Goal: Communication & Community: Answer question/provide support

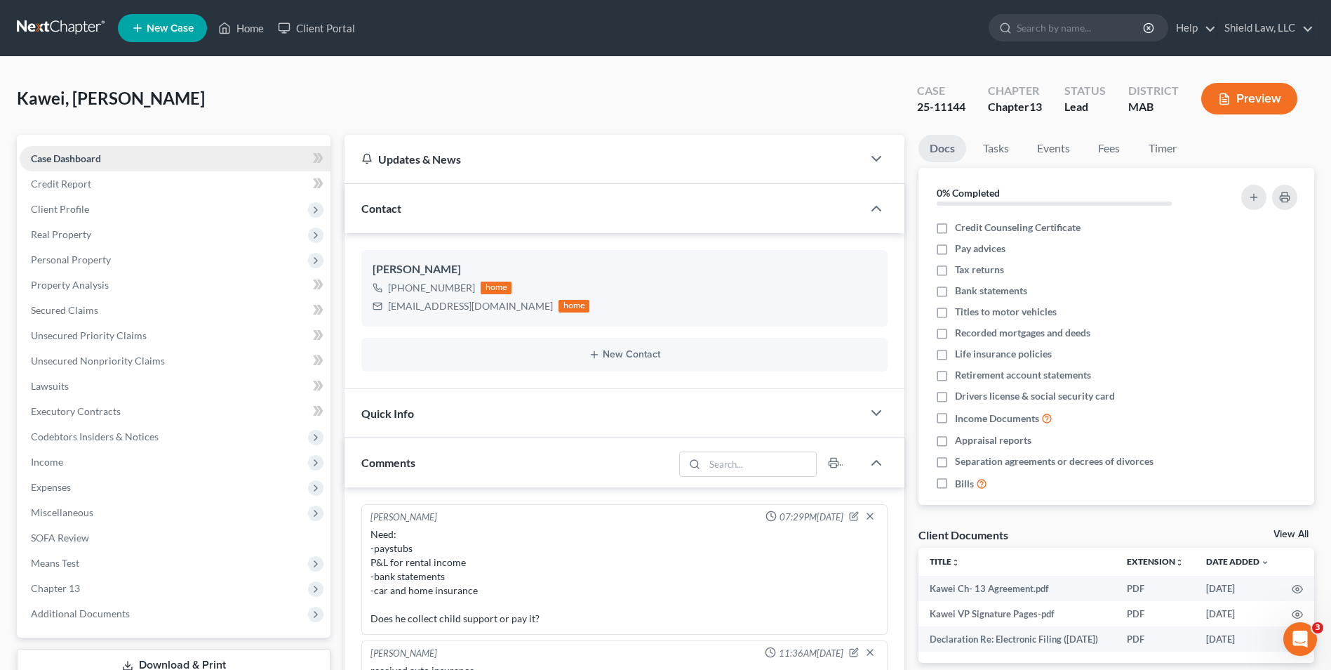
scroll to position [438, 0]
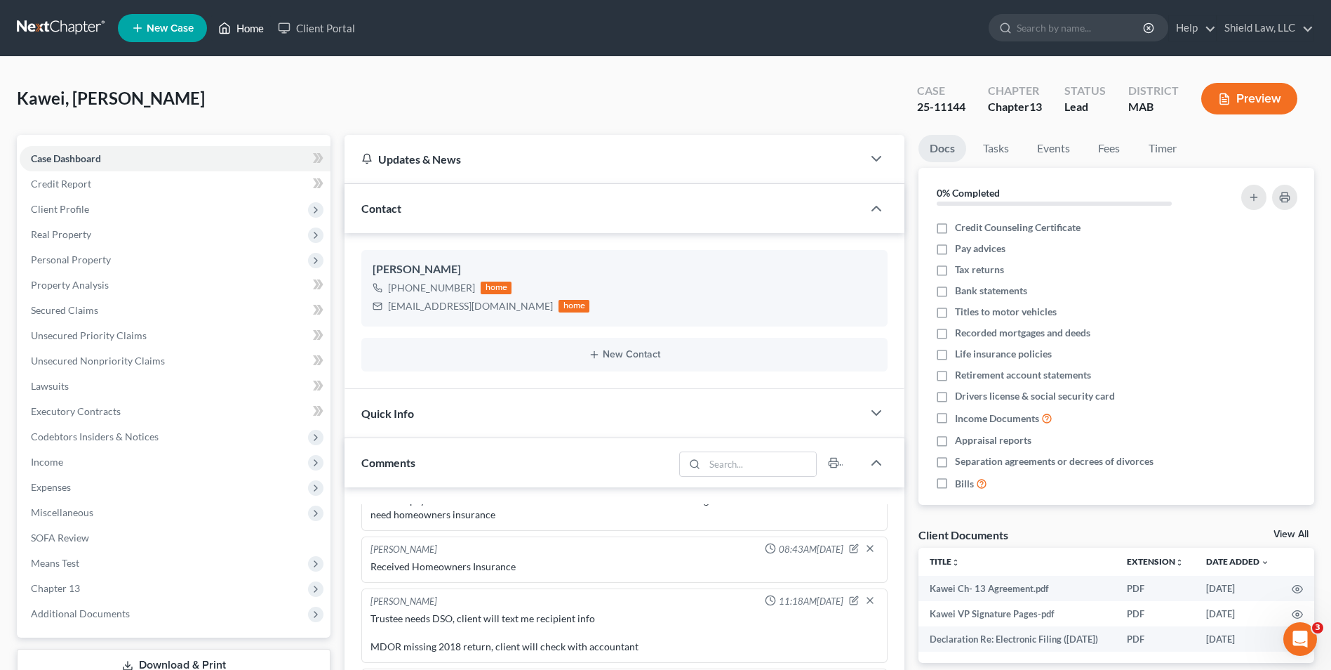
drag, startPoint x: 234, startPoint y: 34, endPoint x: 394, endPoint y: 69, distance: 163.8
click at [234, 34] on link "Home" at bounding box center [241, 27] width 60 height 25
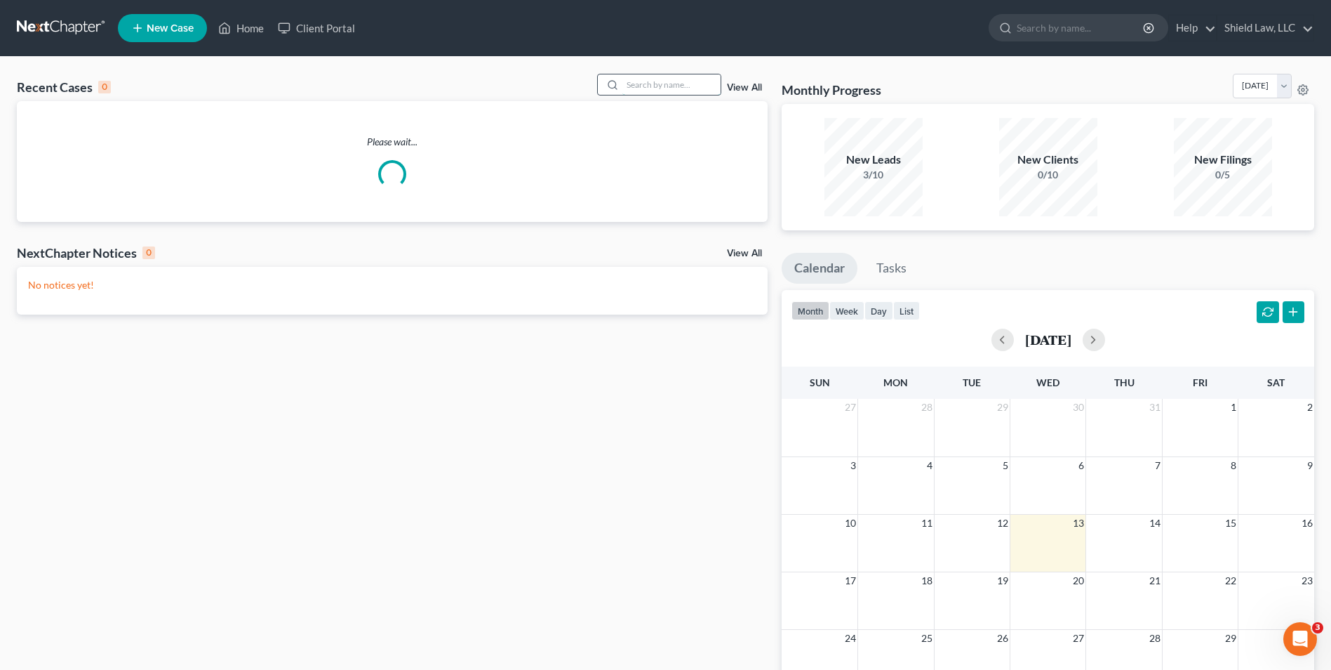
click at [641, 92] on input "search" at bounding box center [672, 84] width 98 height 20
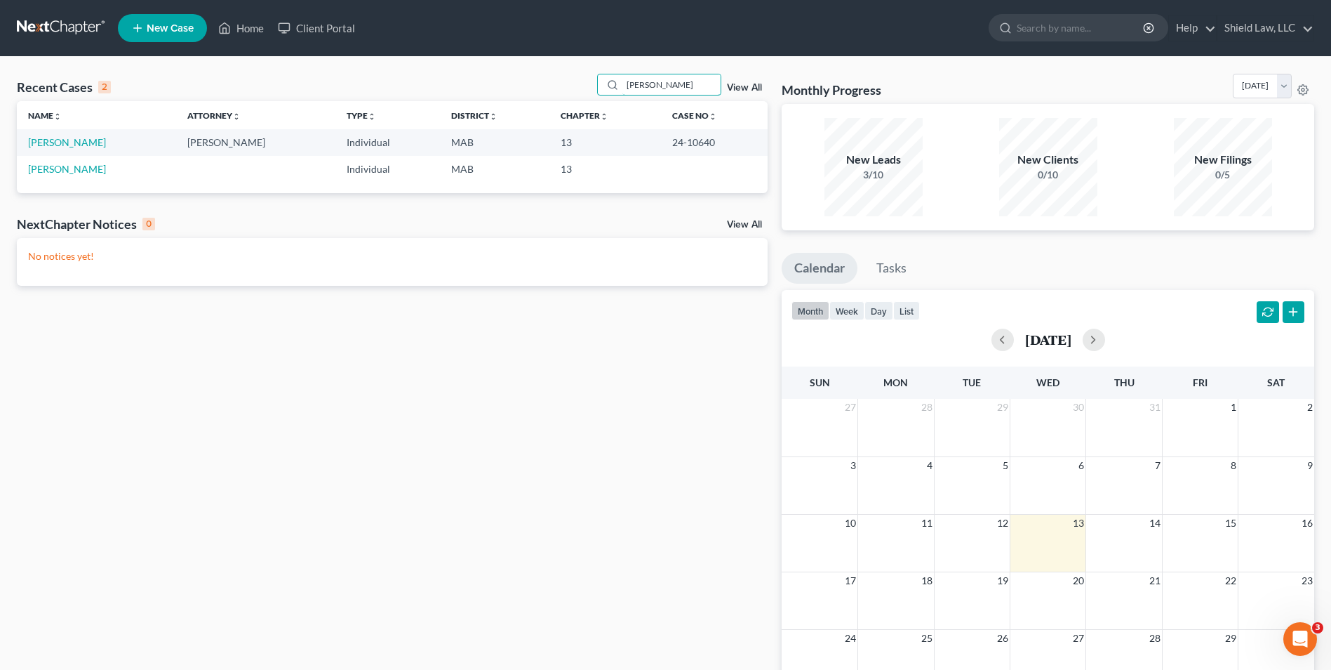
type input "[PERSON_NAME]"
click at [94, 142] on td "[PERSON_NAME]" at bounding box center [96, 142] width 159 height 26
click at [88, 142] on link "[PERSON_NAME]" at bounding box center [67, 142] width 78 height 12
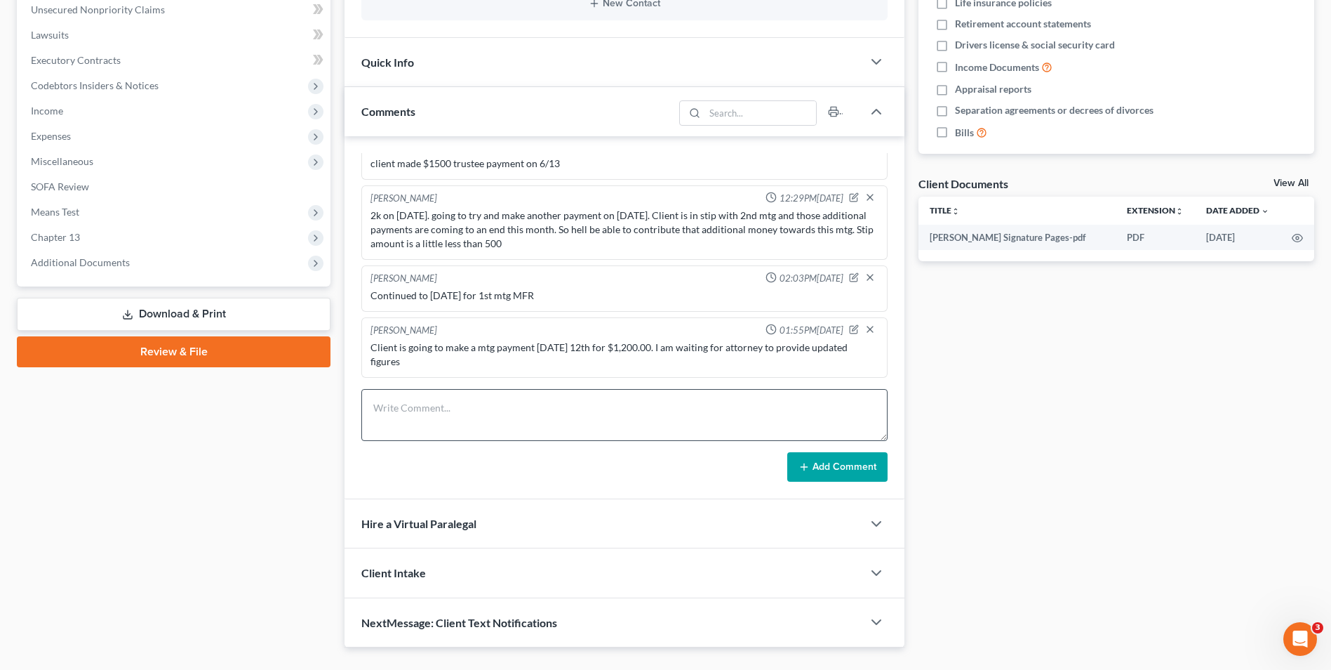
scroll to position [382, 0]
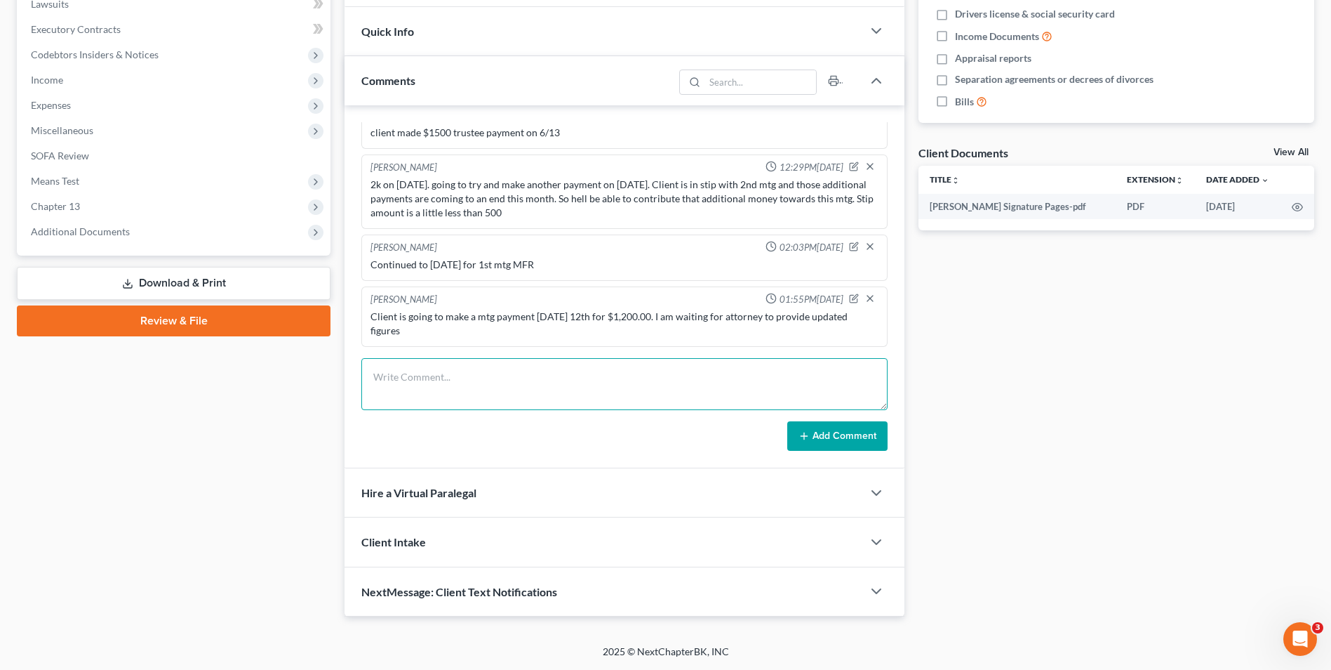
click at [500, 384] on textarea at bounding box center [624, 384] width 526 height 52
click at [422, 374] on textarea at bounding box center [624, 384] width 526 height 52
click at [493, 371] on textarea at bounding box center [624, 384] width 526 height 52
click at [524, 384] on textarea "$500 by the end of the month" at bounding box center [624, 384] width 526 height 52
click at [484, 392] on textarea "$500 by the end of the month $[DATE]" at bounding box center [624, 384] width 526 height 52
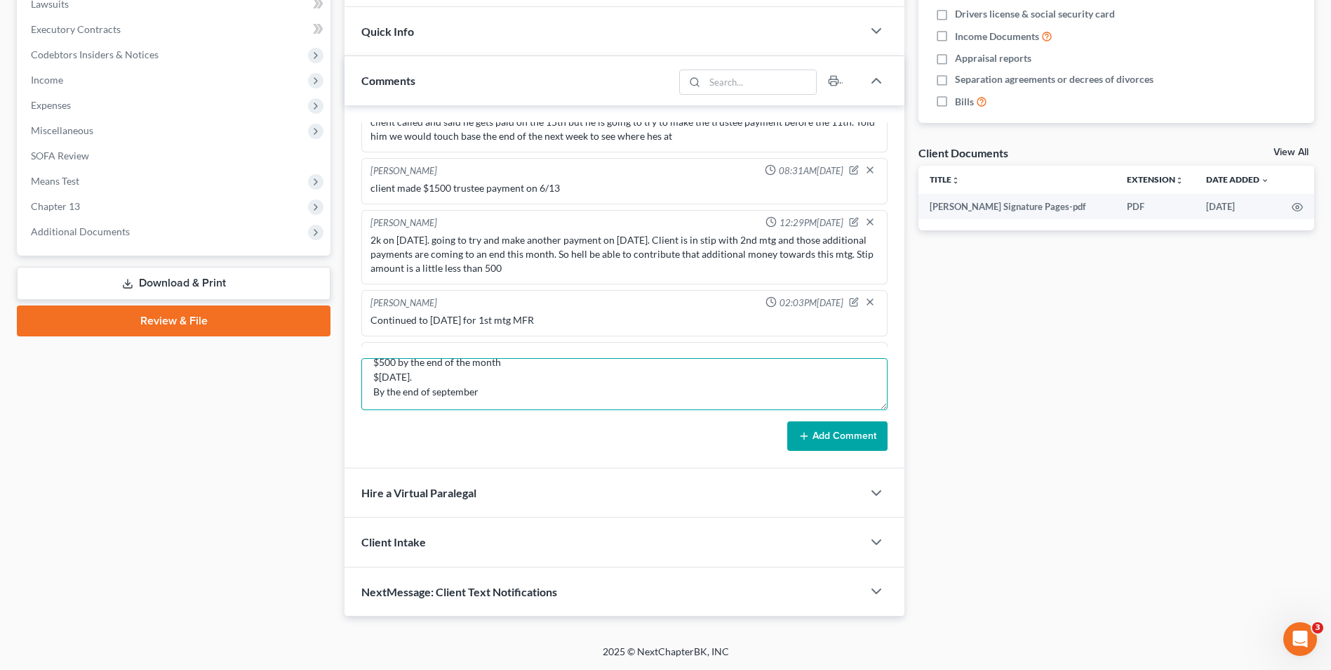
scroll to position [3012, 0]
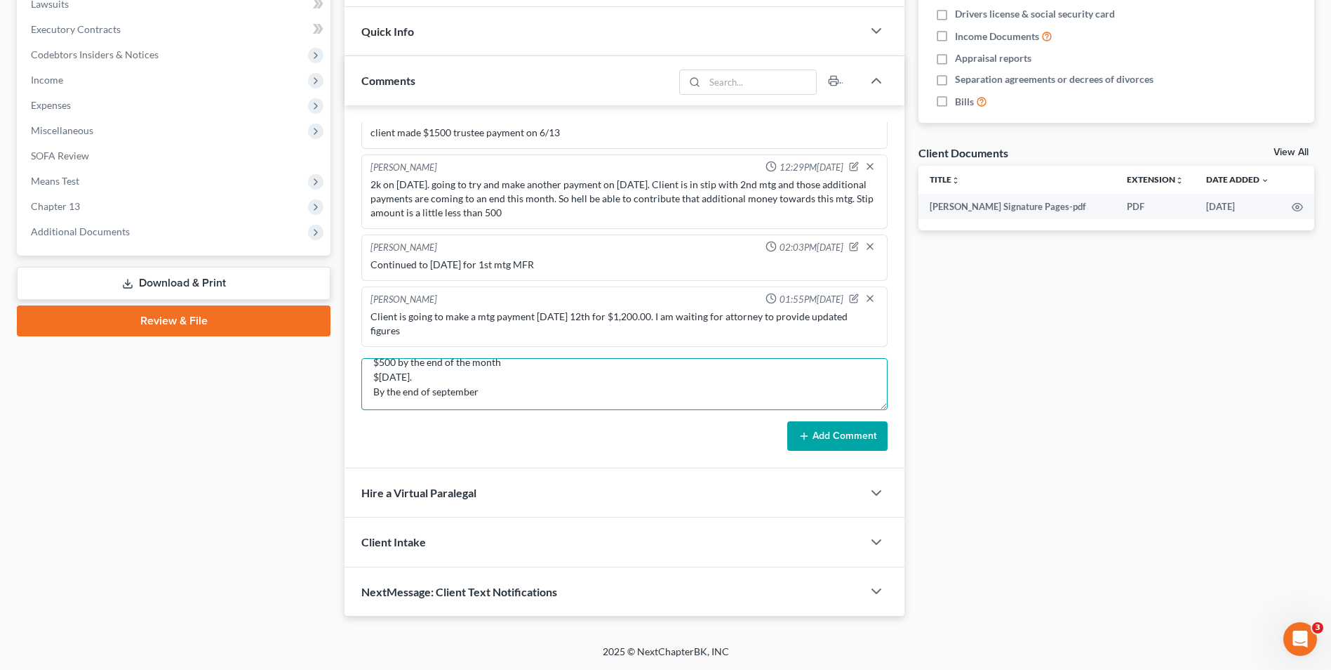
click at [497, 394] on textarea "$500 by the end of the month $[DATE]. By the end of september" at bounding box center [624, 384] width 526 height 52
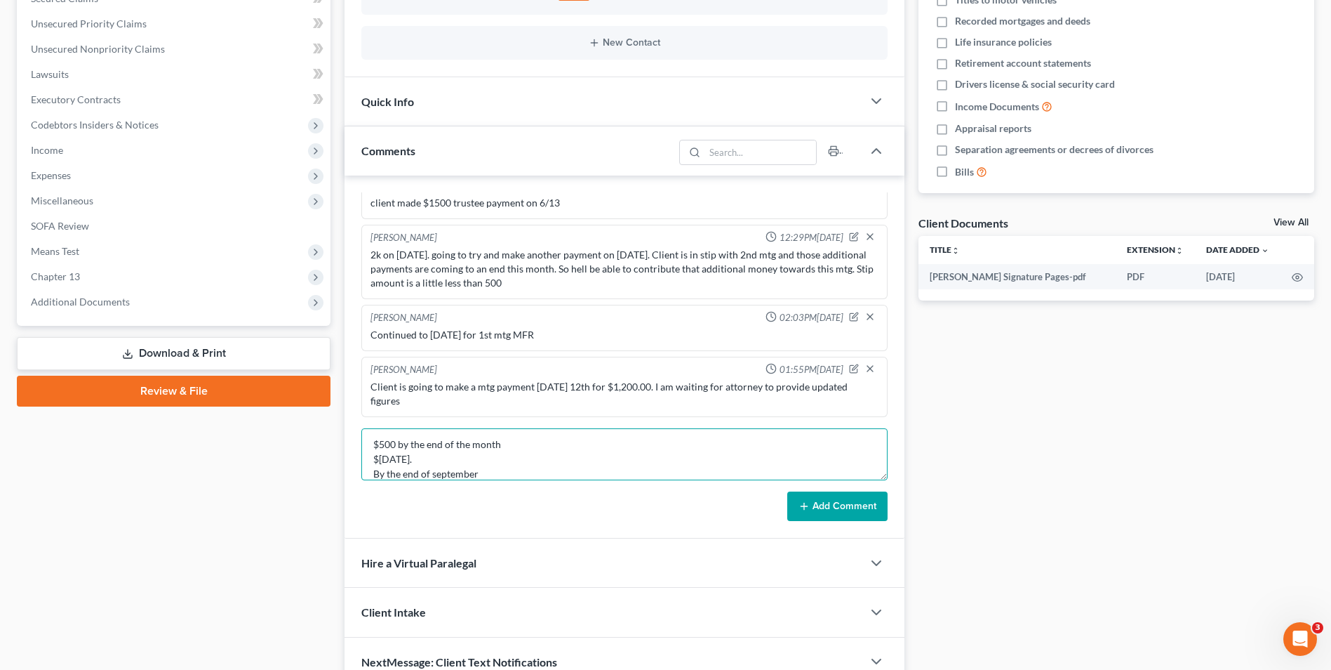
scroll to position [0, 0]
drag, startPoint x: 374, startPoint y: 445, endPoint x: 394, endPoint y: 432, distance: 24.0
click at [373, 445] on textarea "$500 by the end of the month $[DATE]. By the end of september" at bounding box center [624, 454] width 526 height 52
click at [492, 443] on textarea "Client's plan: $500 by the end of the month $[DATE]. By the end of september" at bounding box center [624, 454] width 526 height 52
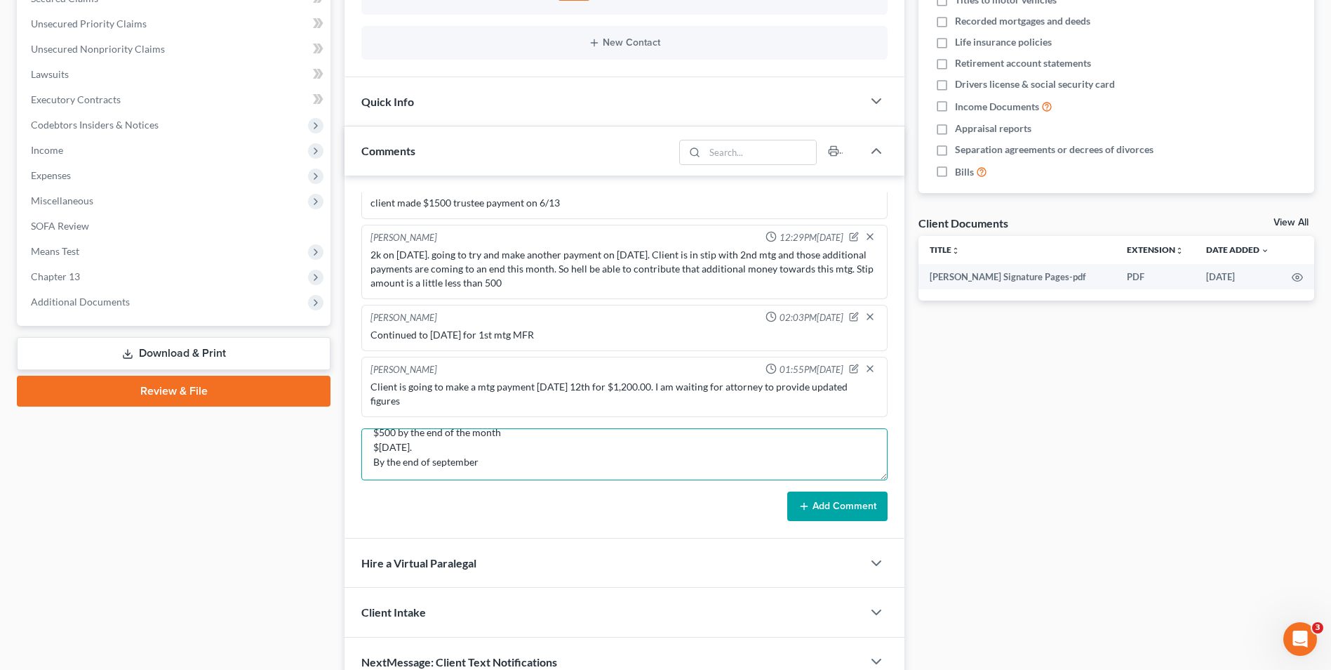
click at [487, 460] on textarea "Client's plan: $500 by the end of the month $[DATE]. By the end of september" at bounding box center [624, 454] width 526 height 52
click at [627, 469] on textarea "Client's plan: $500 by the end of the month $[DATE]. By the end of September he…" at bounding box center [624, 454] width 526 height 52
type textarea "Client's plan: $500 by the end of the month $[DATE]. By the end of September he…"
click at [856, 506] on button "Add Comment" at bounding box center [837, 505] width 100 height 29
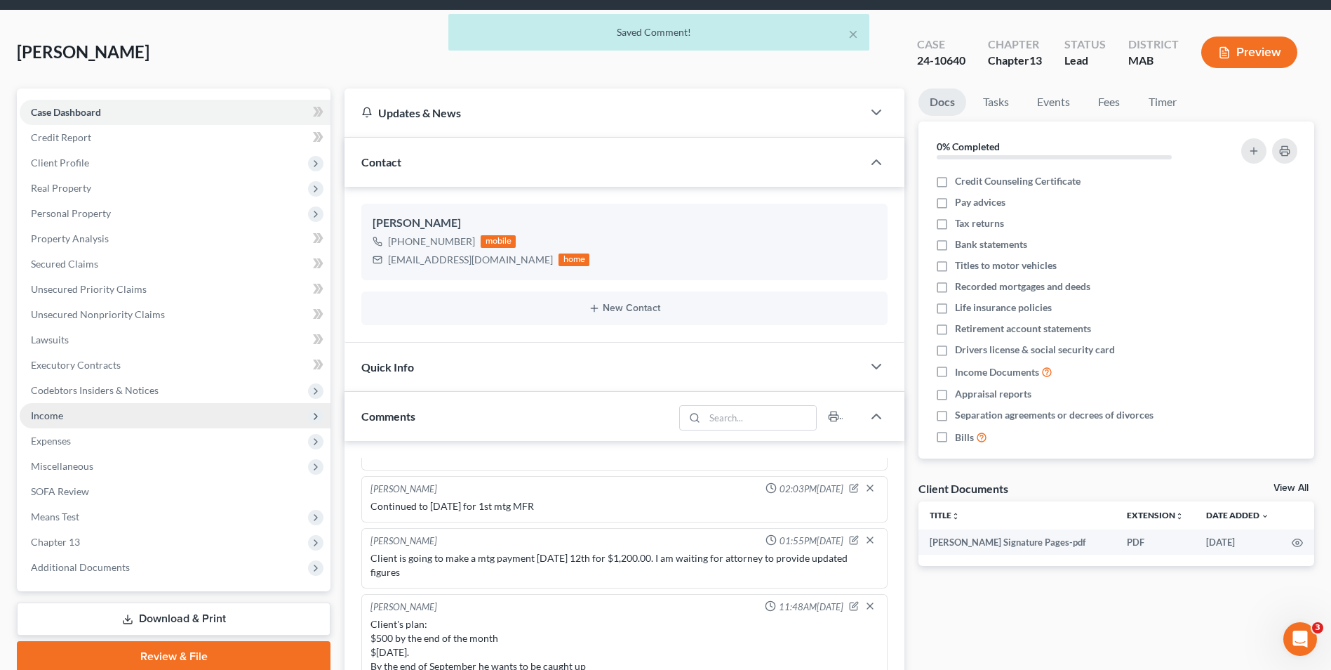
scroll to position [0, 0]
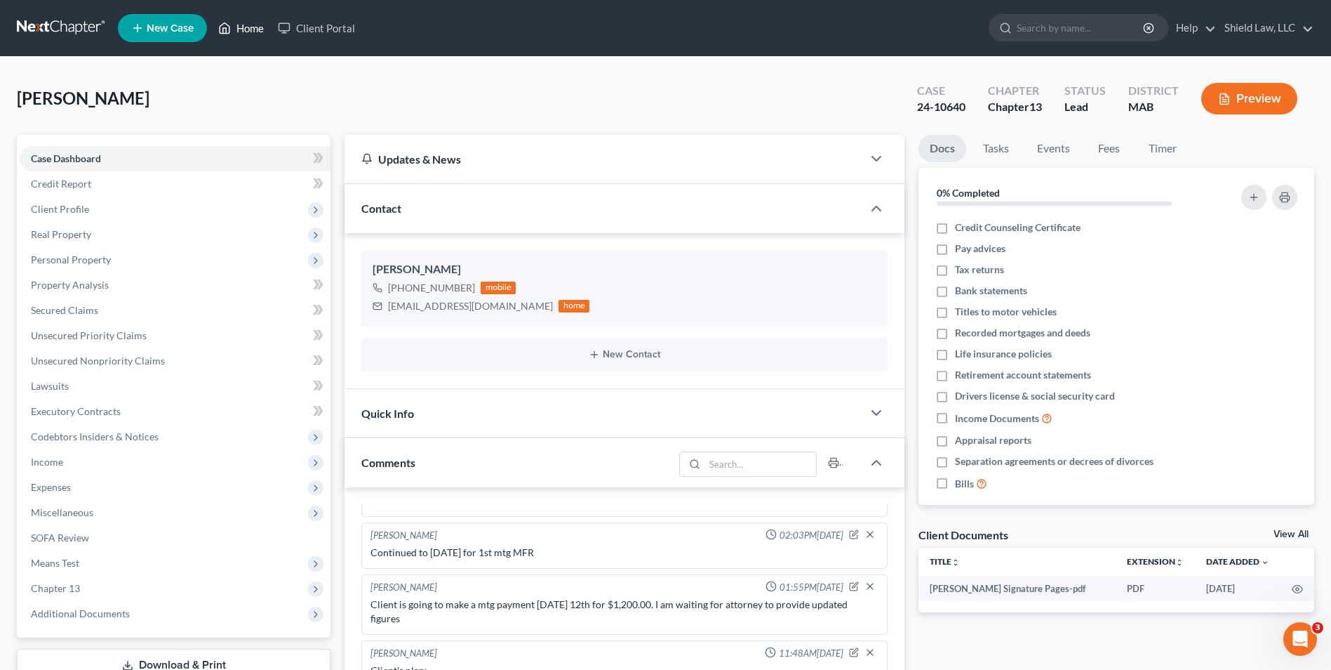
click at [240, 27] on link "Home" at bounding box center [241, 27] width 60 height 25
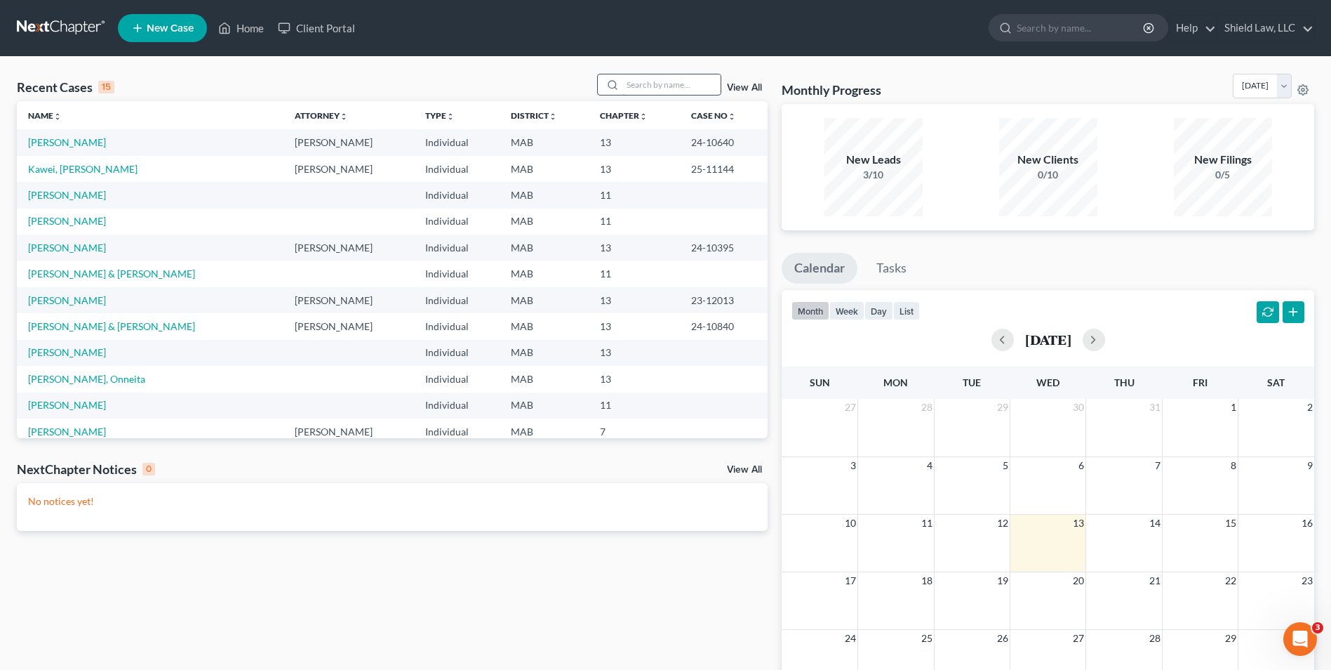
click at [654, 79] on input "search" at bounding box center [672, 84] width 98 height 20
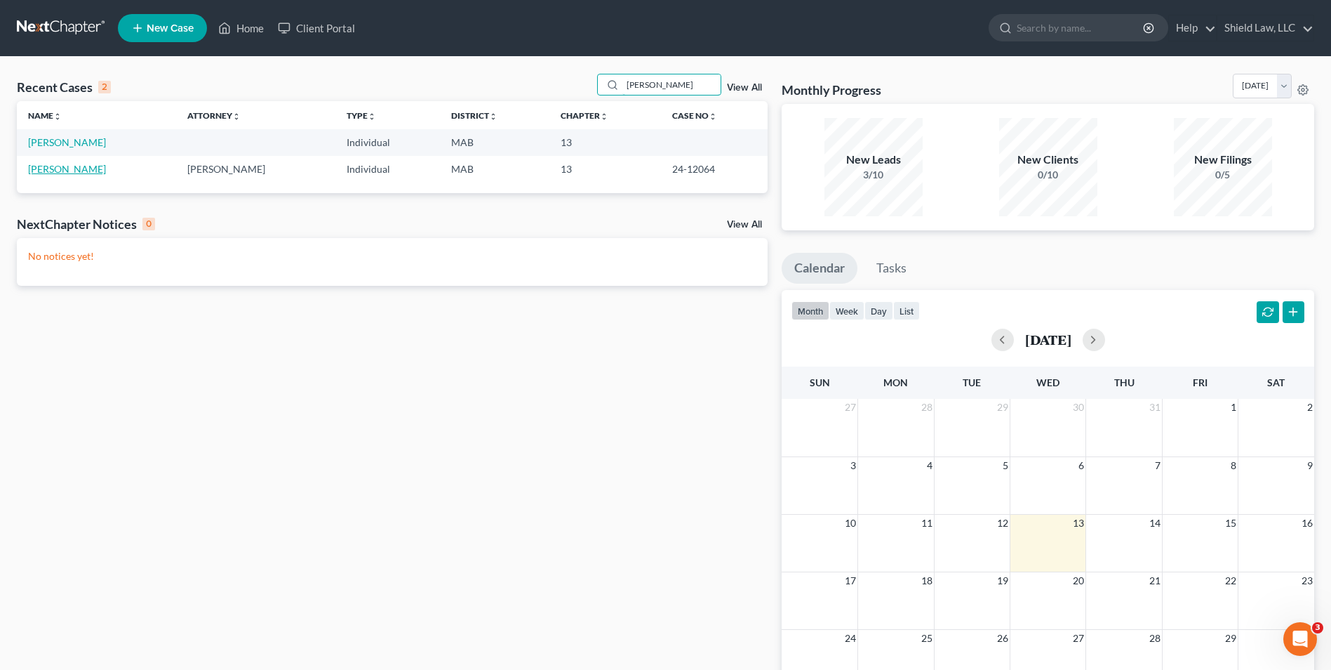
type input "[PERSON_NAME]"
click at [72, 168] on link "[PERSON_NAME]" at bounding box center [67, 169] width 78 height 12
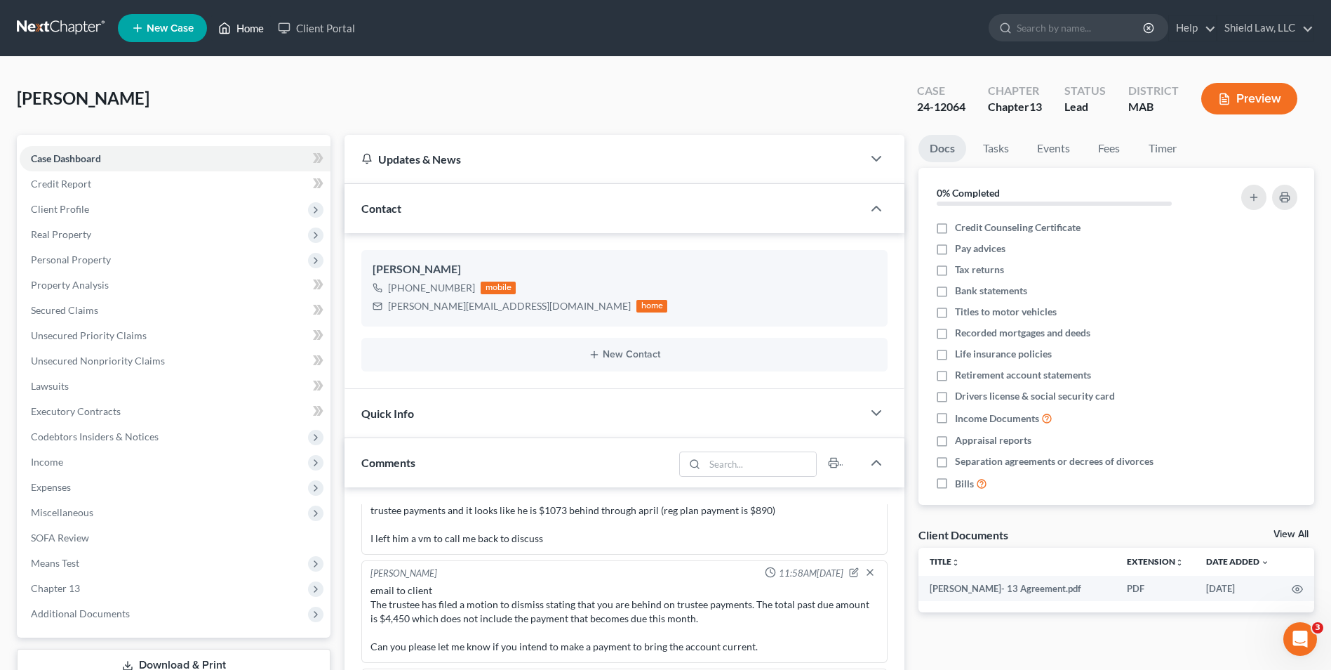
click at [244, 18] on link "Home" at bounding box center [241, 27] width 60 height 25
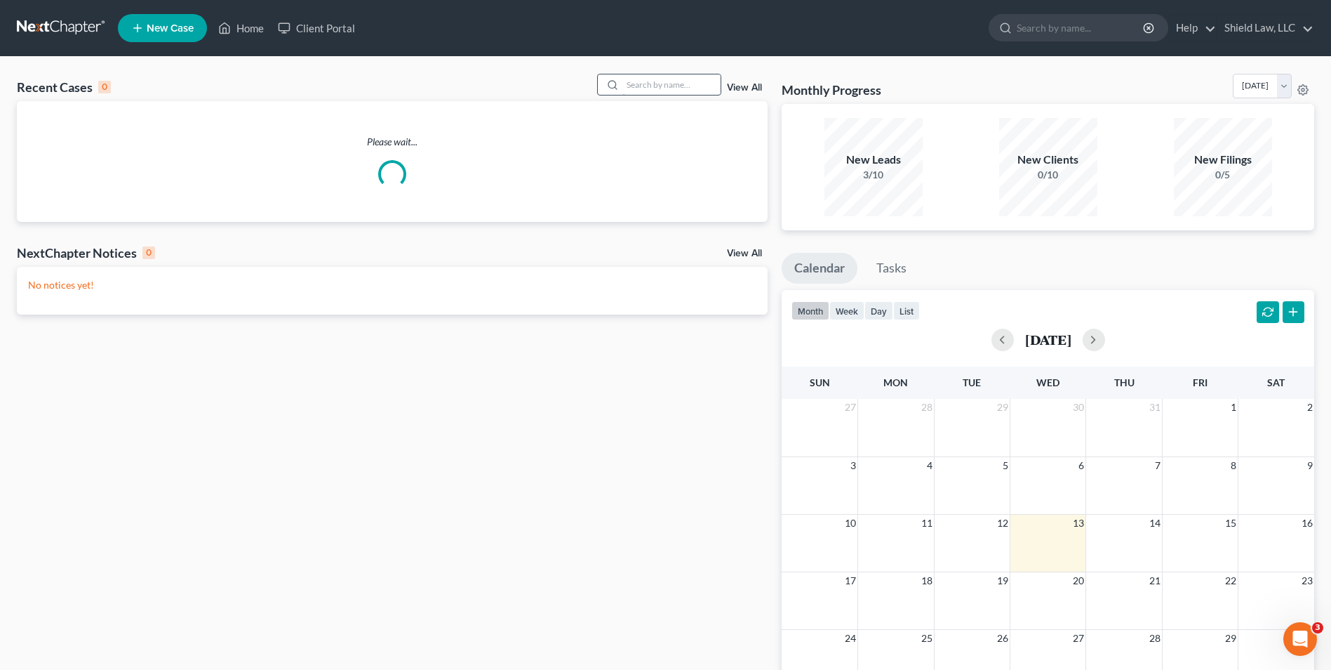
click at [691, 78] on input "search" at bounding box center [672, 84] width 98 height 20
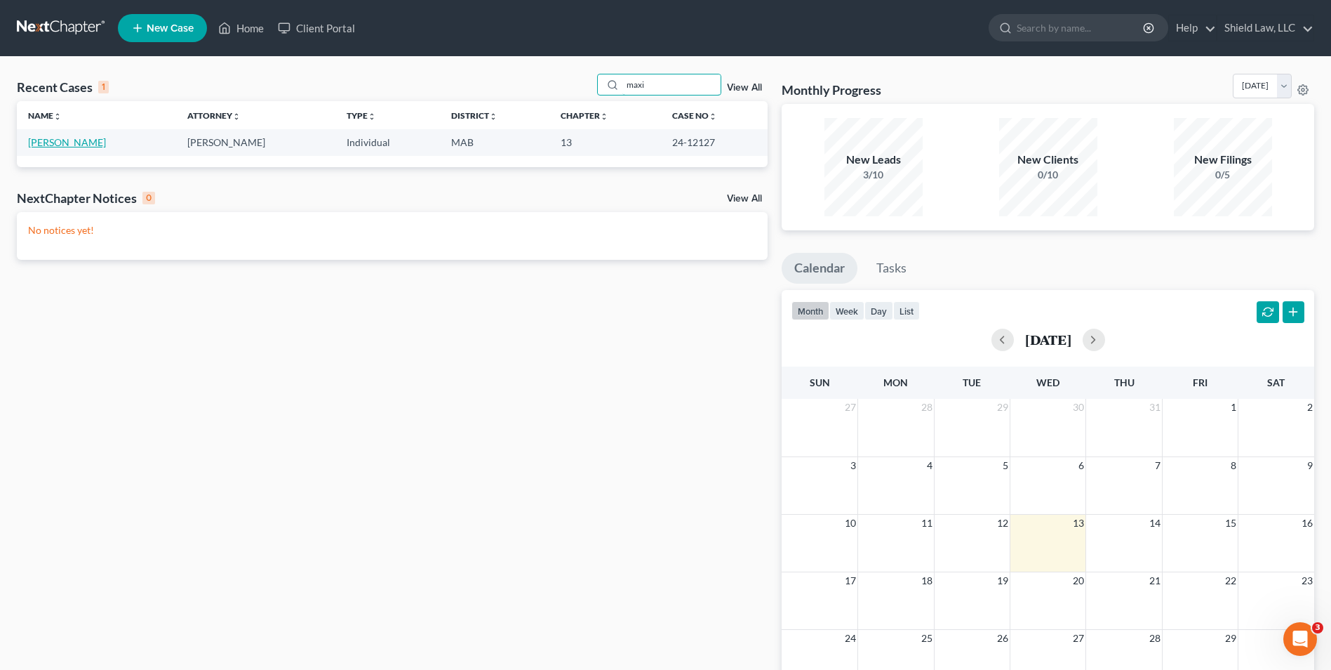
type input "maxi"
click at [65, 141] on link "[PERSON_NAME]" at bounding box center [67, 142] width 78 height 12
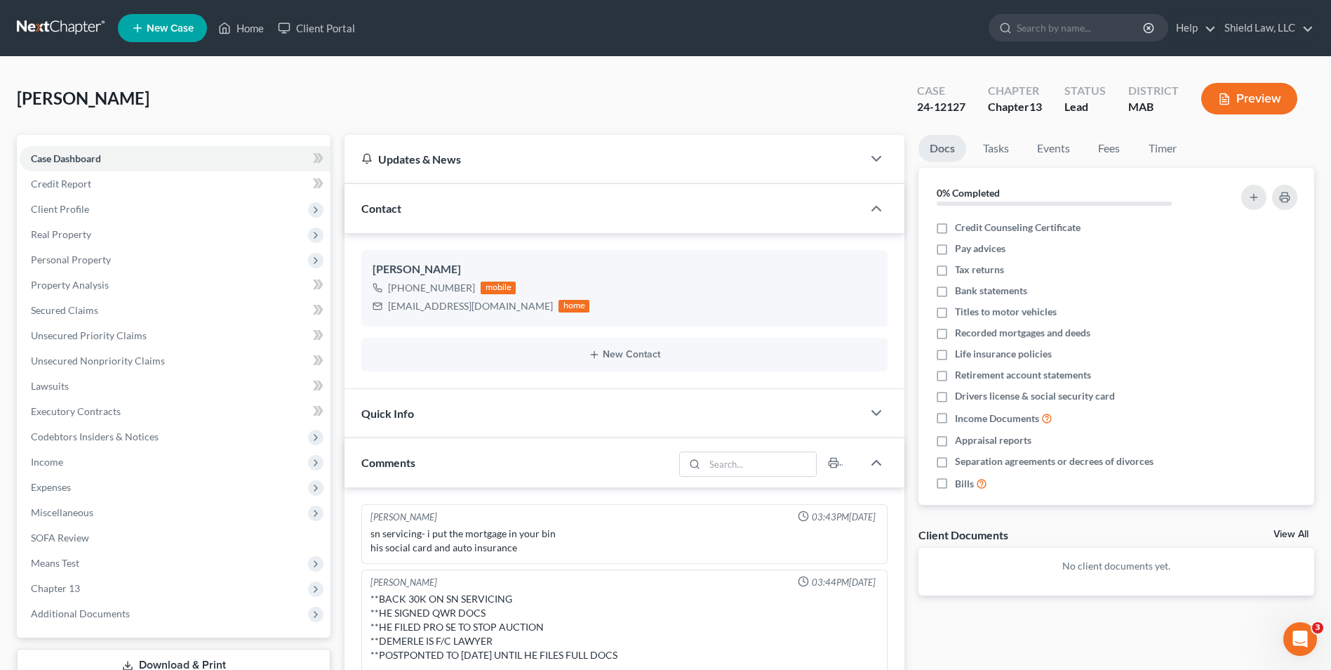
scroll to position [382, 0]
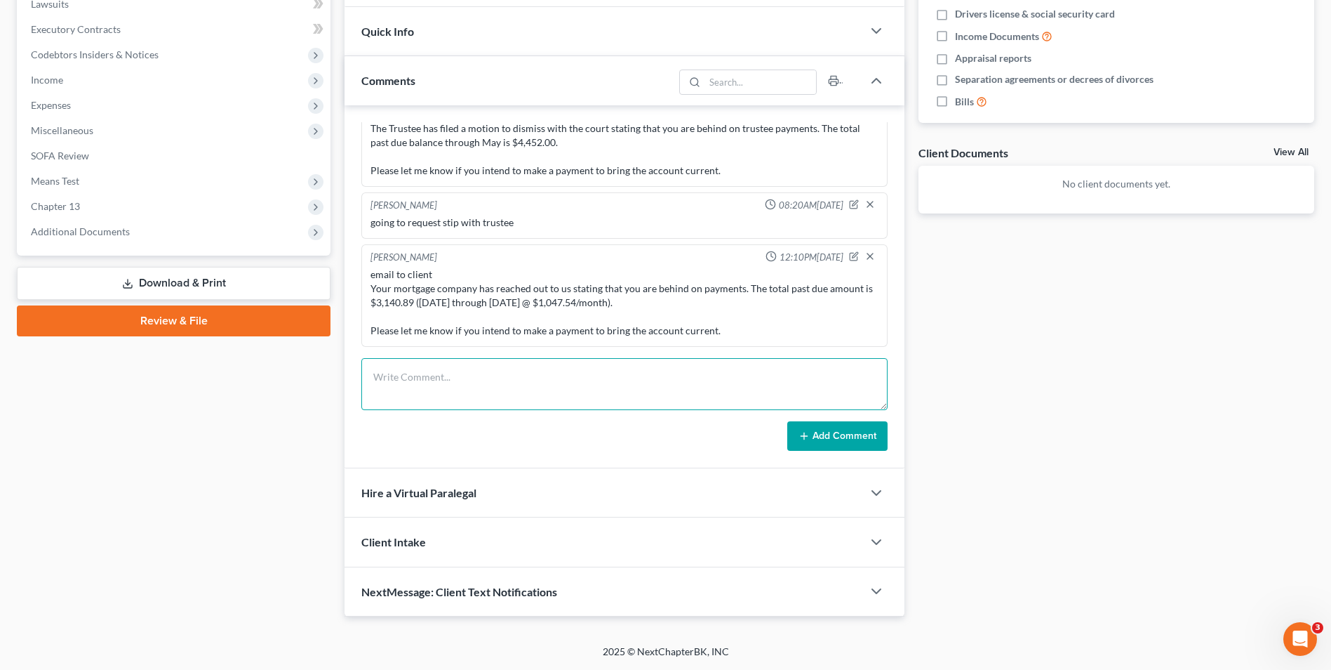
click at [514, 388] on textarea at bounding box center [624, 384] width 526 height 52
paste textarea "The mortgage company has filed a motion with the court stating that you are beh…"
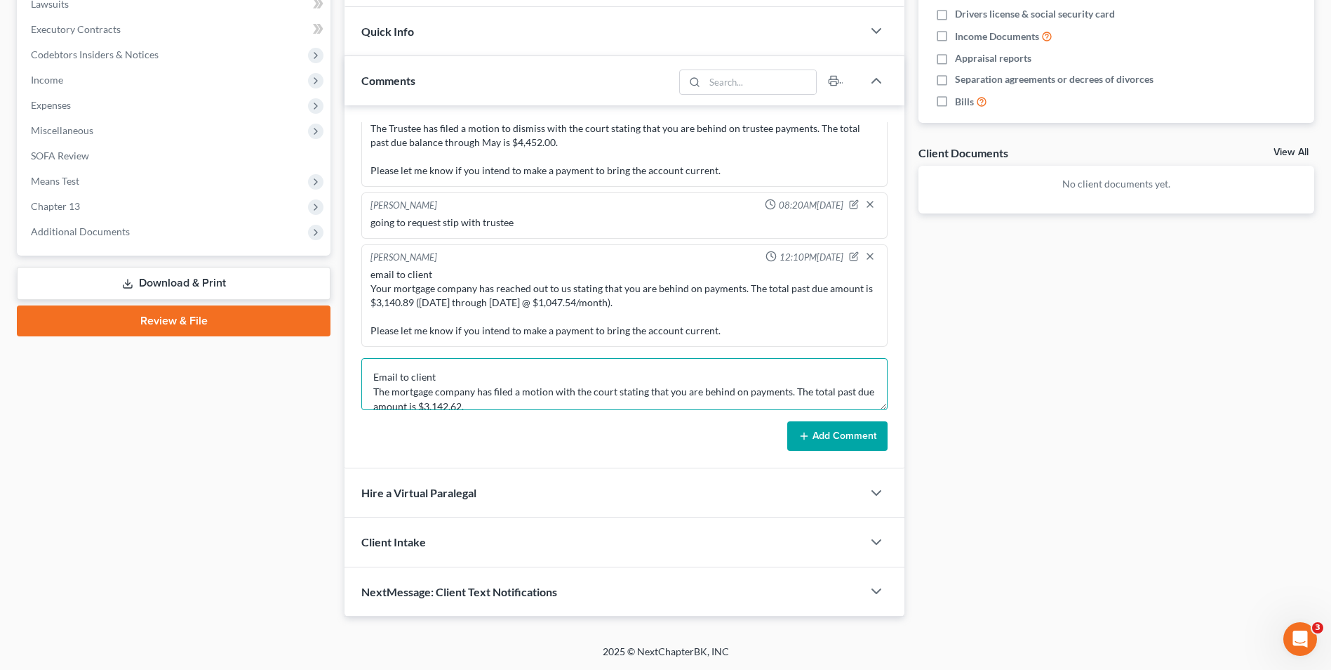
scroll to position [33, 0]
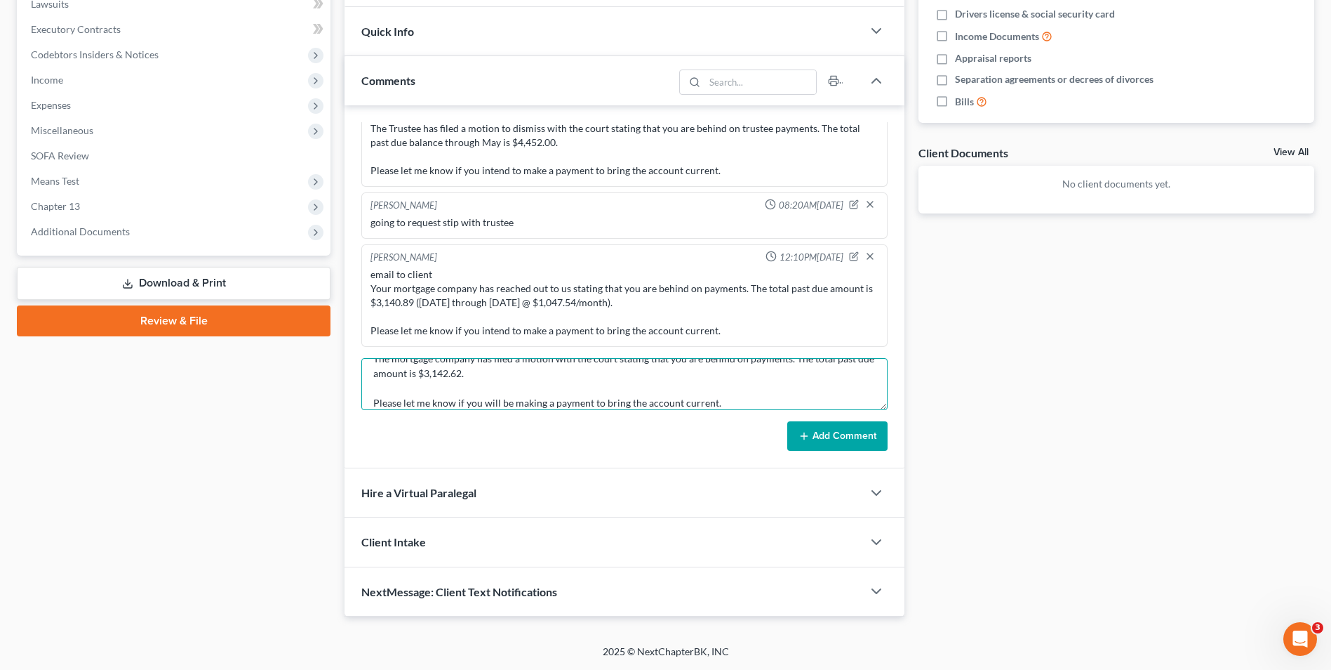
type textarea "Email to client The mortgage company has filed a motion with the court stating …"
click at [842, 427] on button "Add Comment" at bounding box center [837, 435] width 100 height 29
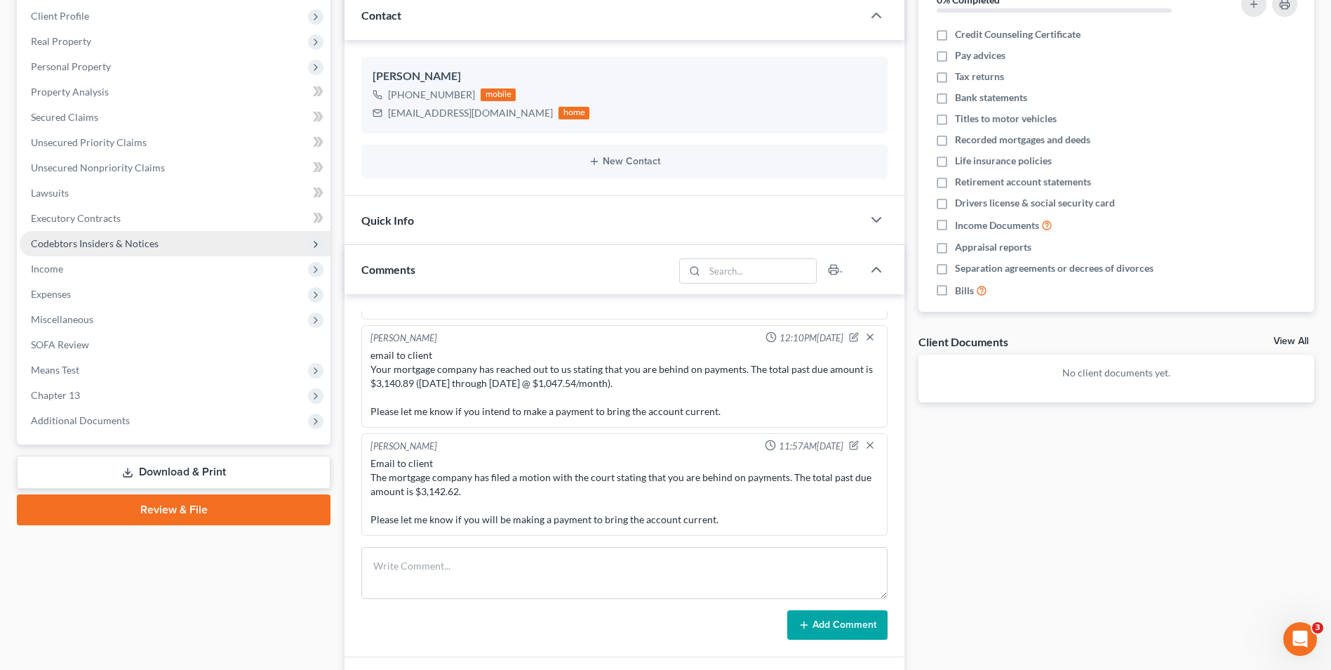
scroll to position [0, 0]
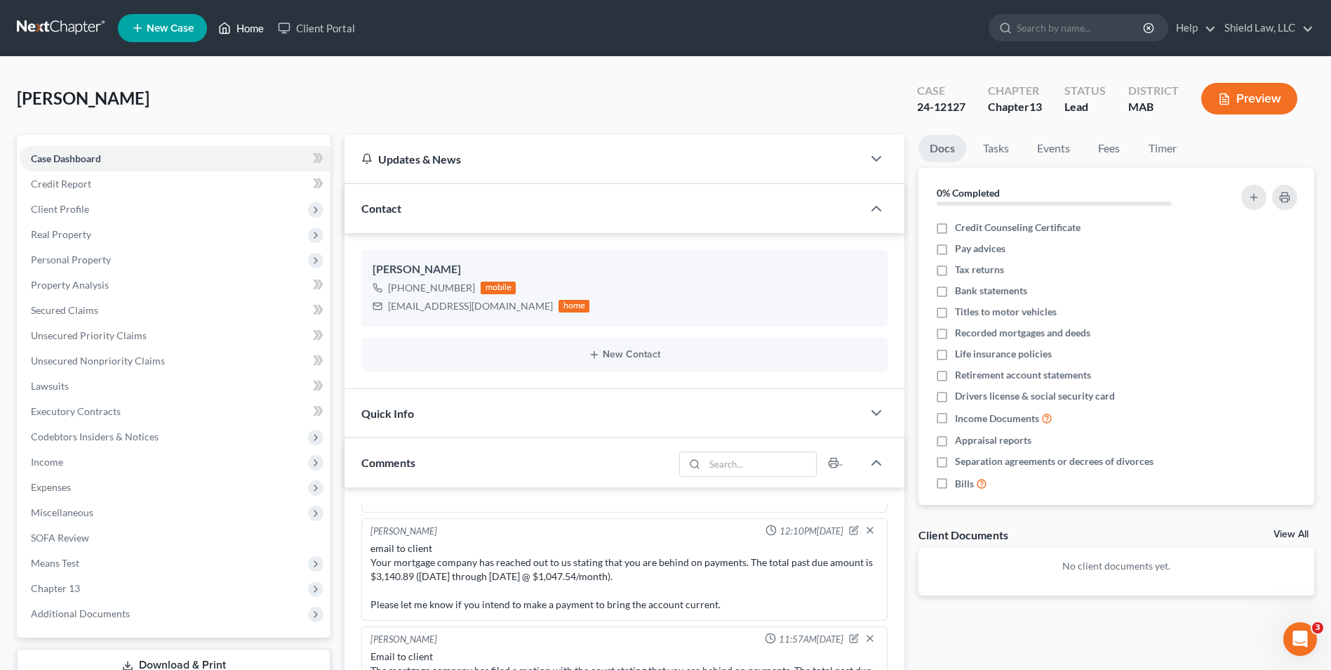
click at [260, 29] on link "Home" at bounding box center [241, 27] width 60 height 25
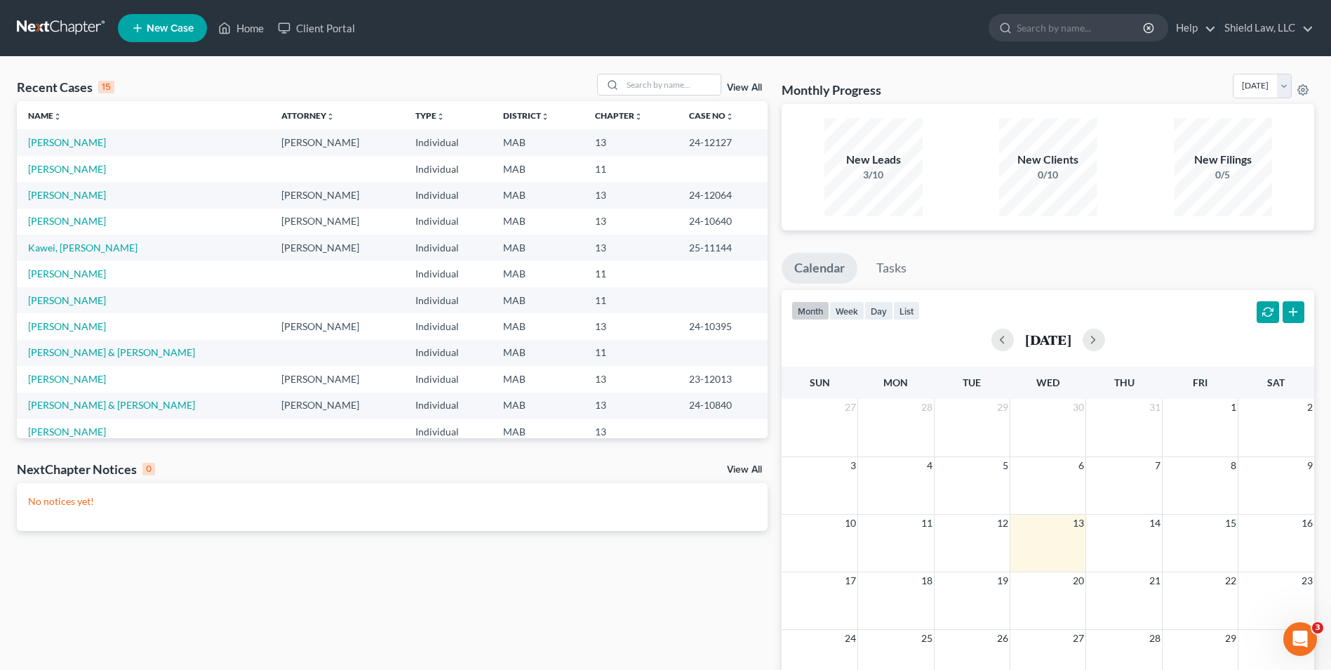
click at [70, 228] on td "[PERSON_NAME]" at bounding box center [143, 221] width 253 height 26
click at [71, 222] on link "[PERSON_NAME]" at bounding box center [67, 221] width 78 height 12
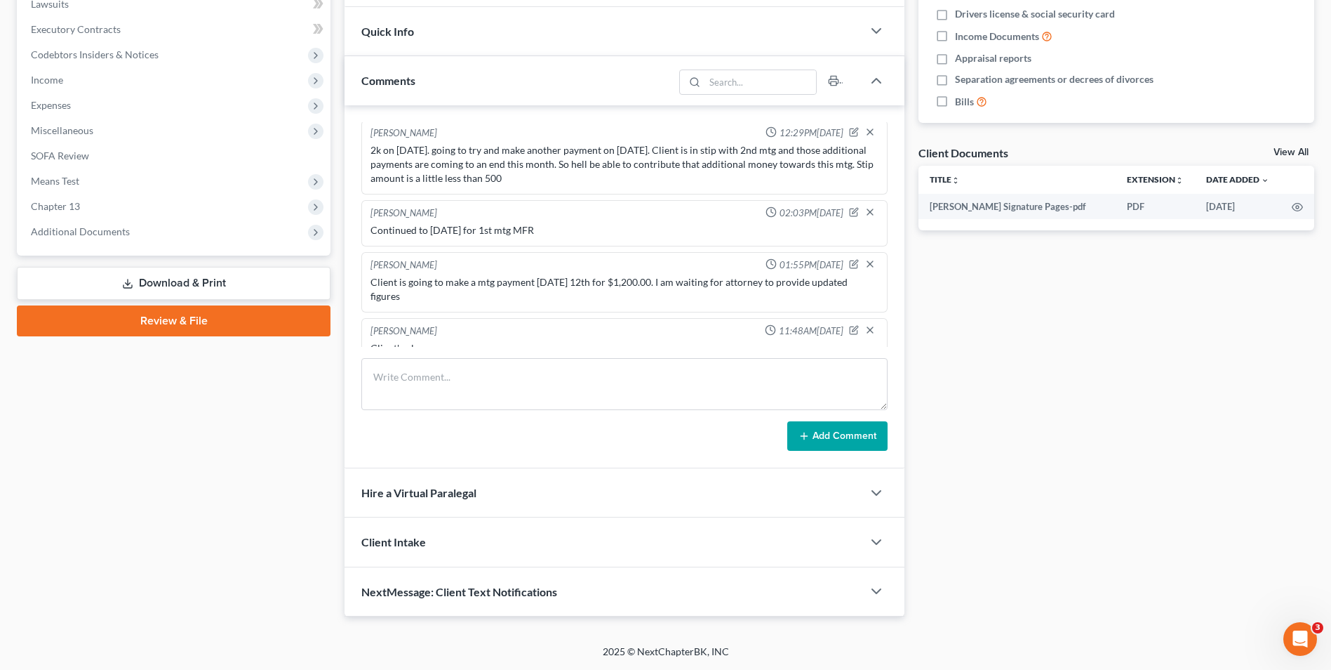
scroll to position [3106, 0]
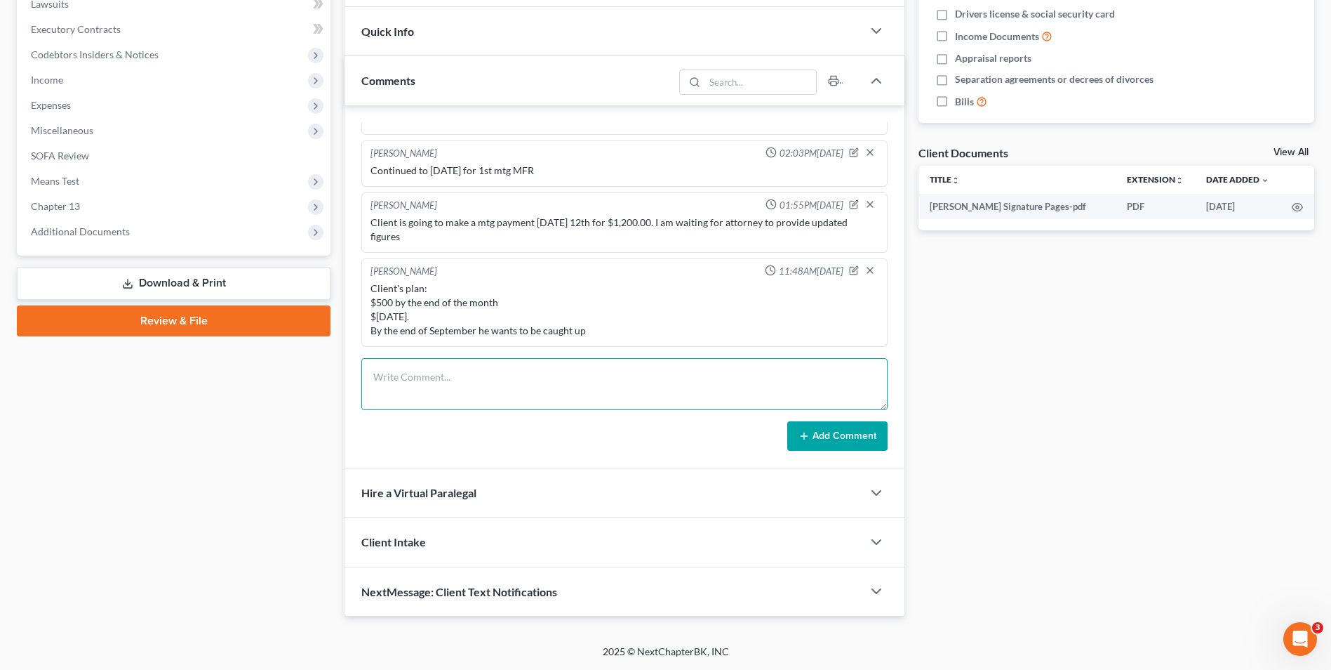
click at [496, 377] on textarea at bounding box center [624, 384] width 526 height 52
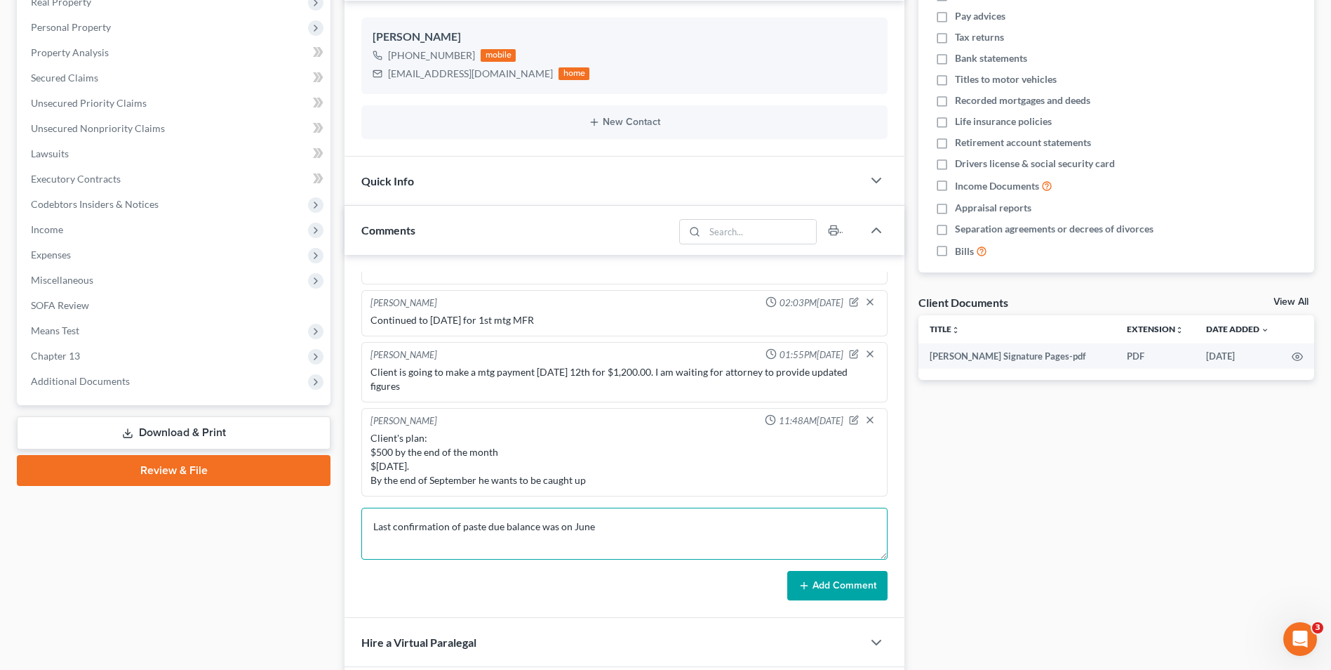
scroll to position [281, 0]
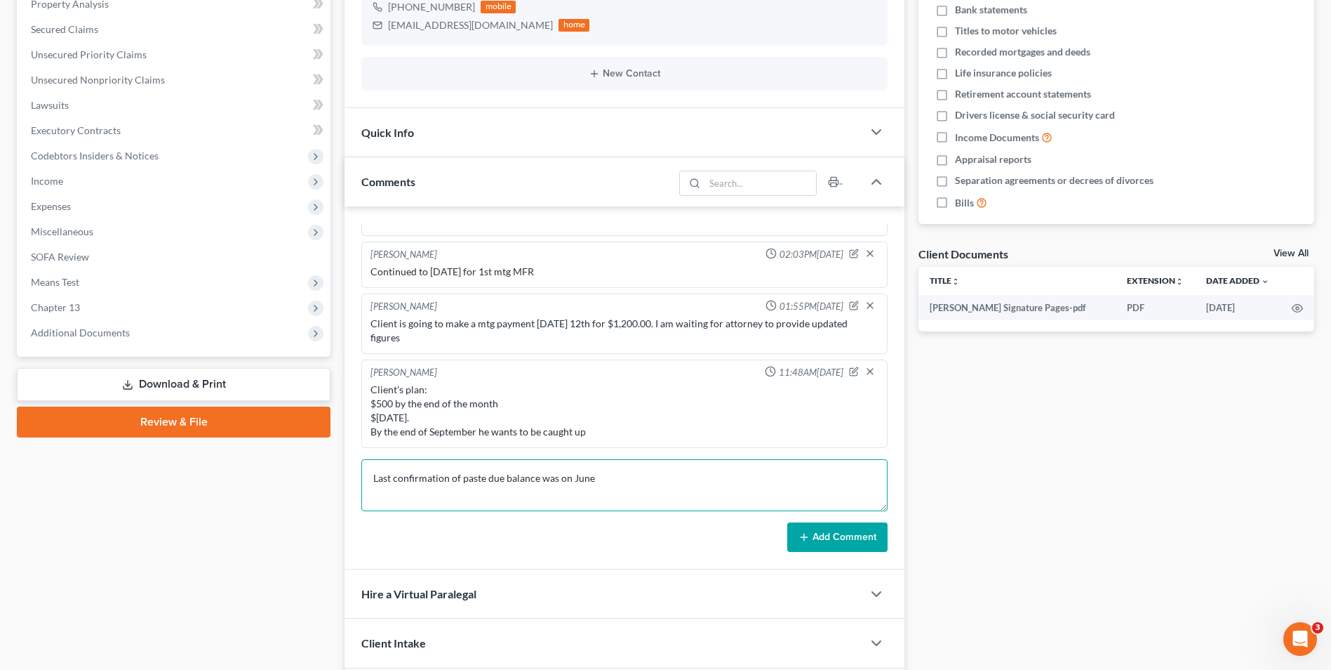
type textarea "Last confirmation of paste due balance was on June"
drag, startPoint x: 838, startPoint y: 540, endPoint x: 158, endPoint y: 511, distance: 680.7
click at [839, 540] on button "Add Comment" at bounding box center [837, 536] width 100 height 29
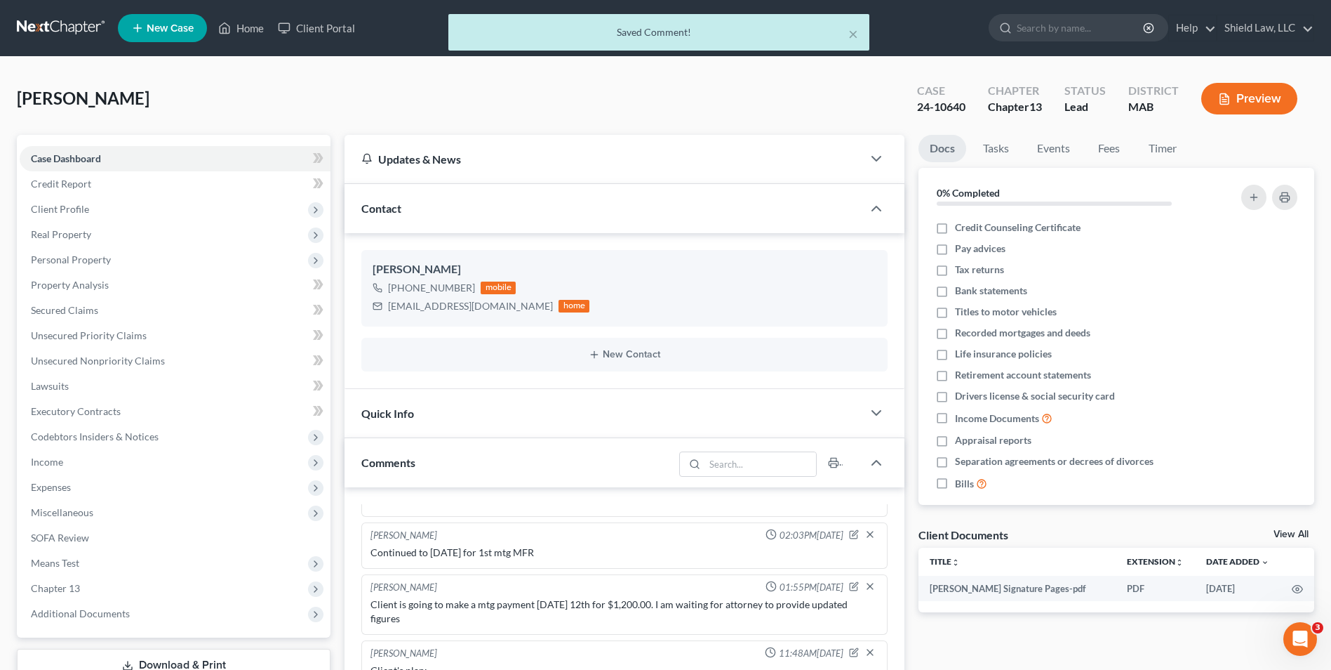
scroll to position [3158, 0]
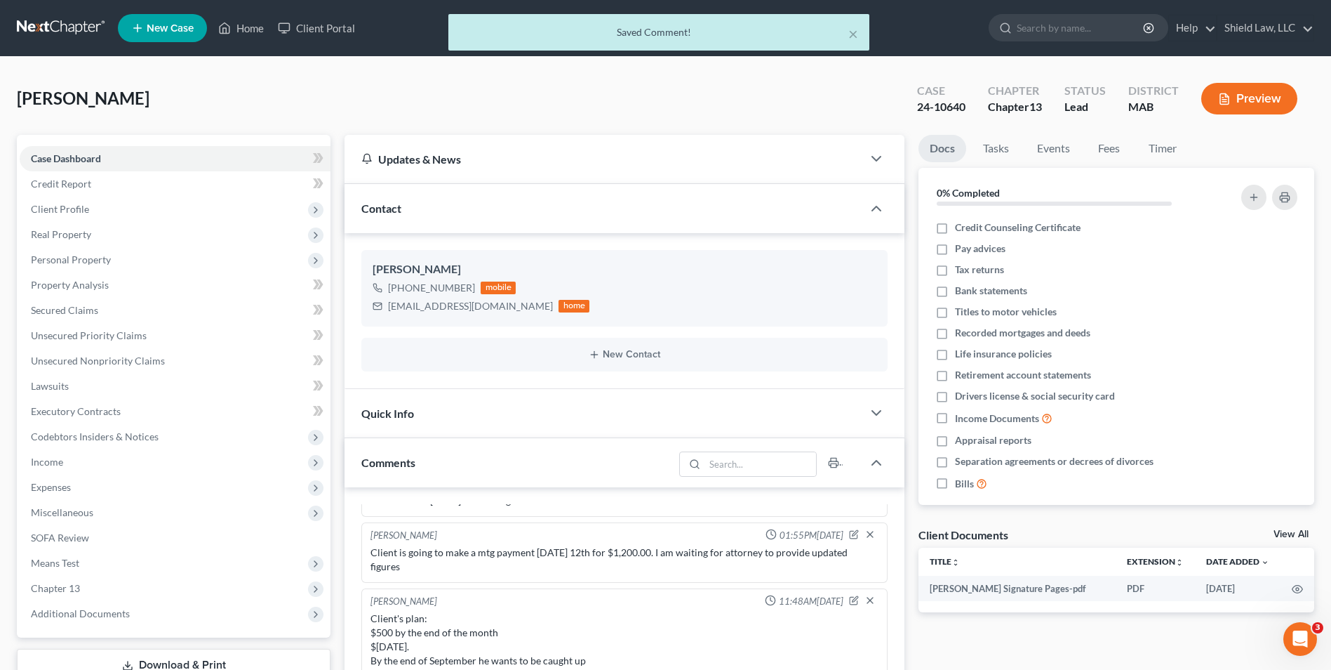
click at [240, 36] on div "× Saved Comment!" at bounding box center [658, 36] width 1331 height 44
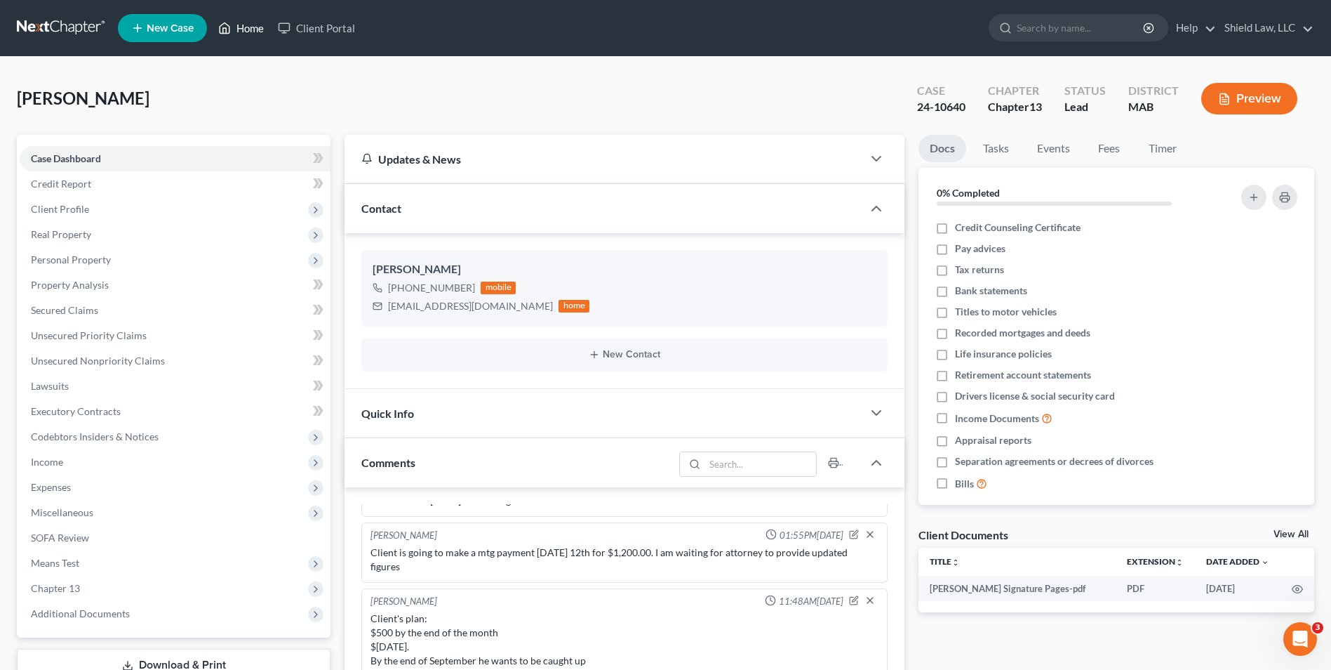
click at [234, 27] on link "Home" at bounding box center [241, 27] width 60 height 25
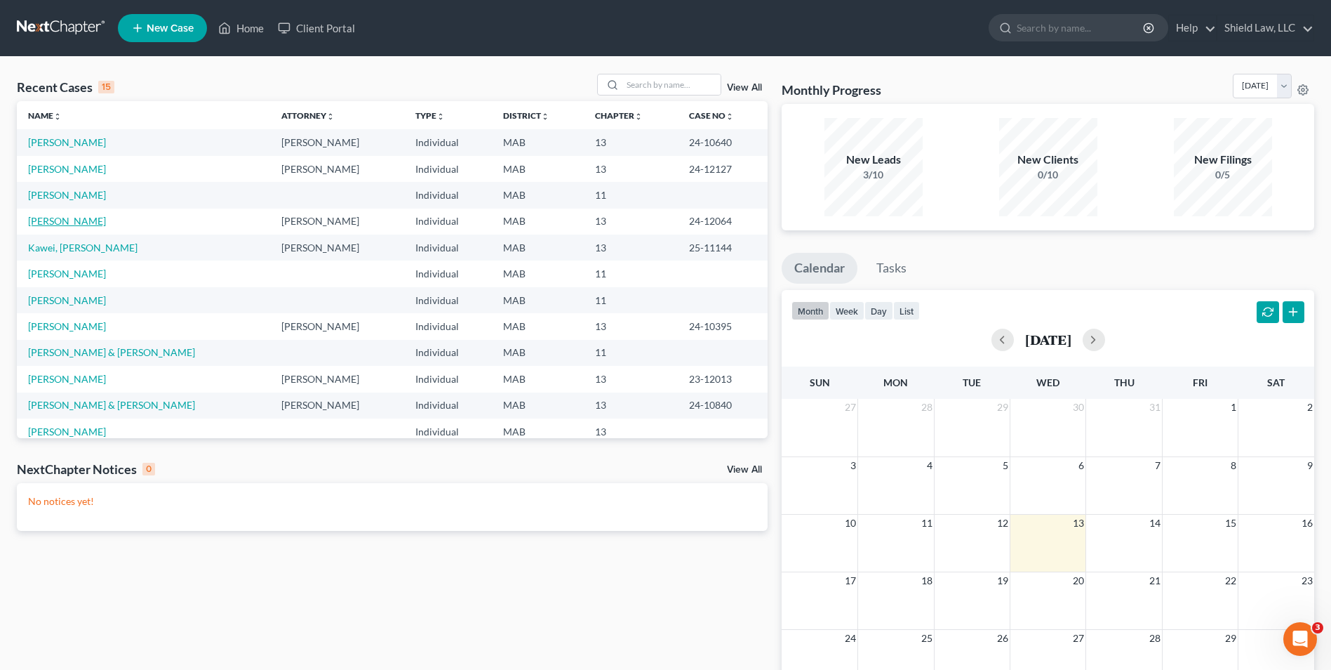
click at [86, 224] on link "[PERSON_NAME]" at bounding box center [67, 221] width 78 height 12
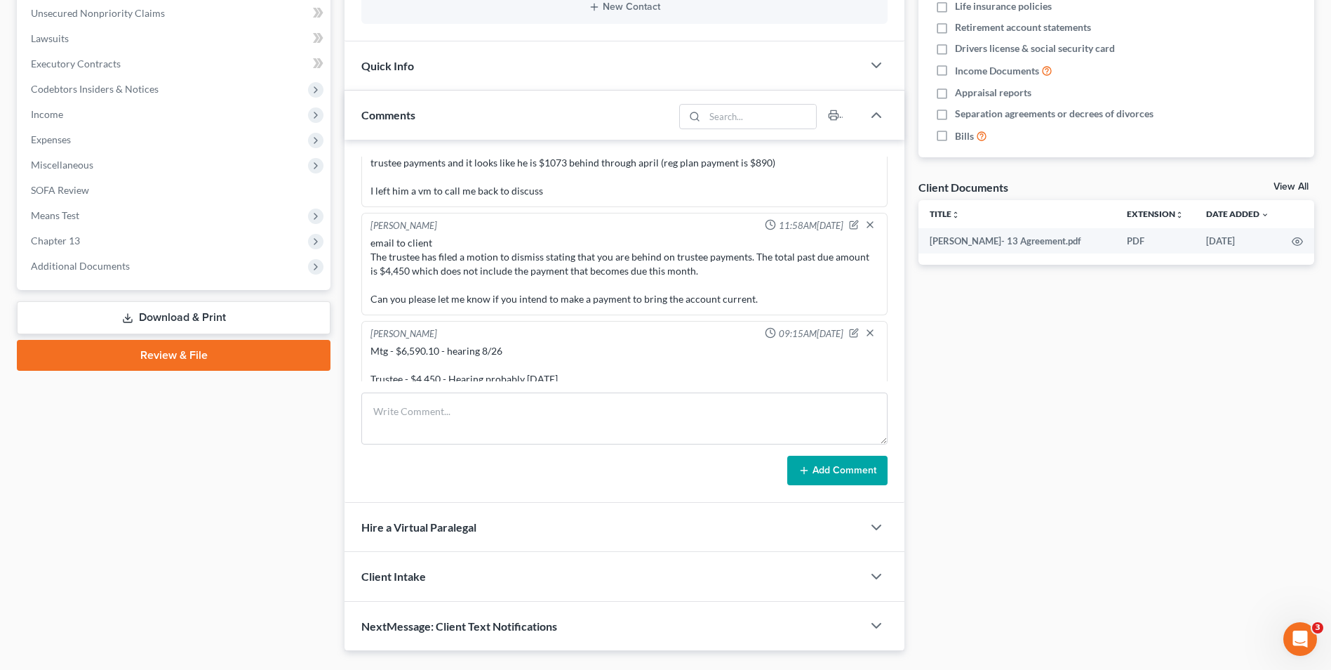
scroll to position [382, 0]
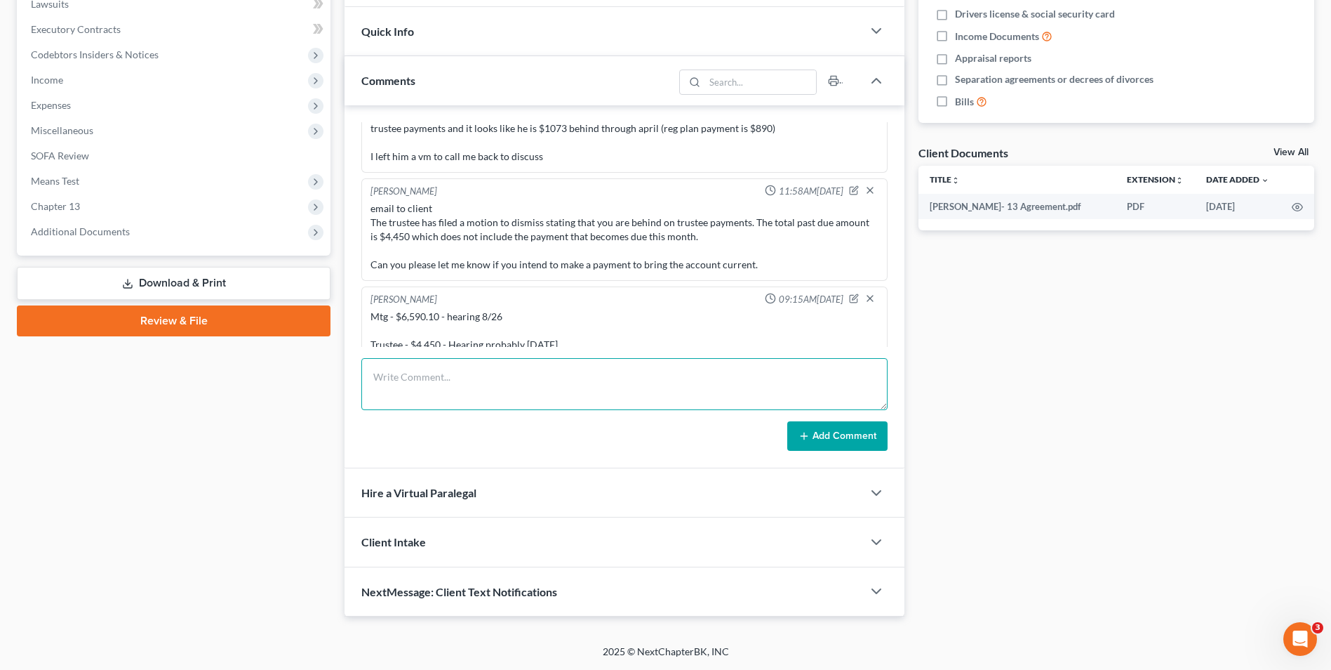
click at [473, 361] on textarea at bounding box center [624, 384] width 526 height 52
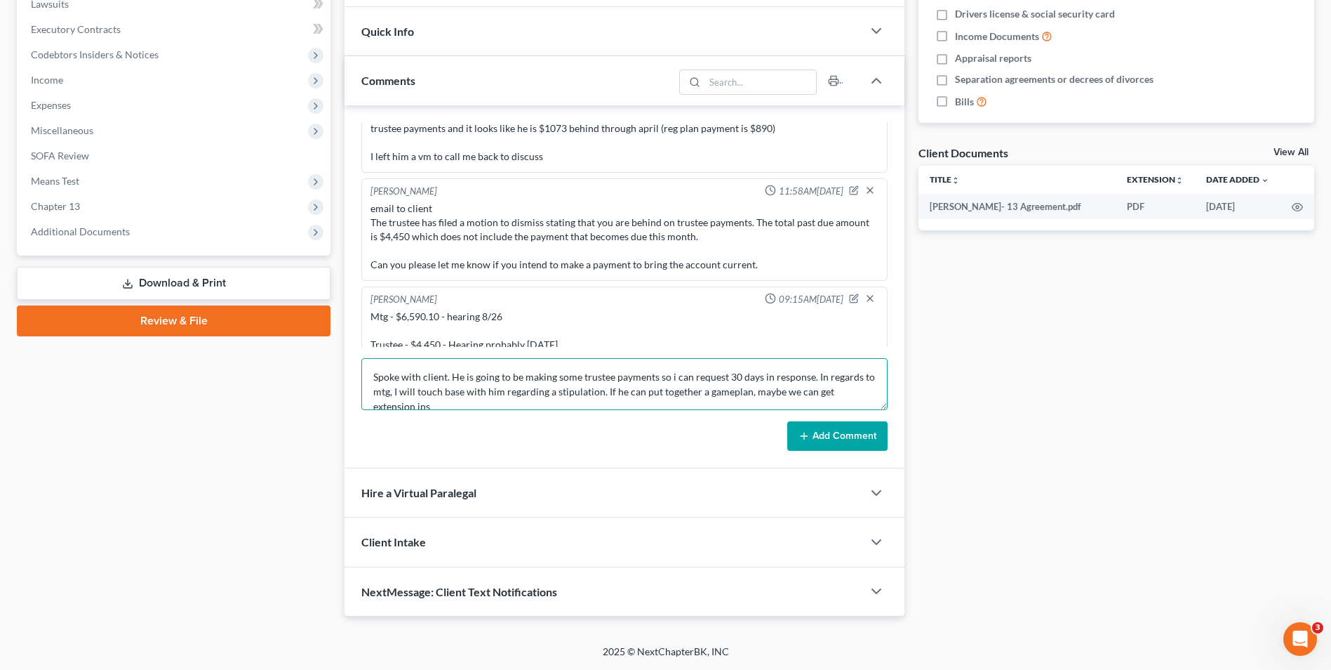
scroll to position [4, 0]
type textarea "Spoke with client. He is going to be making some trustee payments so i can requ…"
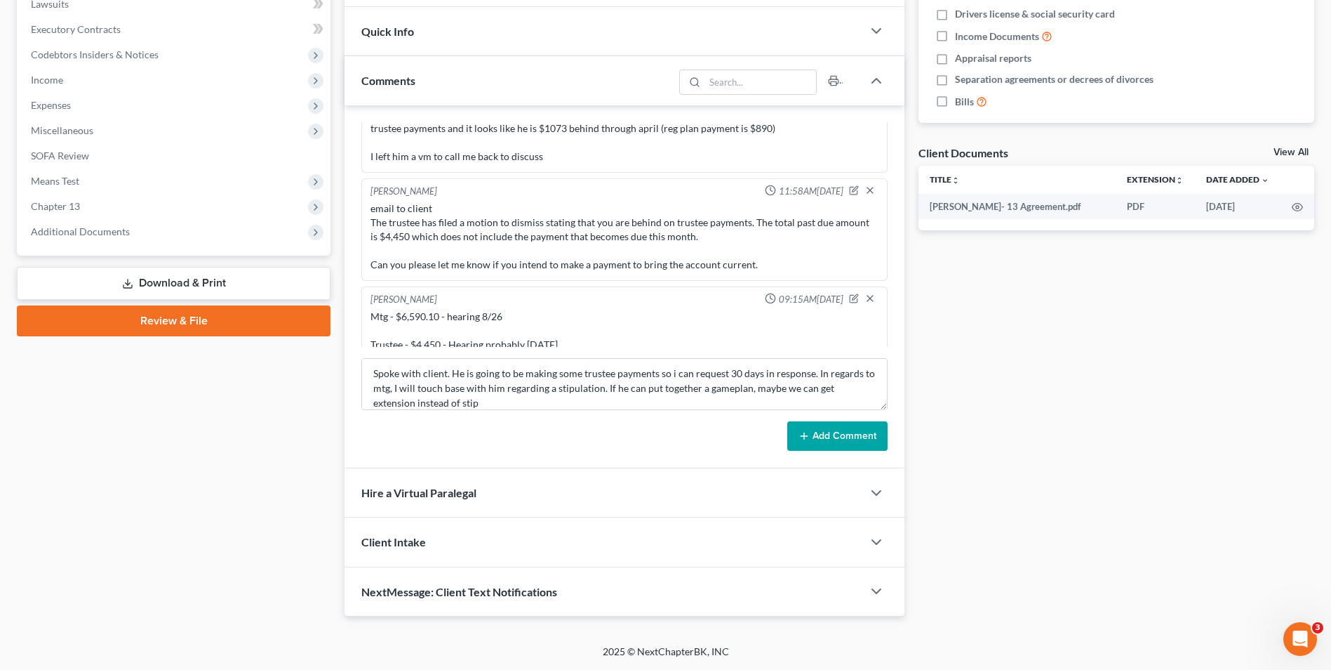
click at [833, 426] on button "Add Comment" at bounding box center [837, 435] width 100 height 29
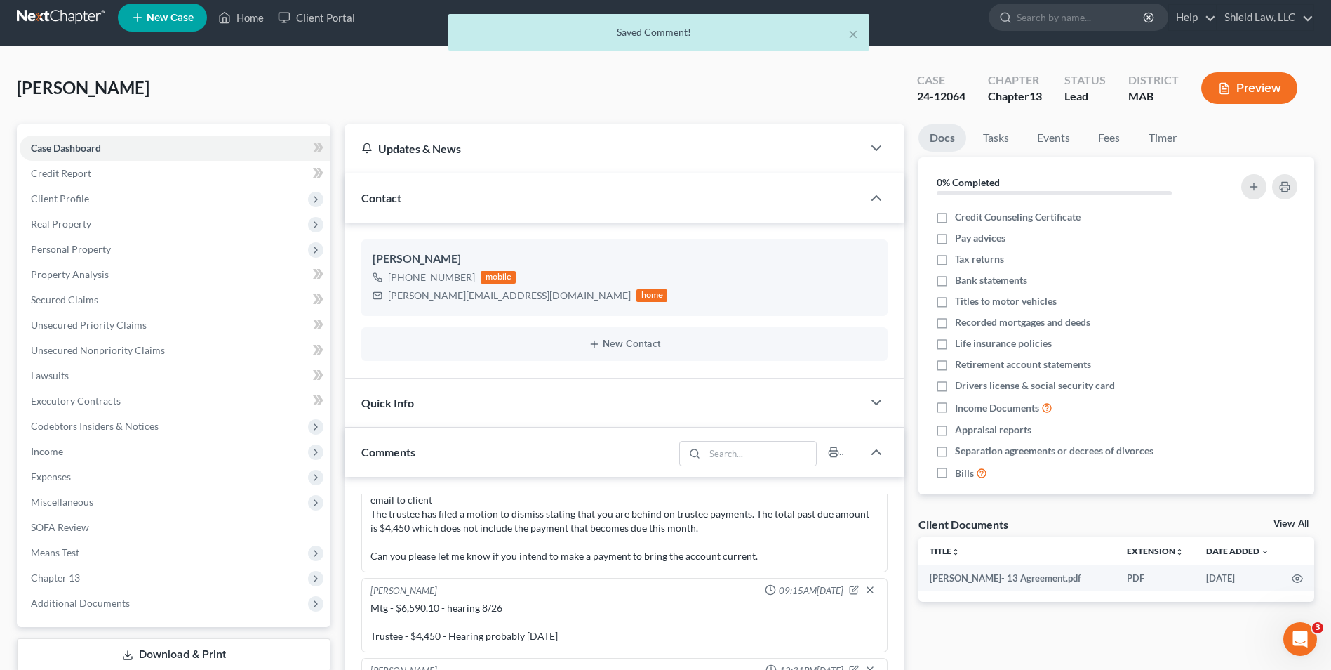
scroll to position [0, 0]
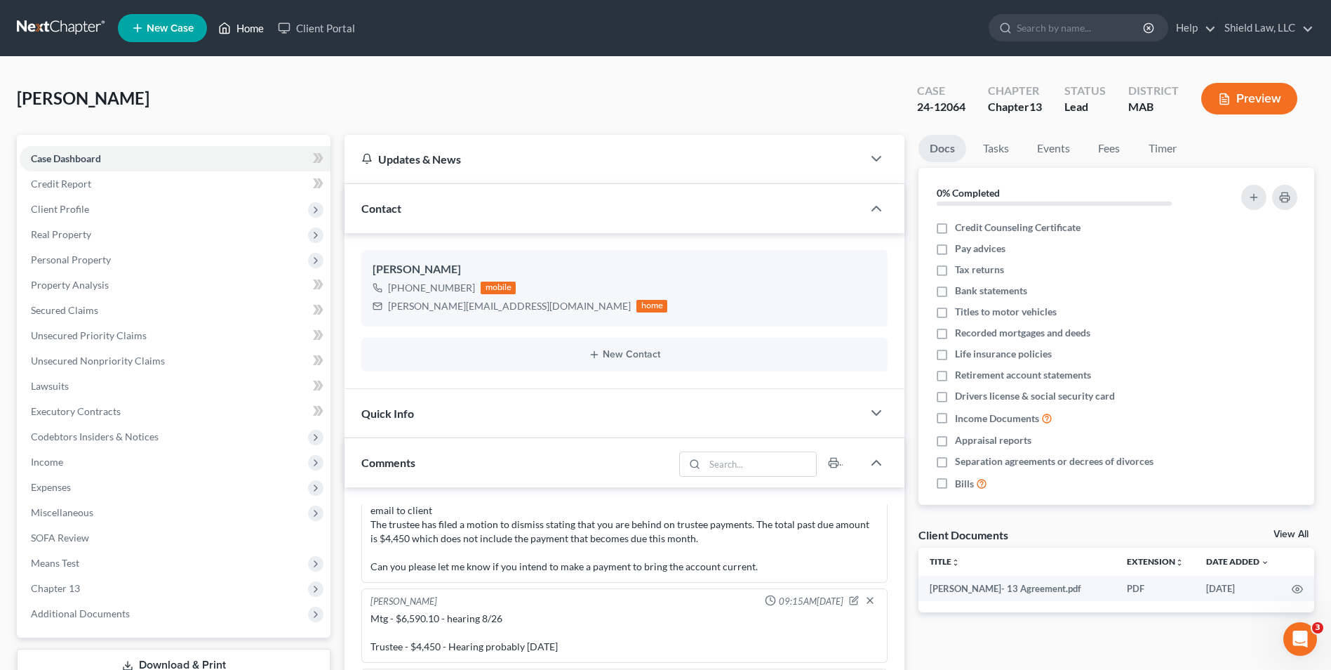
drag, startPoint x: 238, startPoint y: 29, endPoint x: 271, endPoint y: 25, distance: 33.2
click at [238, 28] on link "Home" at bounding box center [241, 27] width 60 height 25
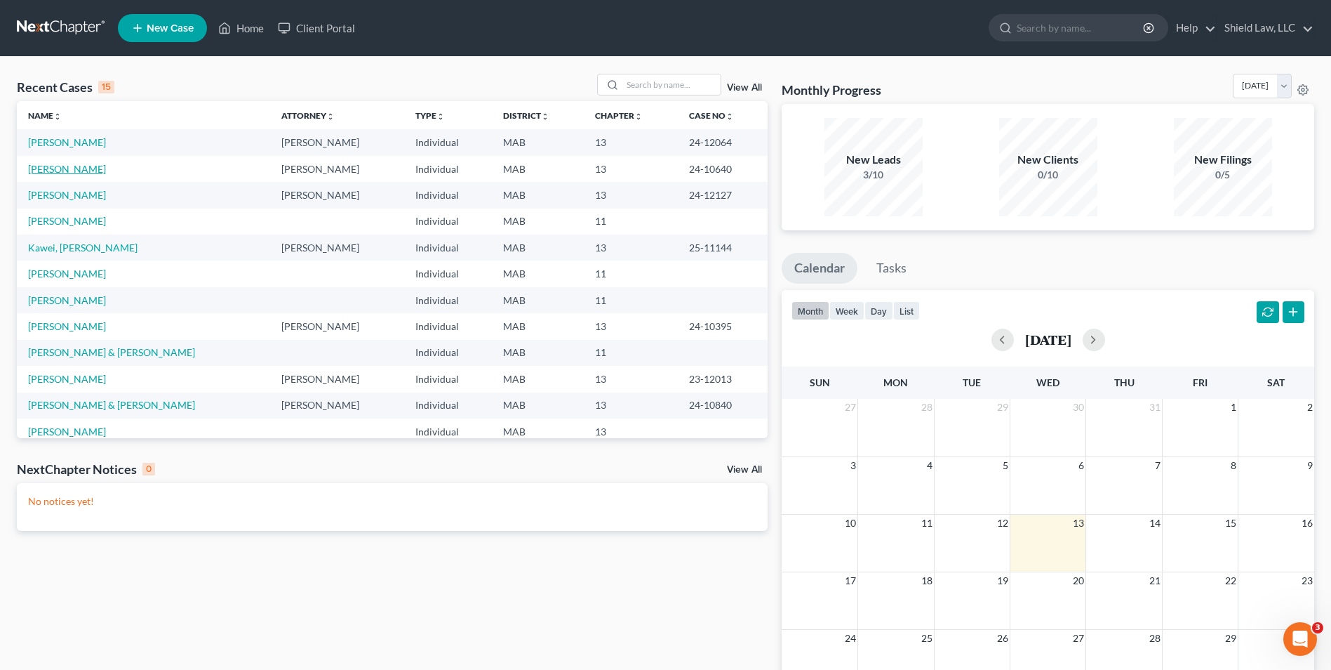
click at [66, 168] on link "[PERSON_NAME]" at bounding box center [67, 169] width 78 height 12
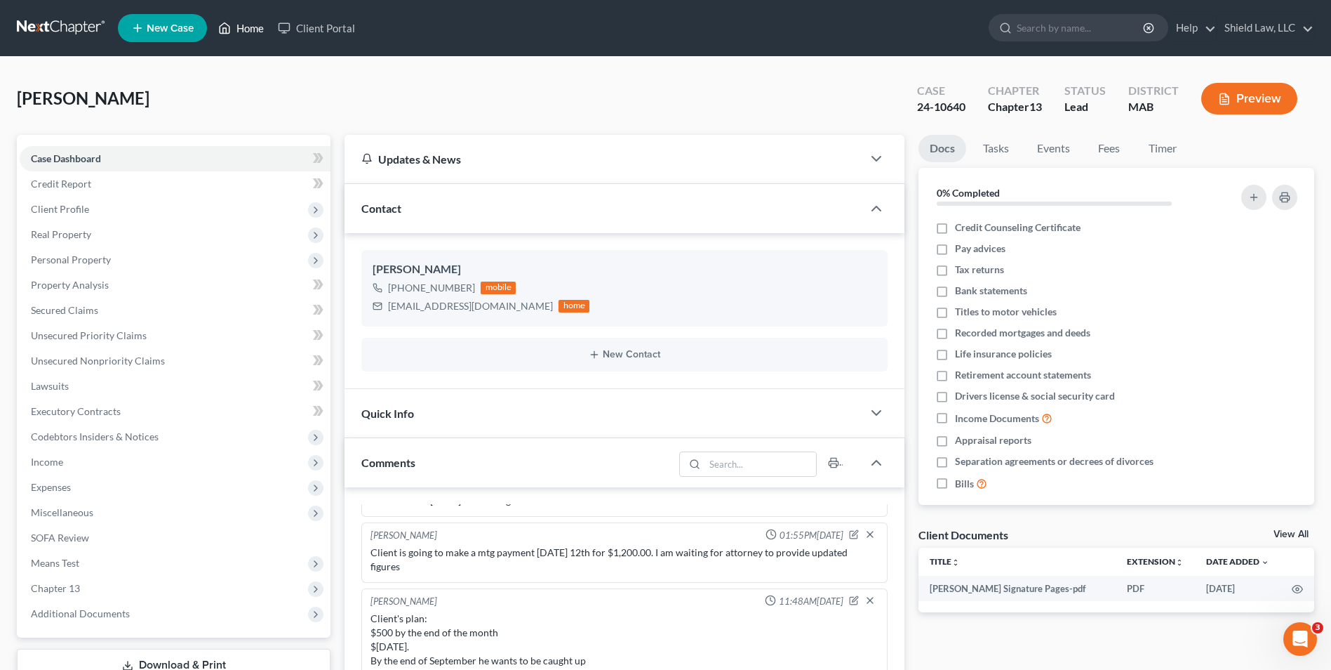
drag, startPoint x: 232, startPoint y: 25, endPoint x: 746, endPoint y: 100, distance: 520.0
click at [231, 25] on icon at bounding box center [224, 28] width 13 height 17
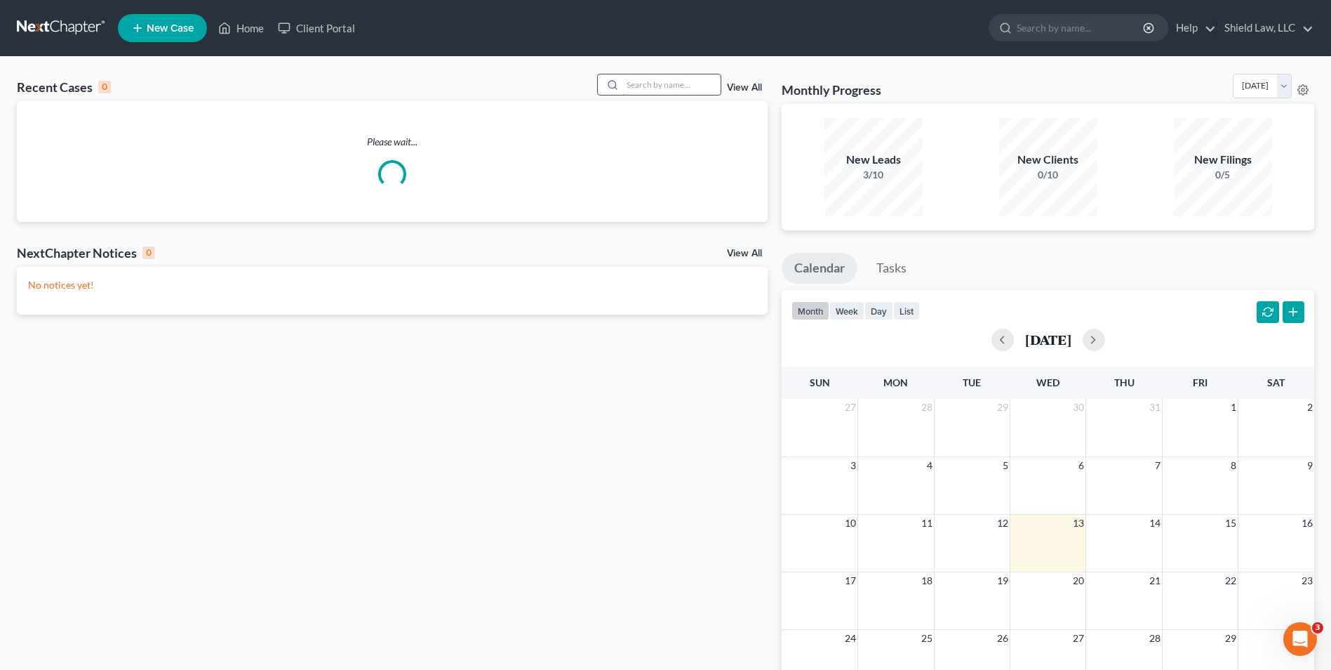
drag, startPoint x: 703, startPoint y: 88, endPoint x: 703, endPoint y: 80, distance: 7.7
click at [702, 87] on input "search" at bounding box center [672, 84] width 98 height 20
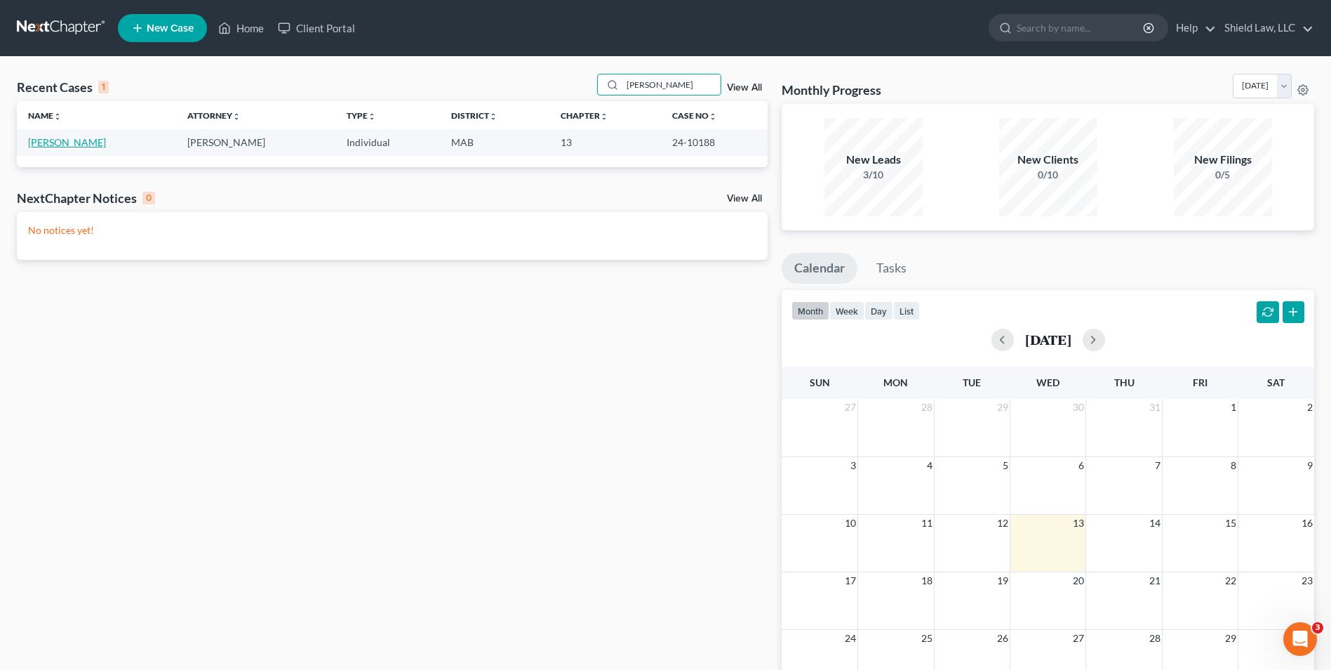
type input "[PERSON_NAME]"
drag, startPoint x: 50, startPoint y: 146, endPoint x: 359, endPoint y: 240, distance: 322.8
click at [50, 145] on link "[PERSON_NAME]" at bounding box center [67, 142] width 78 height 12
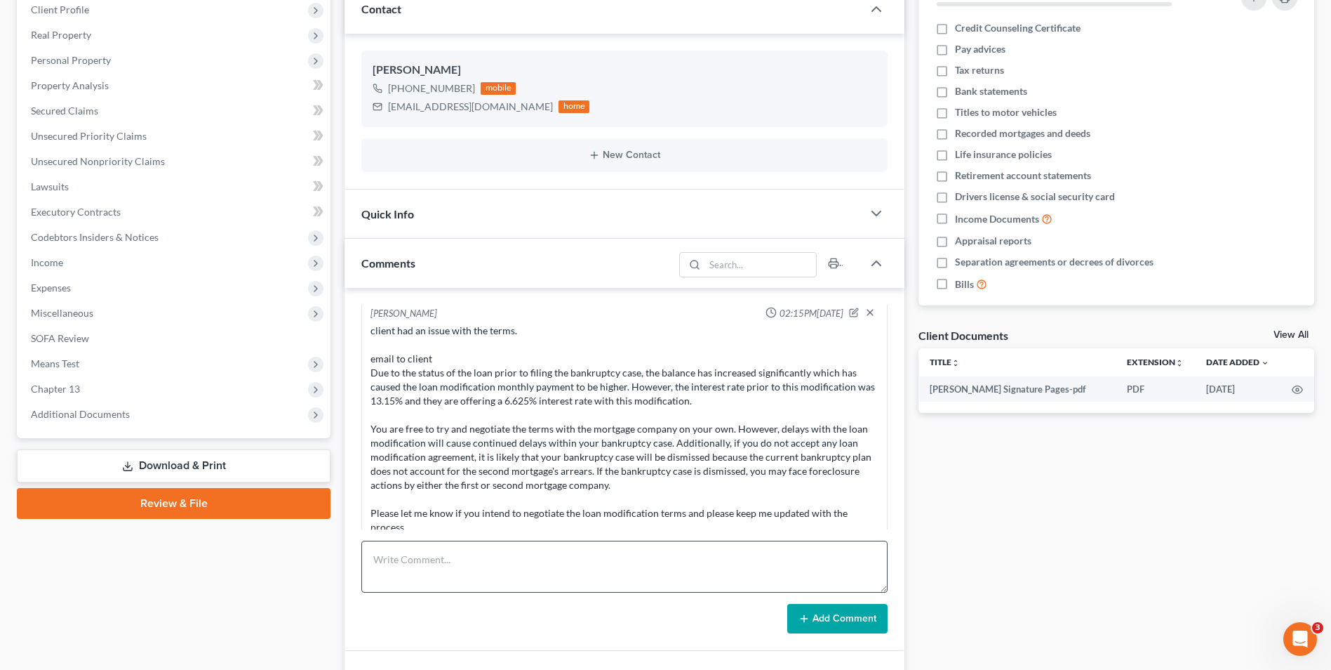
scroll to position [382, 0]
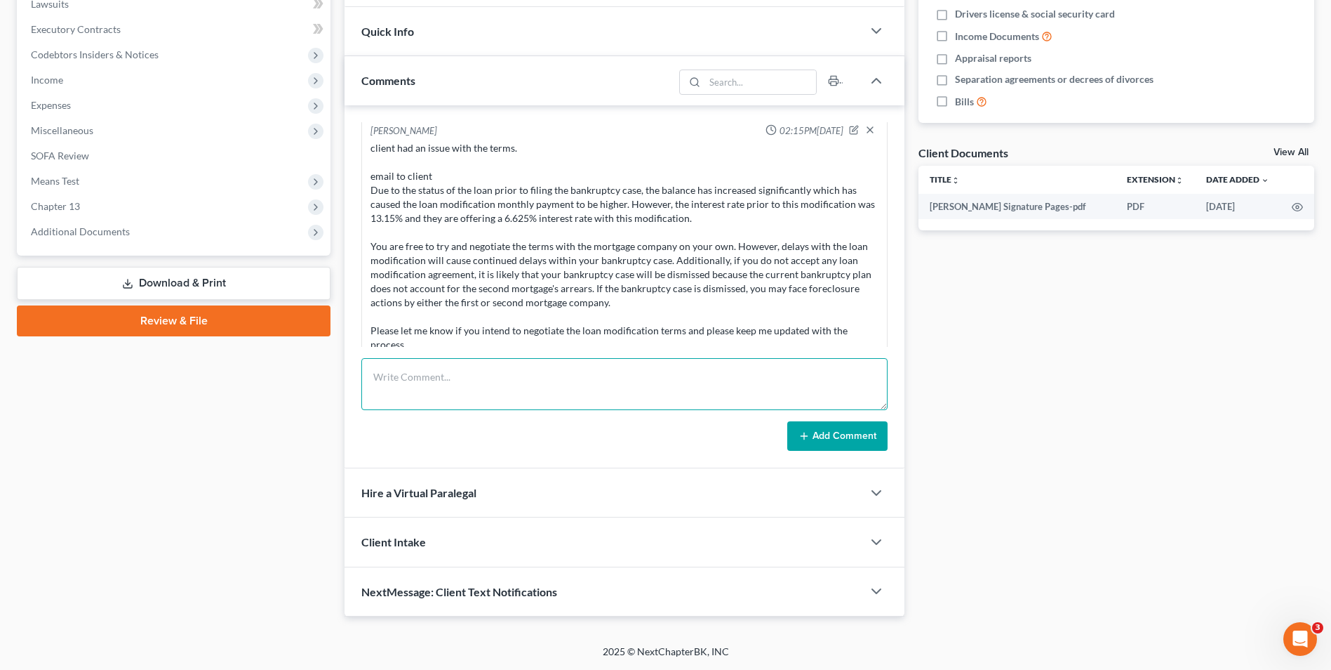
drag, startPoint x: 454, startPoint y: 408, endPoint x: 454, endPoint y: 401, distance: 7.7
click at [454, 402] on textarea at bounding box center [624, 384] width 526 height 52
click at [495, 377] on textarea "Got LM terms [DATE]" at bounding box center [624, 384] width 526 height 52
click at [559, 380] on textarea "Got LM terms [DATE]" at bounding box center [624, 384] width 526 height 52
type textarea "Got LM terms [DATE] Client Accepted [DATE]"
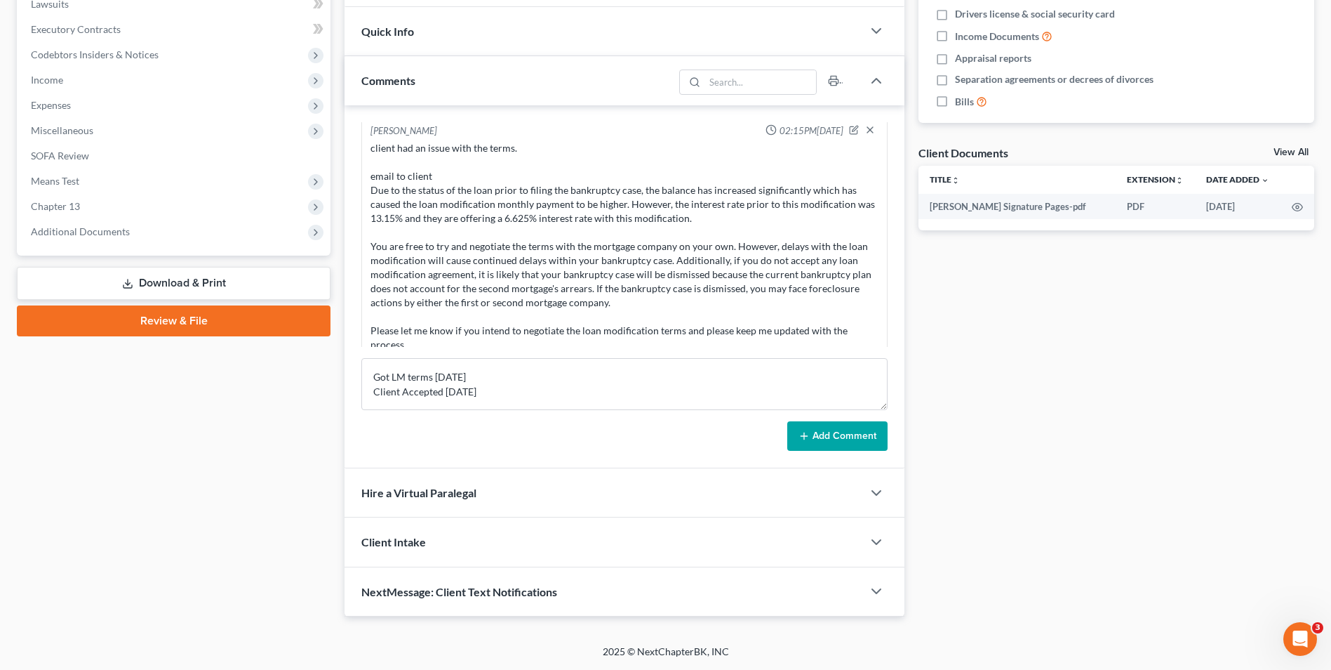
drag, startPoint x: 855, startPoint y: 434, endPoint x: 444, endPoint y: 451, distance: 410.9
click at [854, 434] on button "Add Comment" at bounding box center [837, 435] width 100 height 29
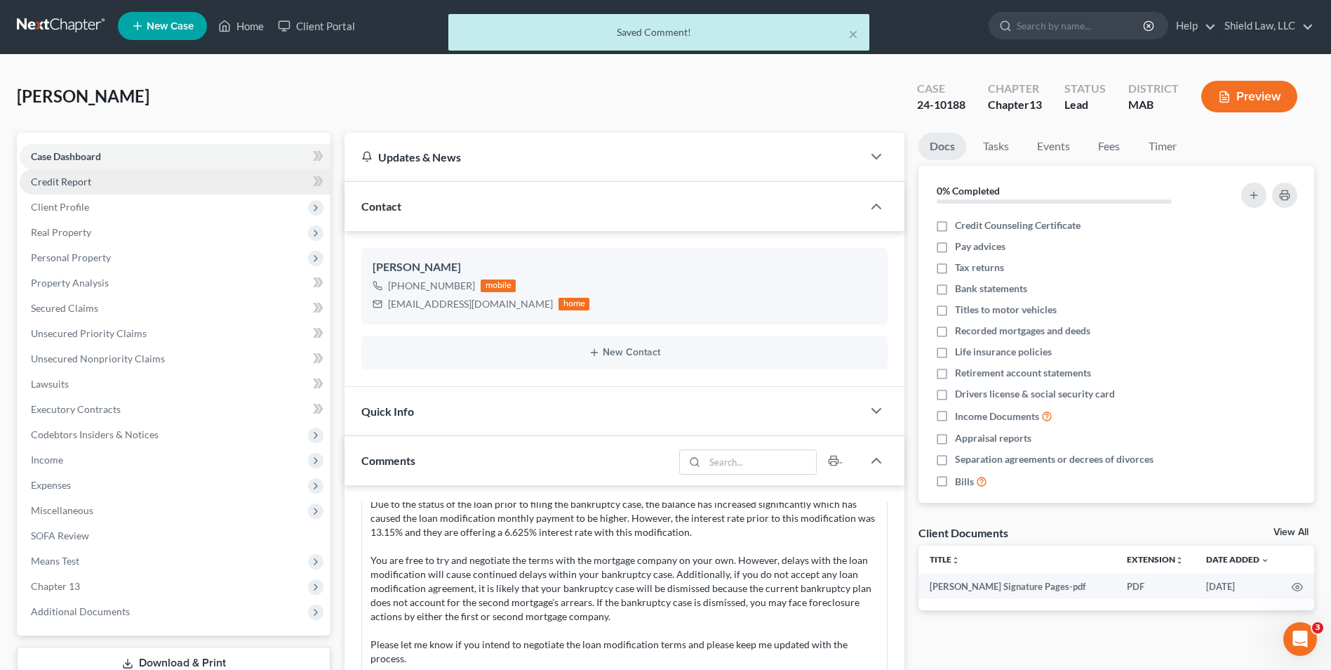
scroll to position [0, 0]
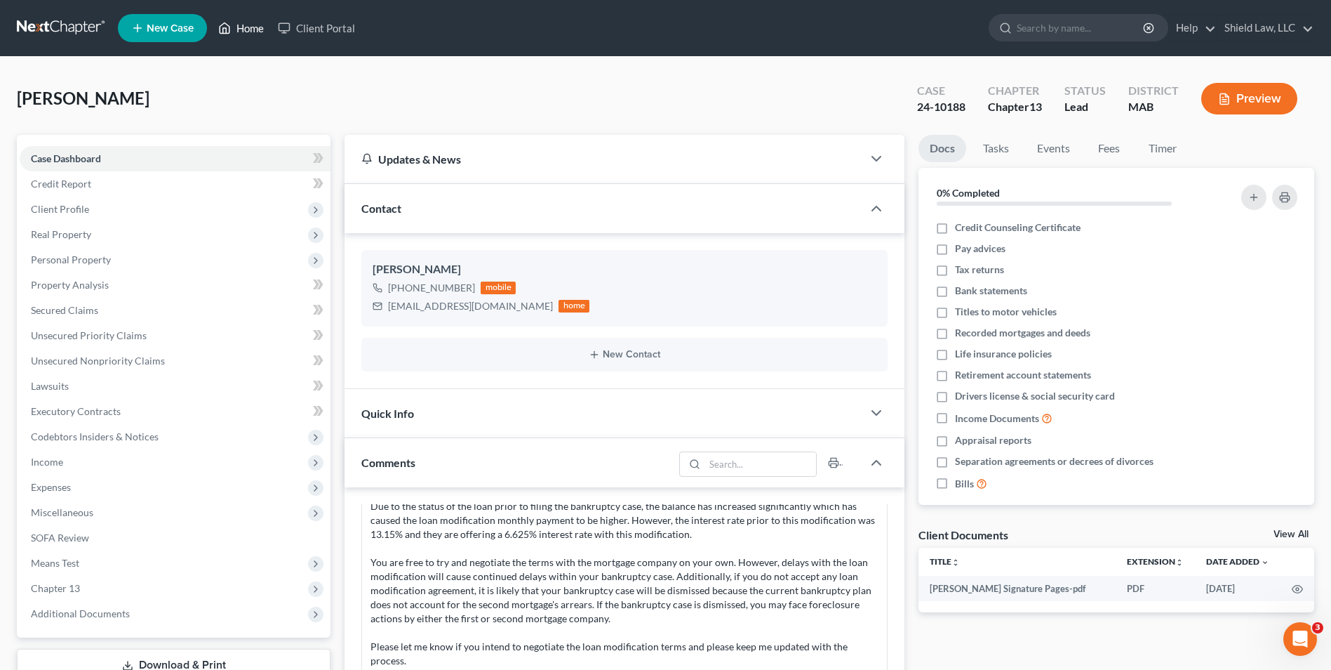
click at [238, 24] on link "Home" at bounding box center [241, 27] width 60 height 25
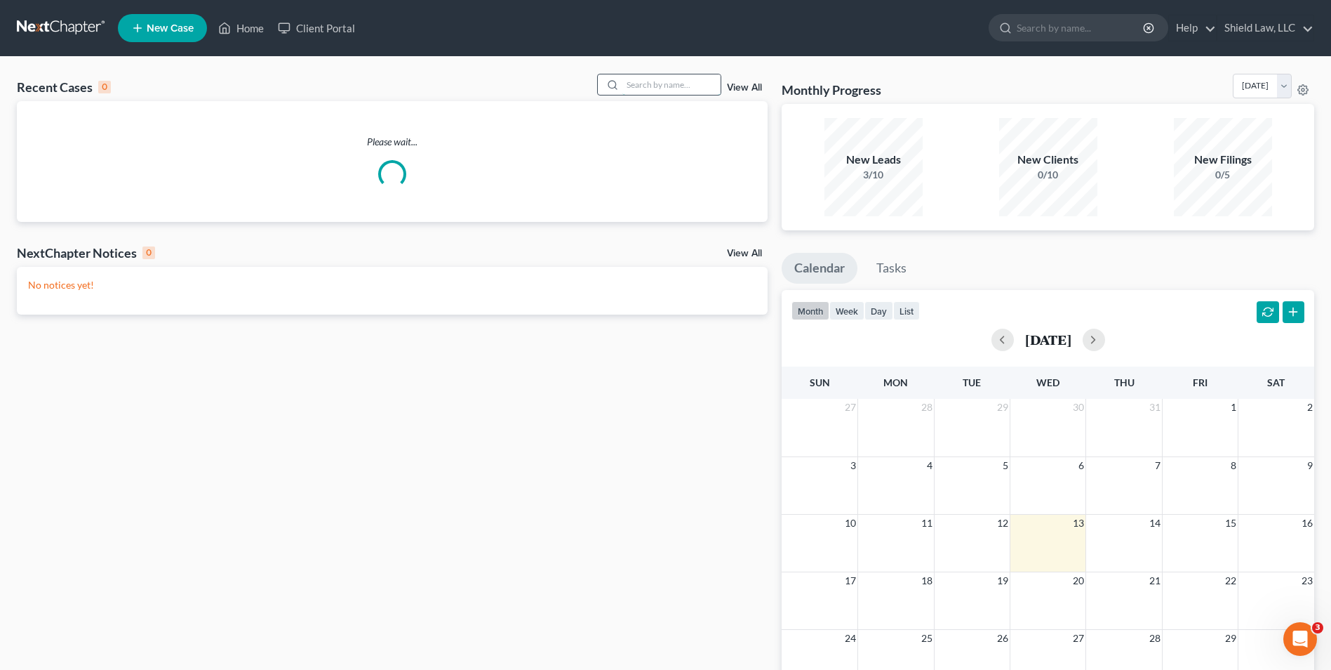
click at [665, 87] on input "search" at bounding box center [672, 84] width 98 height 20
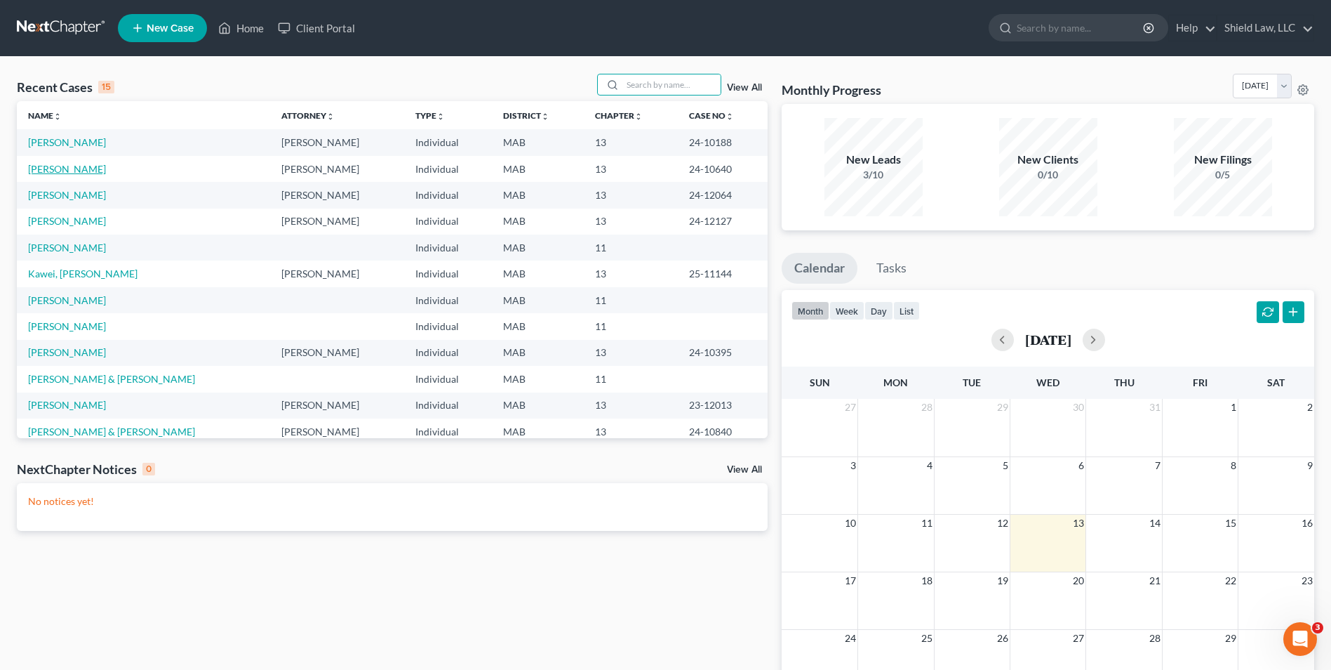
click at [82, 166] on link "[PERSON_NAME]" at bounding box center [67, 169] width 78 height 12
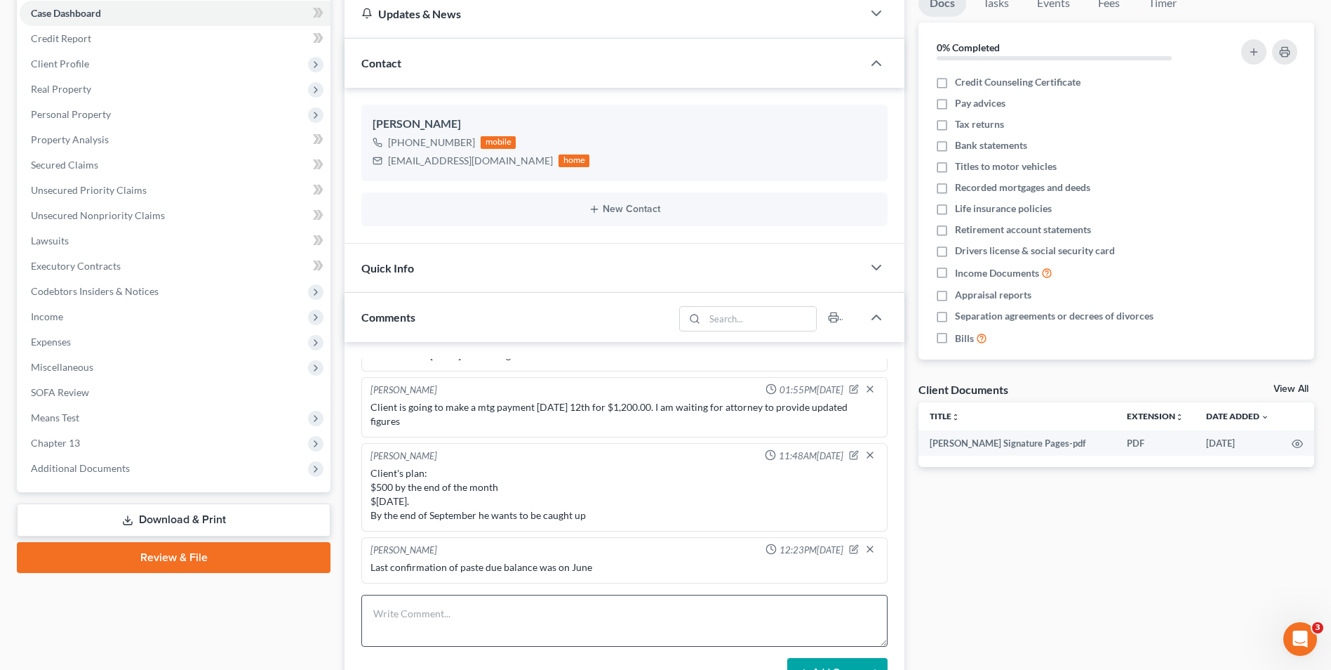
scroll to position [351, 0]
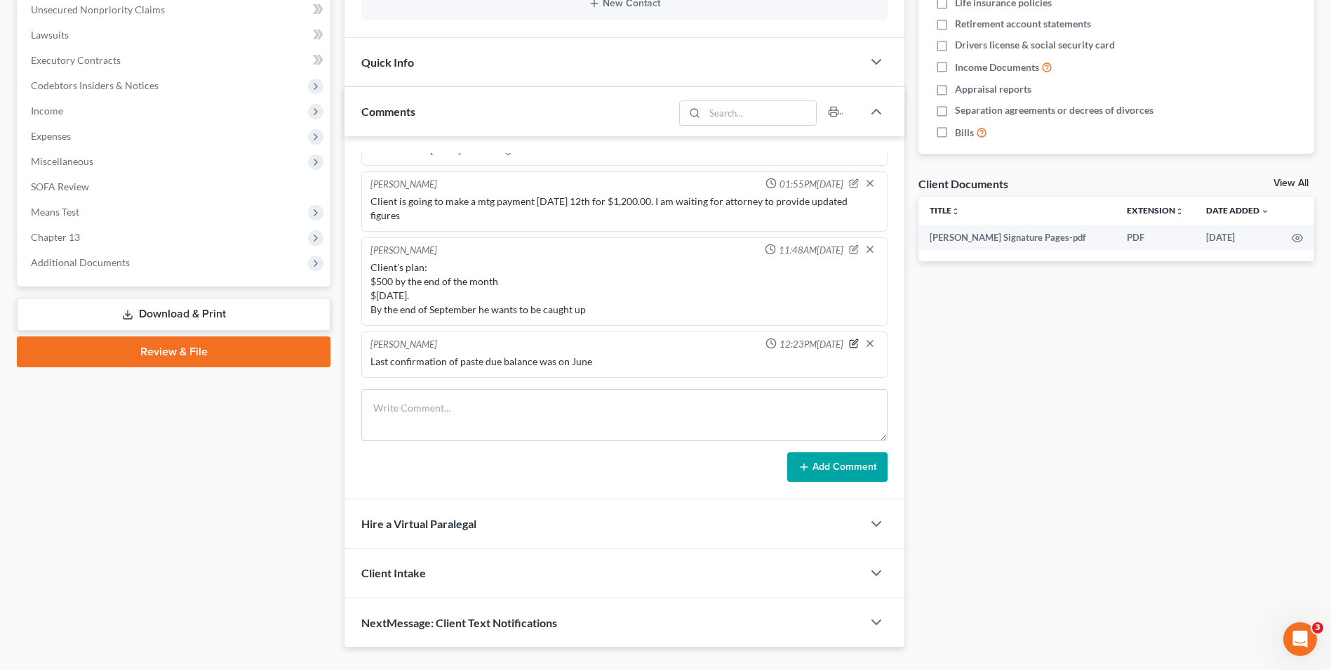
drag, startPoint x: 841, startPoint y: 342, endPoint x: 618, endPoint y: 357, distance: 223.6
click at [849, 342] on icon "button" at bounding box center [854, 343] width 10 height 10
click at [624, 372] on textarea "Last confirmation of paste due balance was on June" at bounding box center [625, 380] width 508 height 52
click at [494, 371] on textarea "Last confirmation of paste due balance was on [DATE] - $7,884.05" at bounding box center [625, 378] width 508 height 52
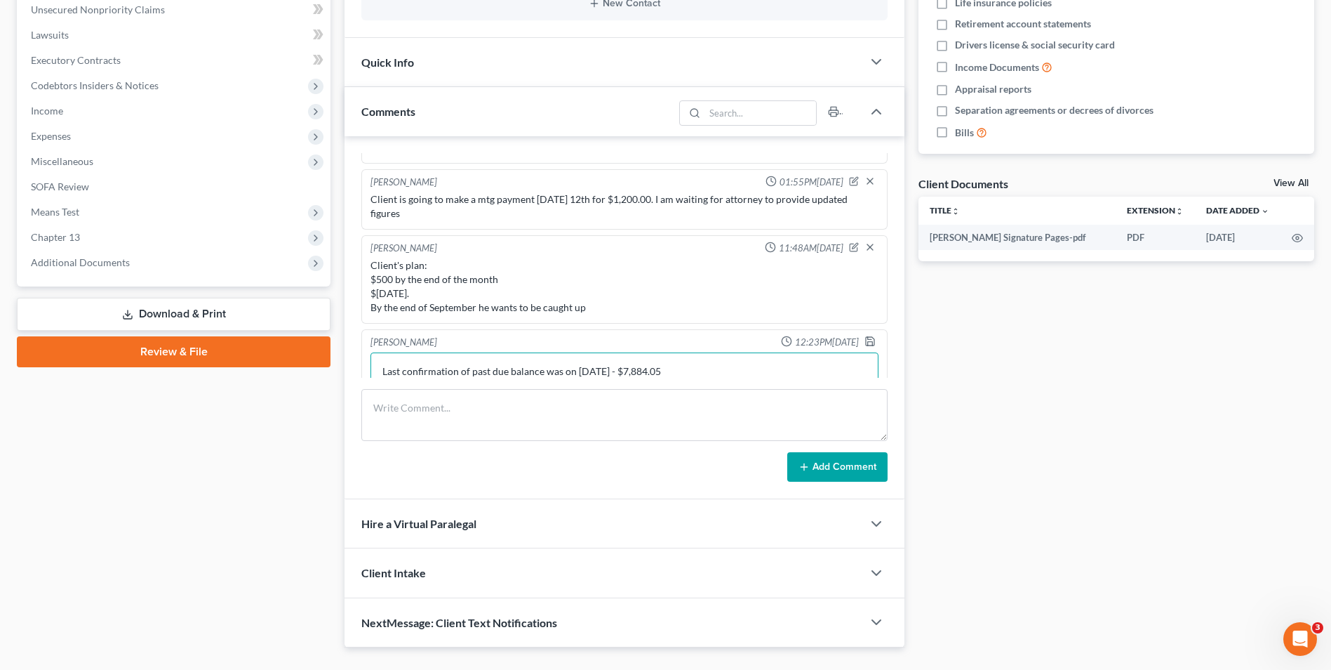
drag, startPoint x: 706, startPoint y: 364, endPoint x: 711, endPoint y: 374, distance: 11.0
click at [706, 366] on textarea "Last confirmation of past due balance was on [DATE] - $7,884.05" at bounding box center [625, 378] width 508 height 52
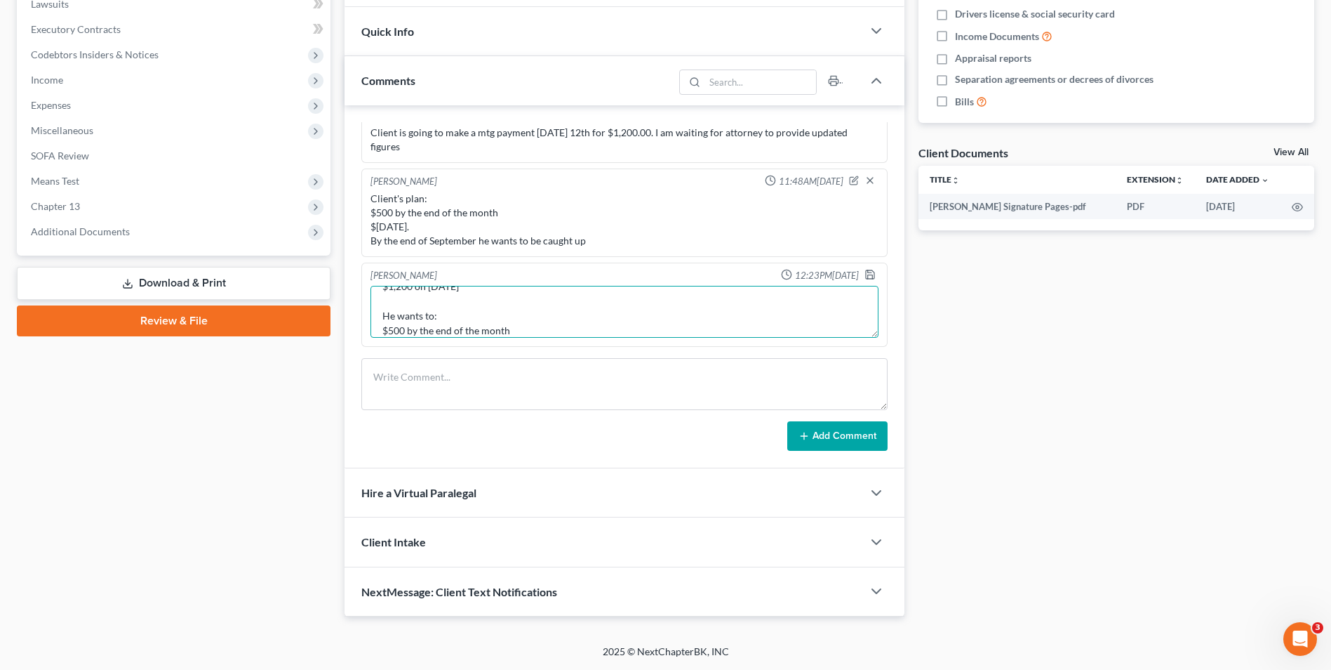
scroll to position [92, 0]
click at [512, 326] on textarea "Last confirmation of past due balance was on [DATE] - $7,884.05 Client made: $3…" at bounding box center [625, 312] width 508 height 52
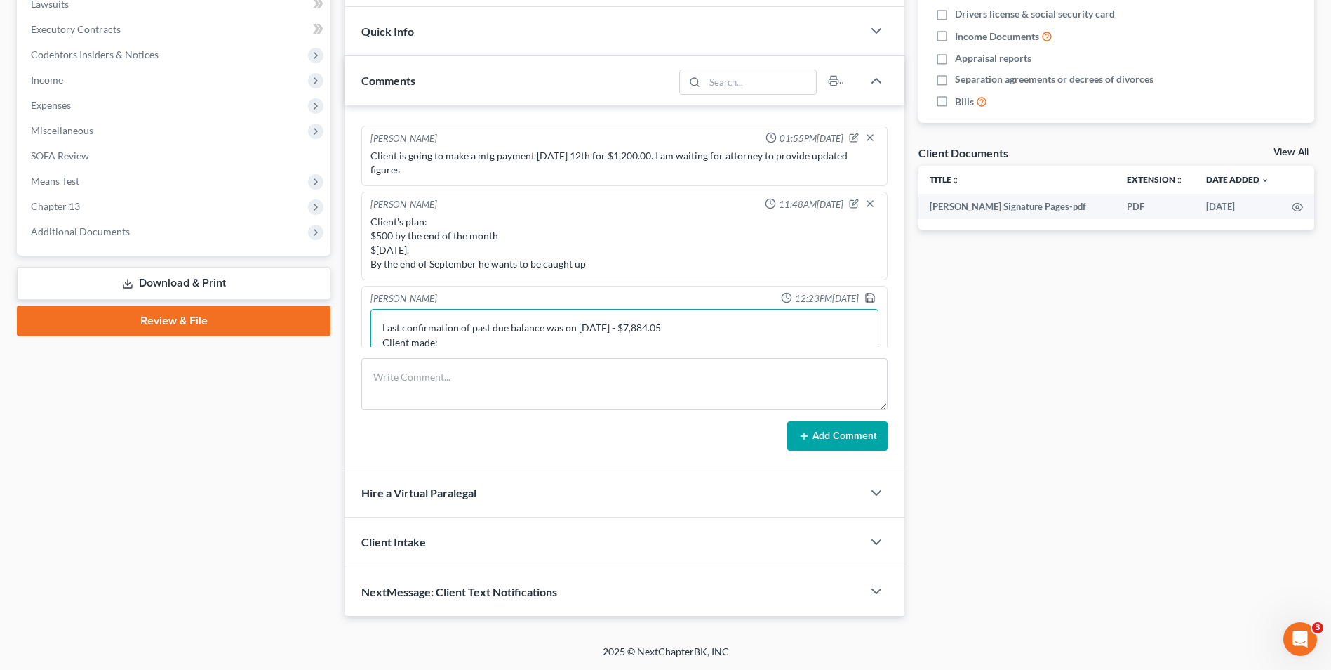
scroll to position [3195, 0]
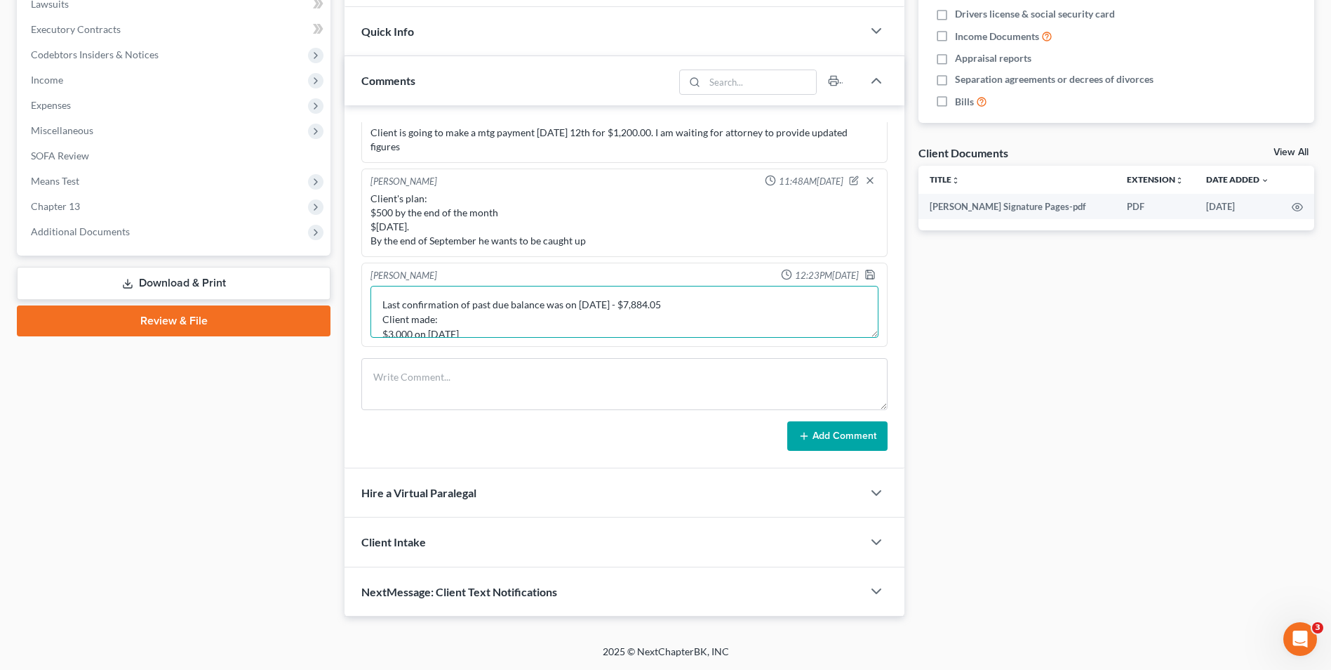
type textarea "Last confirmation of past due balance was on [DATE] - $7,884.05 Client made: $3…"
click at [865, 273] on icon "button" at bounding box center [870, 274] width 11 height 11
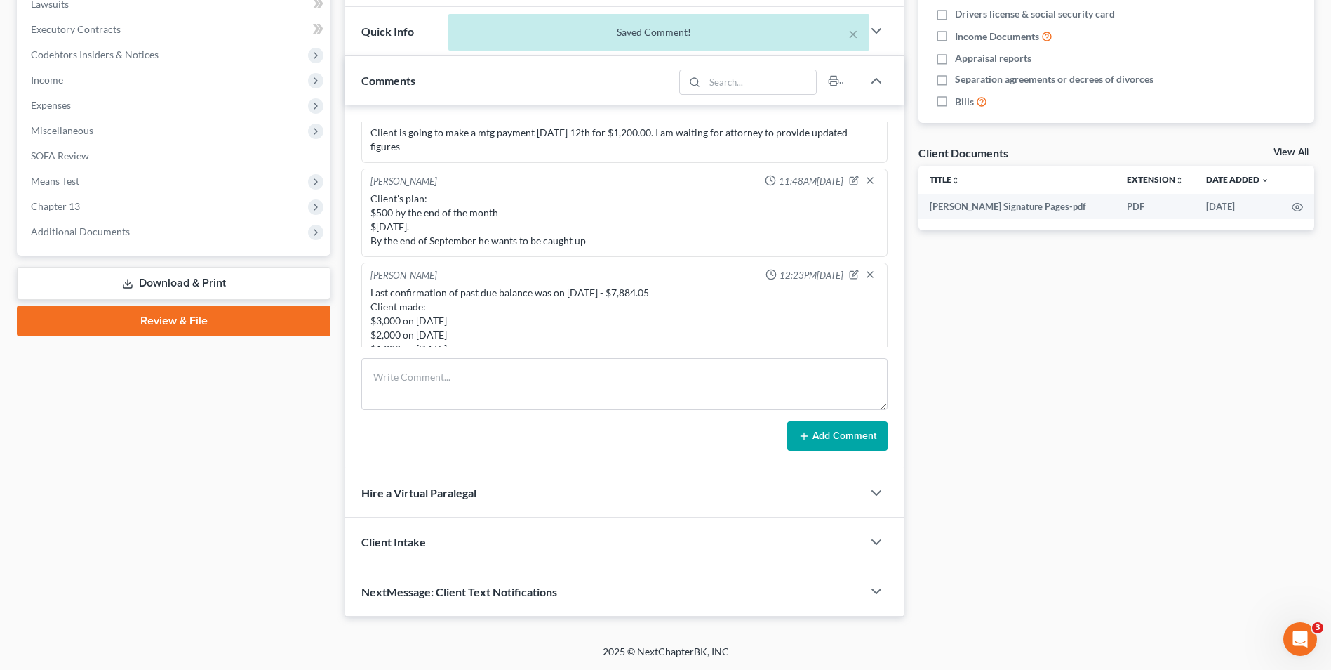
scroll to position [3270, 0]
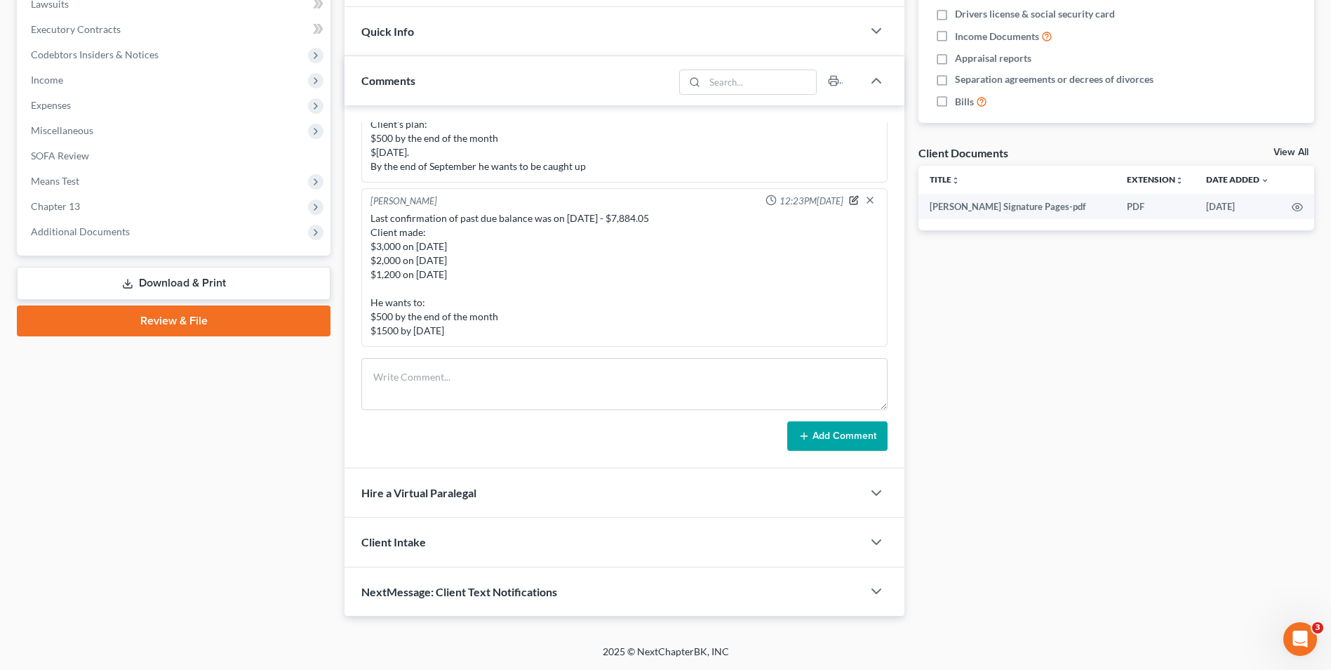
drag, startPoint x: 844, startPoint y: 198, endPoint x: 531, endPoint y: 291, distance: 326.4
click at [853, 199] on icon "button" at bounding box center [856, 199] width 6 height 6
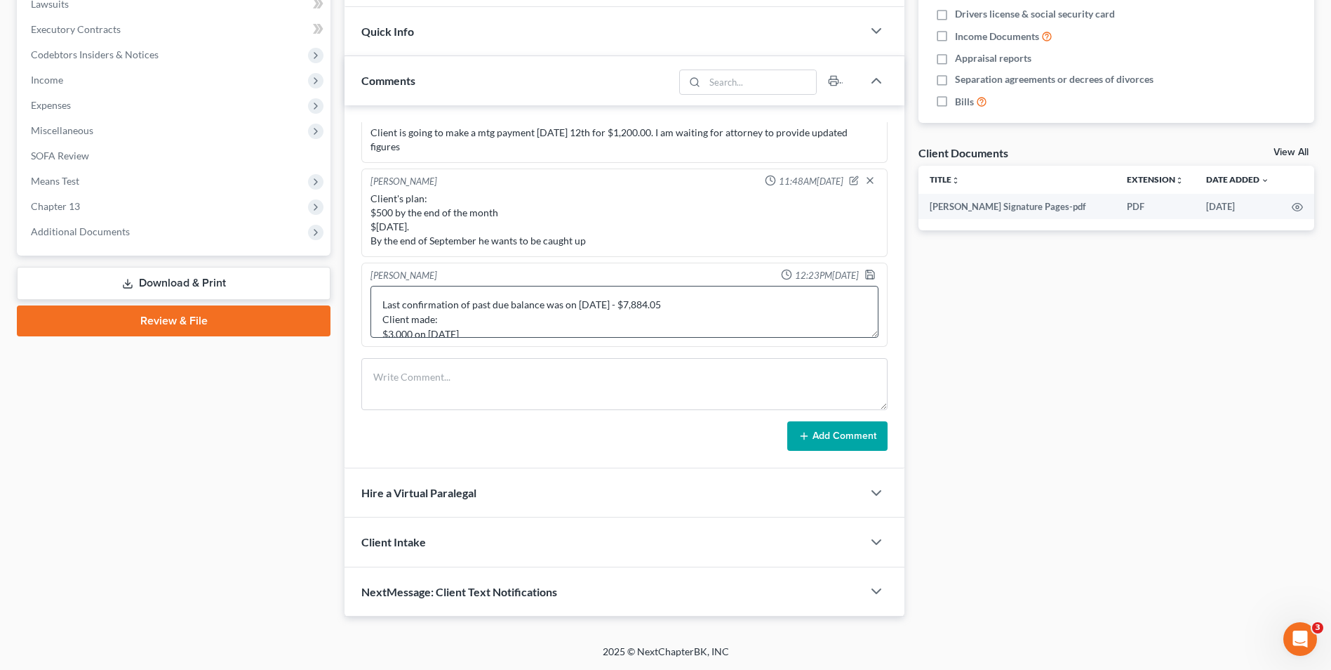
scroll to position [103, 0]
click at [521, 321] on textarea "Last confirmation of past due balance was on [DATE] - $7,884.05 Client made: $3…" at bounding box center [625, 312] width 508 height 52
click at [527, 331] on textarea "Last confirmation of past due balance was on [DATE] - $7,884.05 Client made: $3…" at bounding box center [625, 312] width 508 height 52
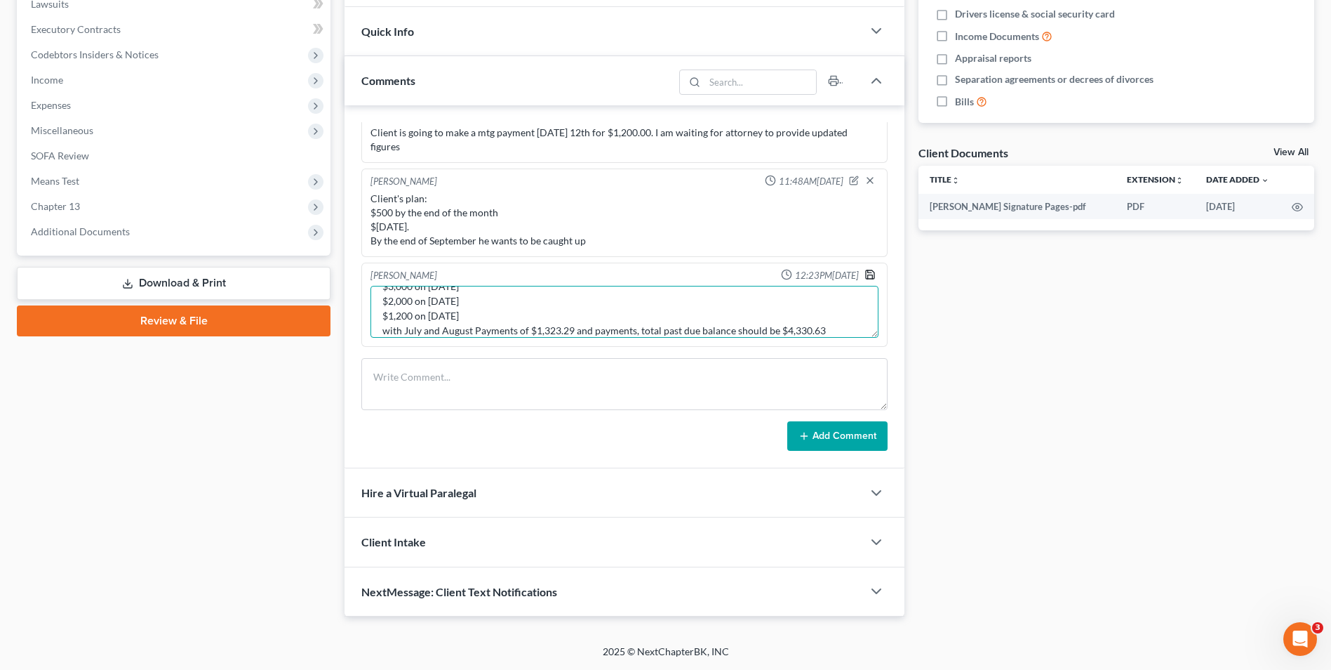
type textarea "Last confirmation of past due balance was on [DATE] - $7,884.05 Client made: $3…"
click at [865, 274] on icon "button" at bounding box center [870, 274] width 11 height 11
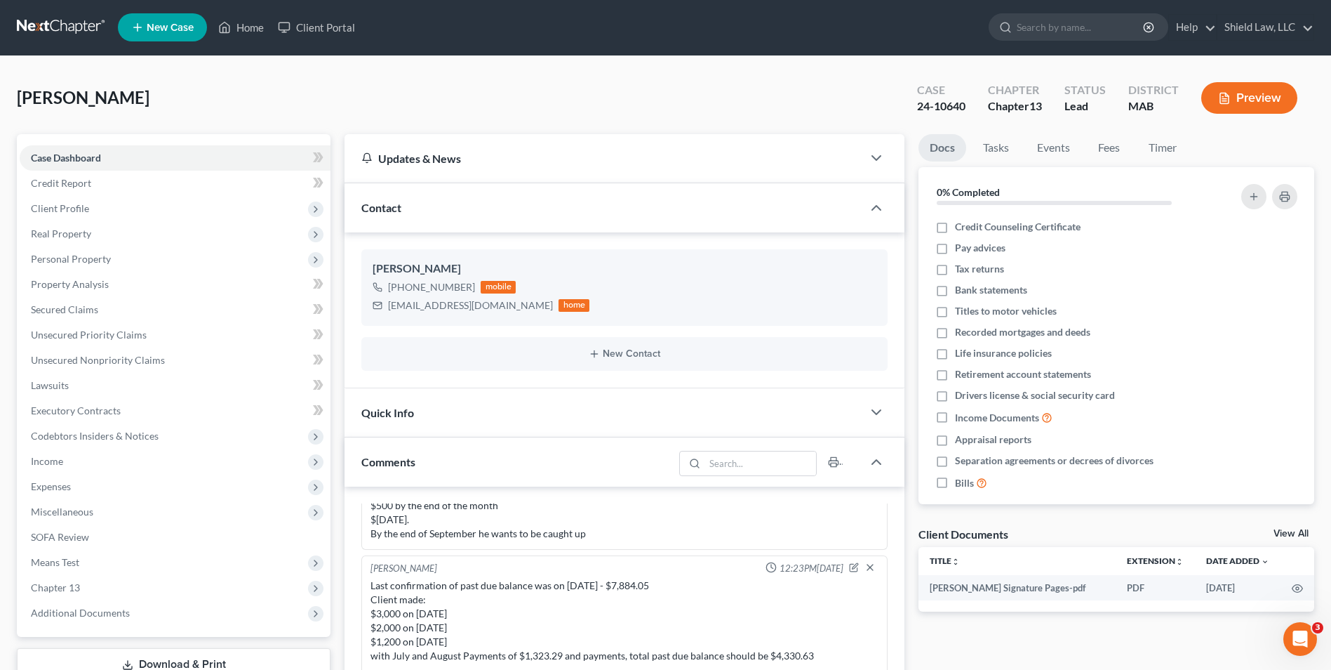
scroll to position [0, 0]
drag, startPoint x: 253, startPoint y: 27, endPoint x: 253, endPoint y: 1, distance: 26.7
click at [253, 27] on link "Home" at bounding box center [241, 27] width 60 height 25
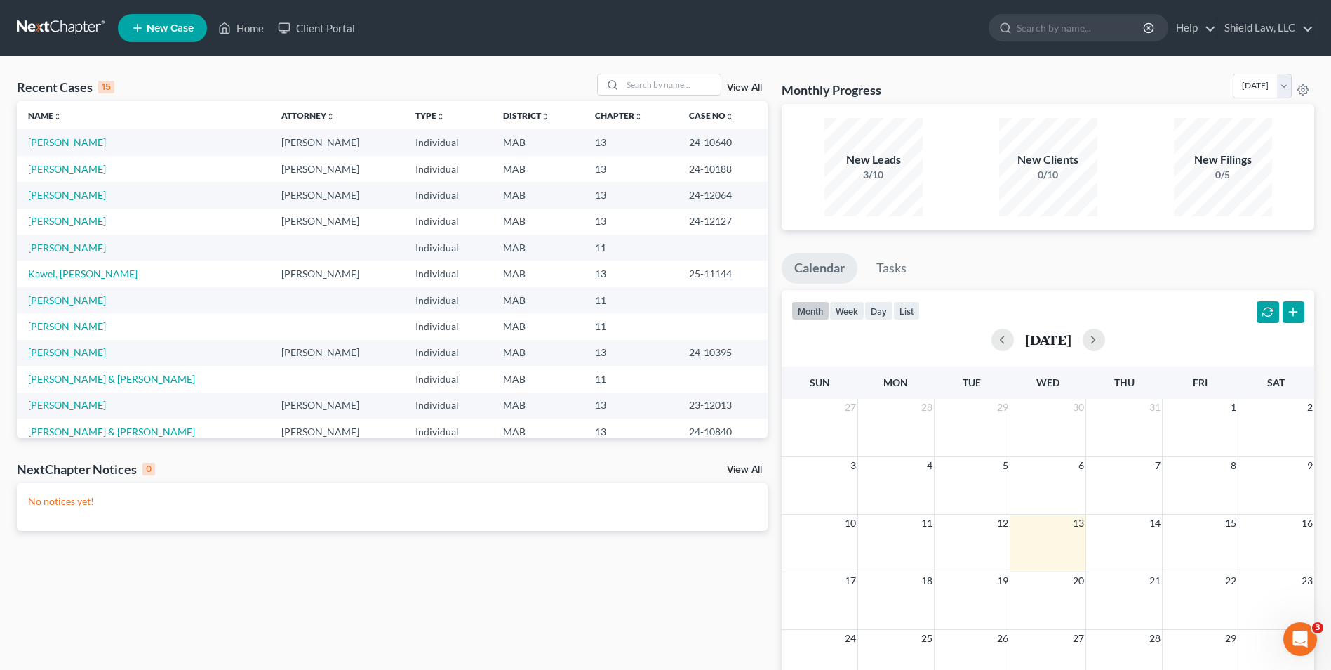
click at [667, 73] on div "Recent Cases 15 View All Name unfold_more expand_more expand_less Attorney unfo…" at bounding box center [665, 421] width 1331 height 728
click at [667, 87] on input "search" at bounding box center [672, 84] width 98 height 20
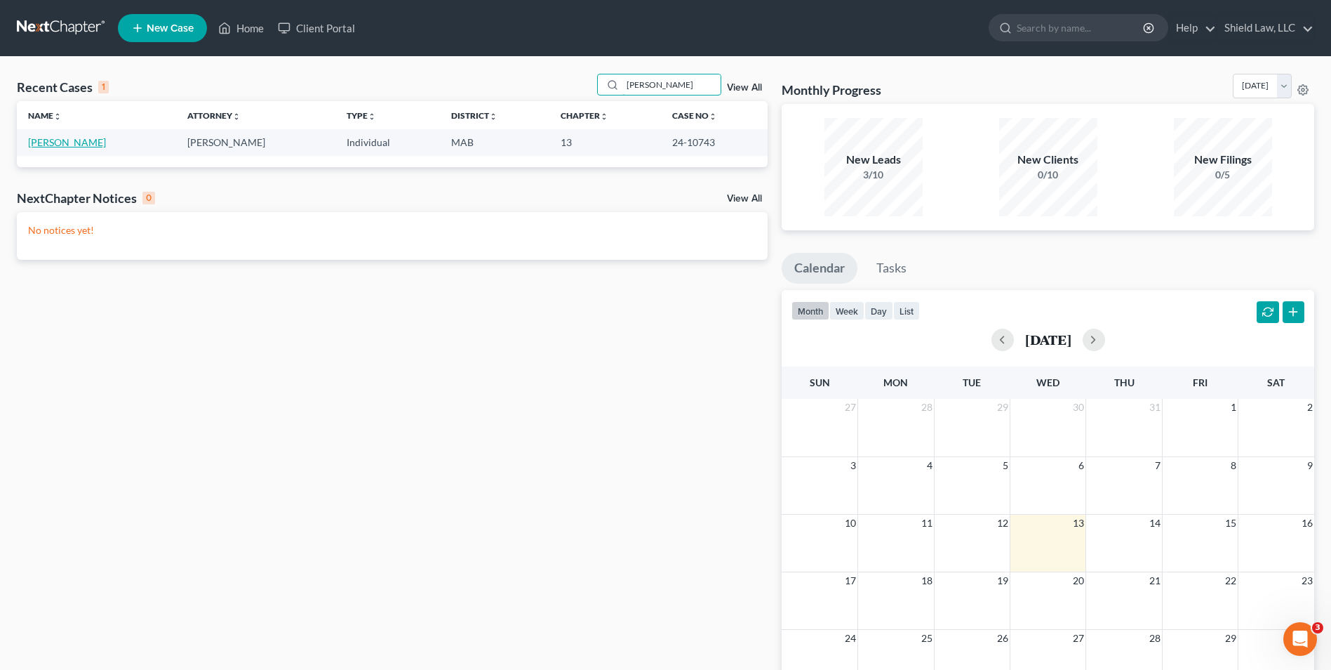
type input "[PERSON_NAME]"
click at [73, 144] on link "[PERSON_NAME]" at bounding box center [67, 142] width 78 height 12
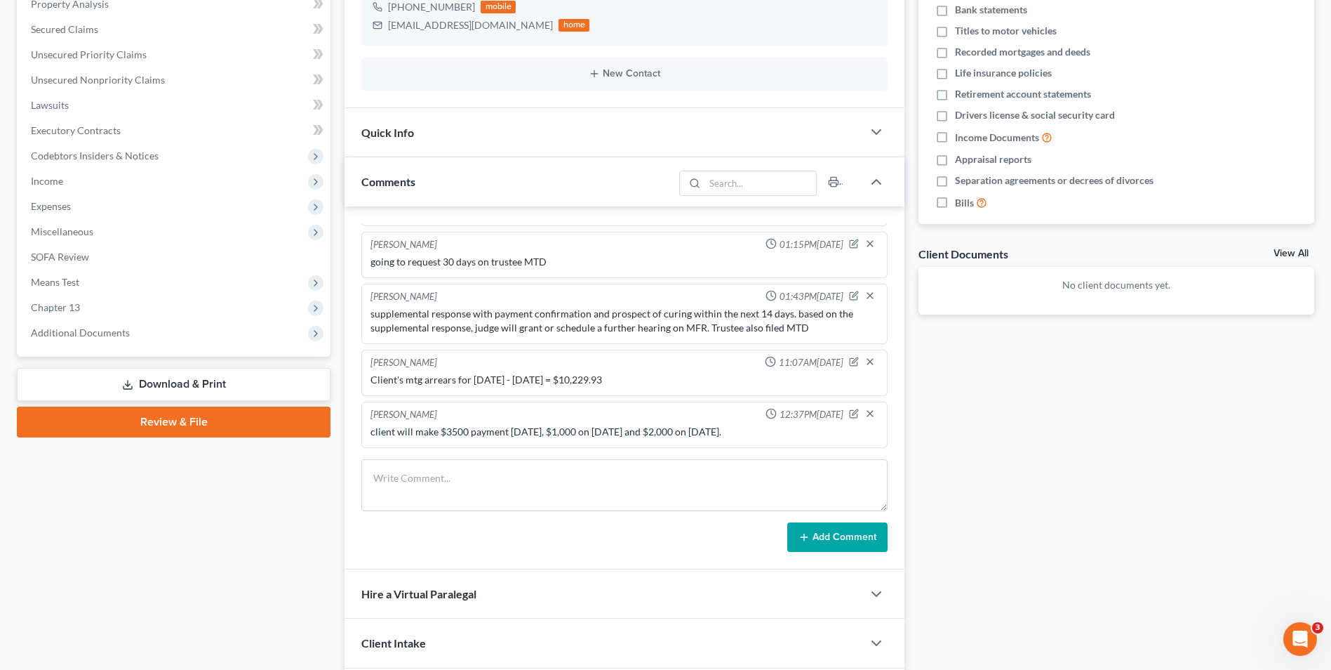
scroll to position [382, 0]
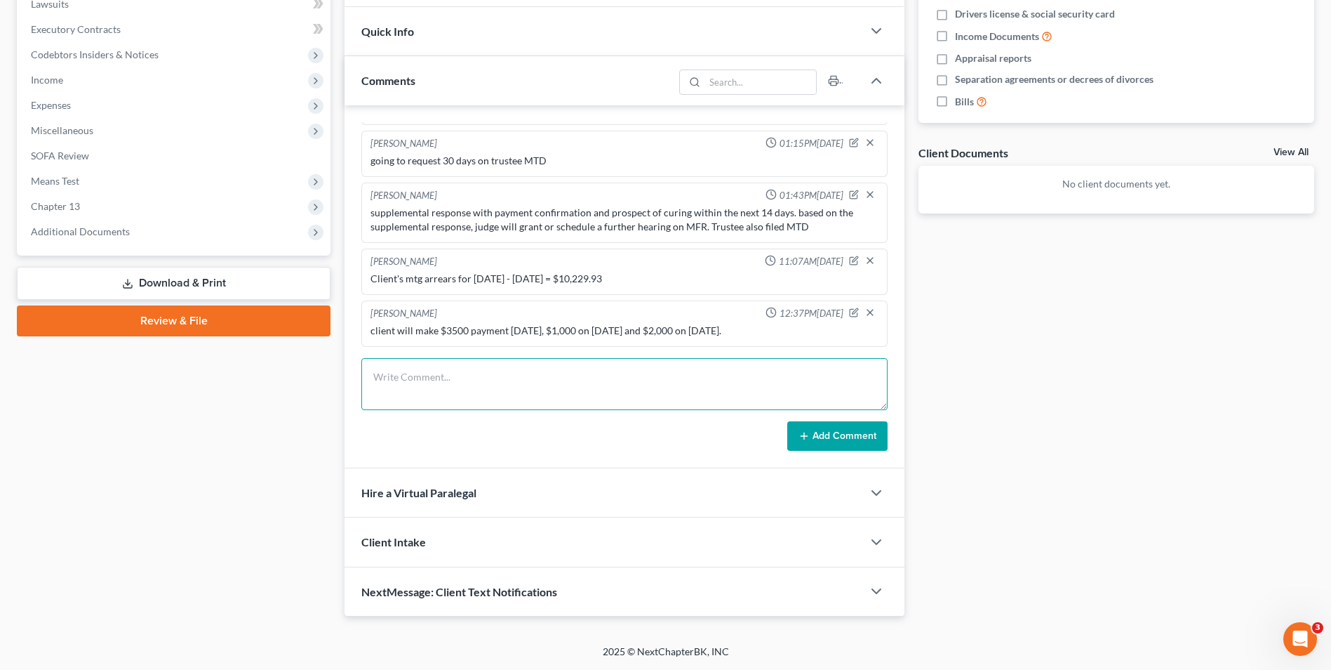
click at [709, 378] on textarea at bounding box center [624, 384] width 526 height 52
click at [499, 393] on textarea "due for 1,381.18 stip payment for may june-august reg payments" at bounding box center [624, 384] width 526 height 52
click at [545, 378] on textarea "due for 1,381.18 stip payment for may june-august reg payments stipulation - ad…" at bounding box center [624, 384] width 526 height 52
click at [498, 389] on textarea "due for 1,381.18 stip payment for may june-august reg payments stipulation - ad…" at bounding box center [624, 384] width 526 height 52
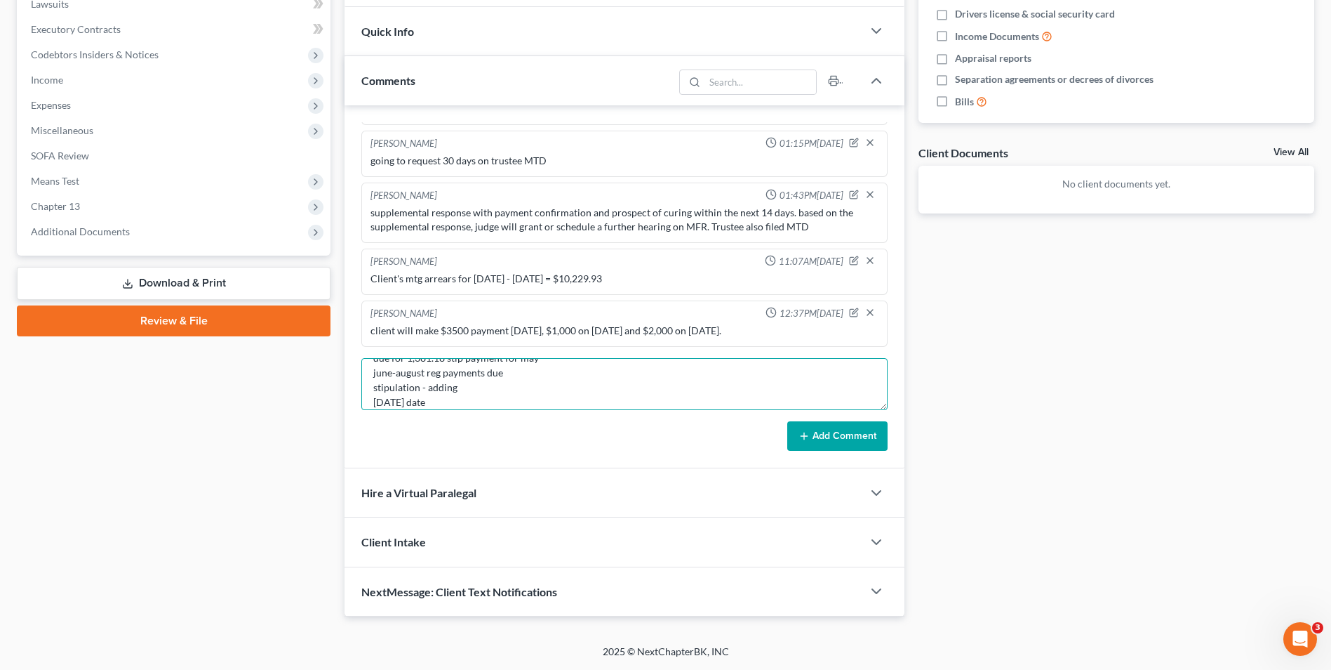
scroll to position [29, 0]
click at [466, 377] on textarea "due for 1,381.18 stip payment for may june-august reg payments due stipulation …" at bounding box center [624, 384] width 526 height 52
click at [374, 382] on textarea "due for 1,381.18 stip payment for may june-august reg payments due stipulation …" at bounding box center [624, 384] width 526 height 52
click at [371, 390] on textarea "due for 1,381.18 stip payment for may june-august reg payments due stipulation …" at bounding box center [624, 384] width 526 height 52
click at [515, 394] on textarea "due for 1,381.18 stip payment for may june-august reg payments due stipulation …" at bounding box center [624, 384] width 526 height 52
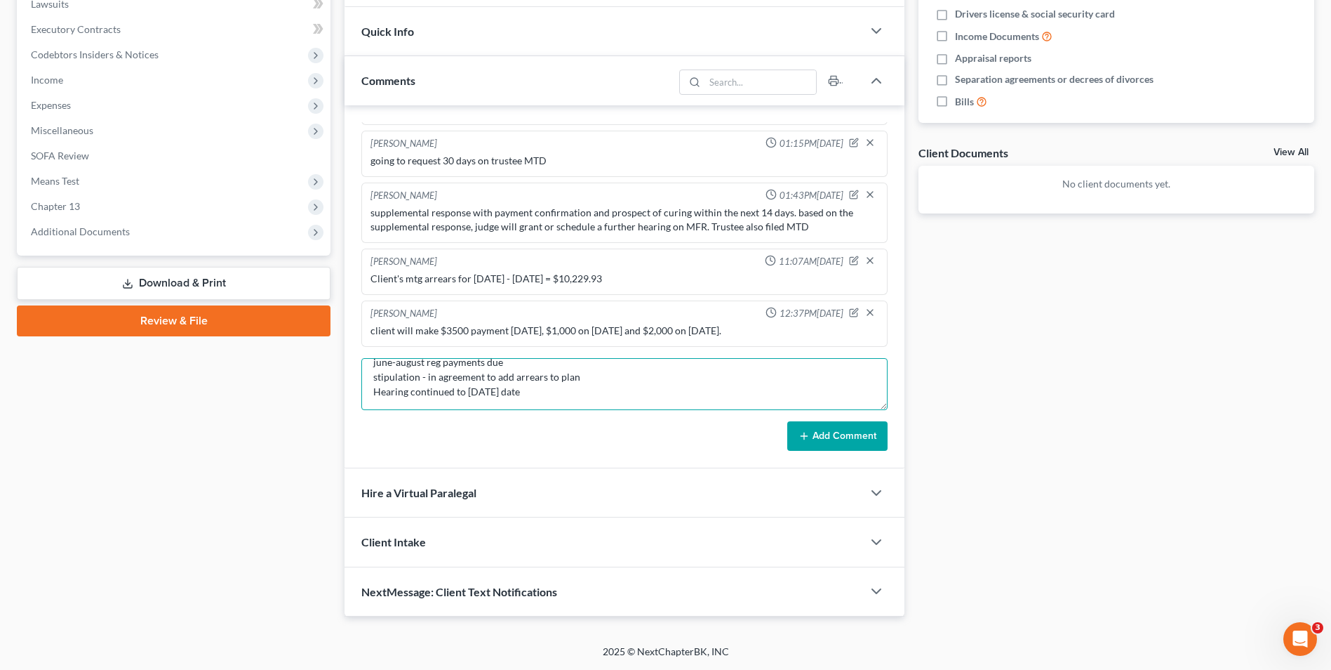
click at [576, 387] on textarea "due for 1,381.18 stip payment for may june-august reg payments due stipulation …" at bounding box center [624, 384] width 526 height 52
type textarea "due for 1,381.18 stip payment for may june-august reg payments due stipulation …"
click at [841, 430] on button "Add Comment" at bounding box center [837, 435] width 100 height 29
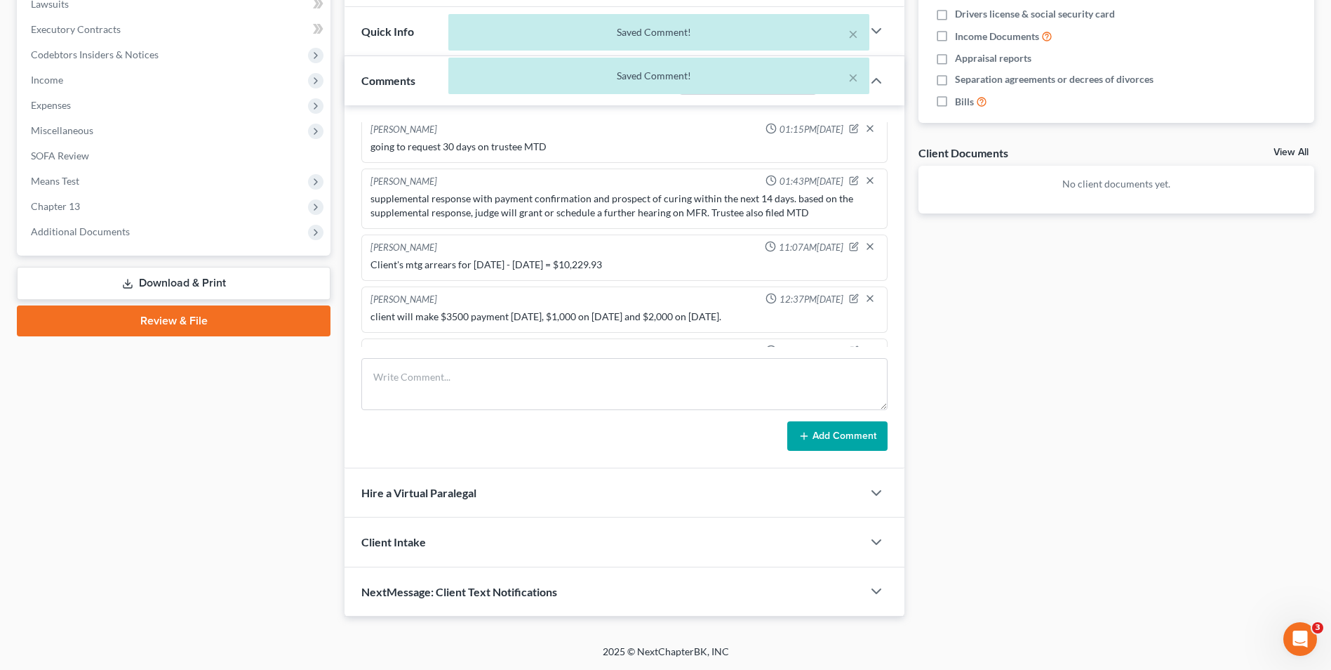
scroll to position [1172, 0]
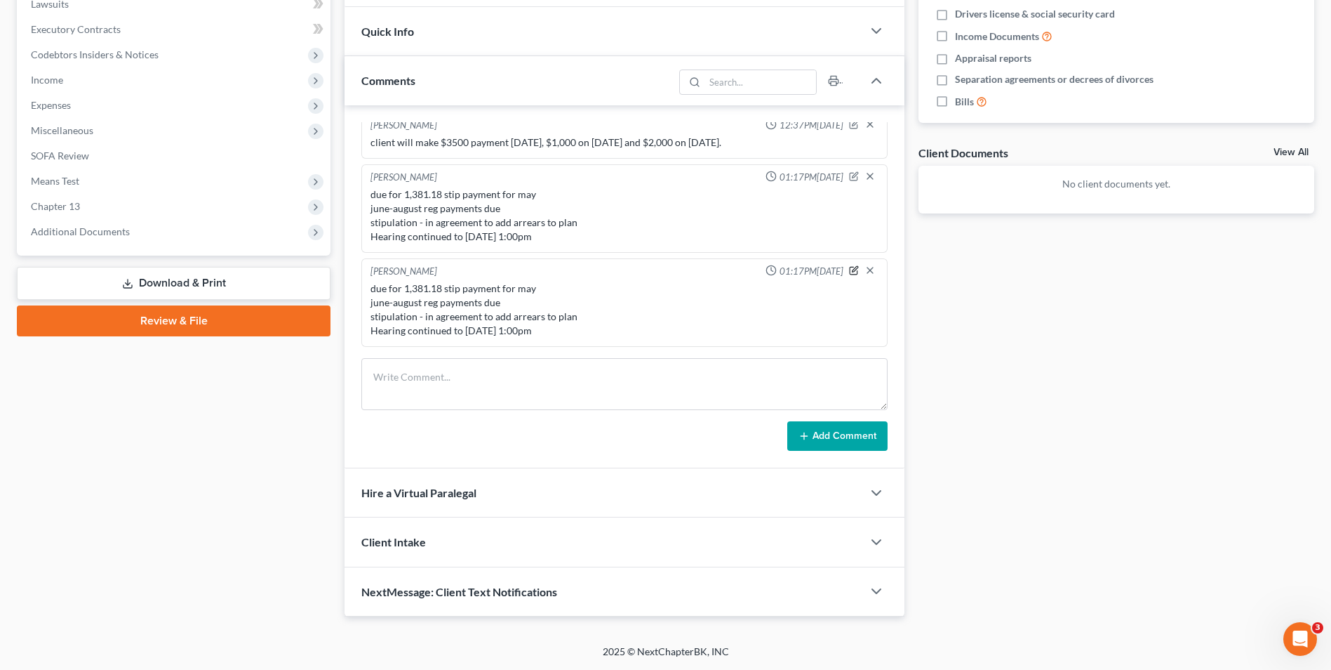
click at [849, 265] on icon "button" at bounding box center [854, 270] width 10 height 10
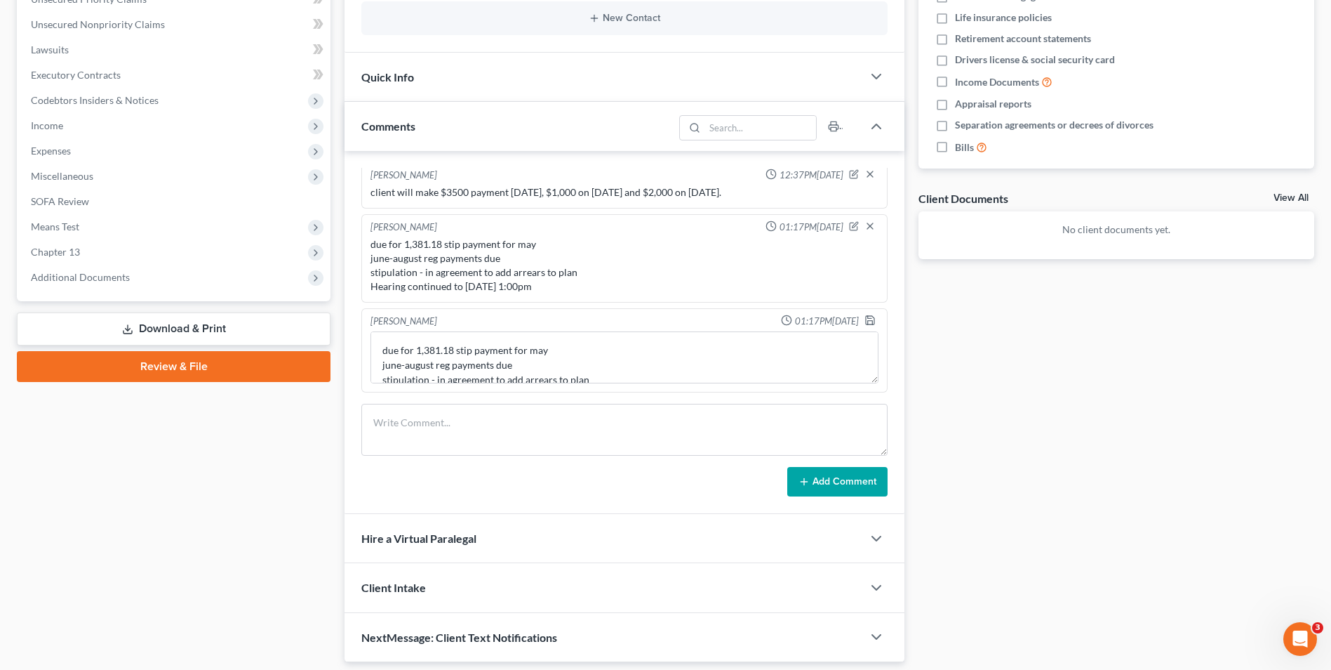
scroll to position [312, 0]
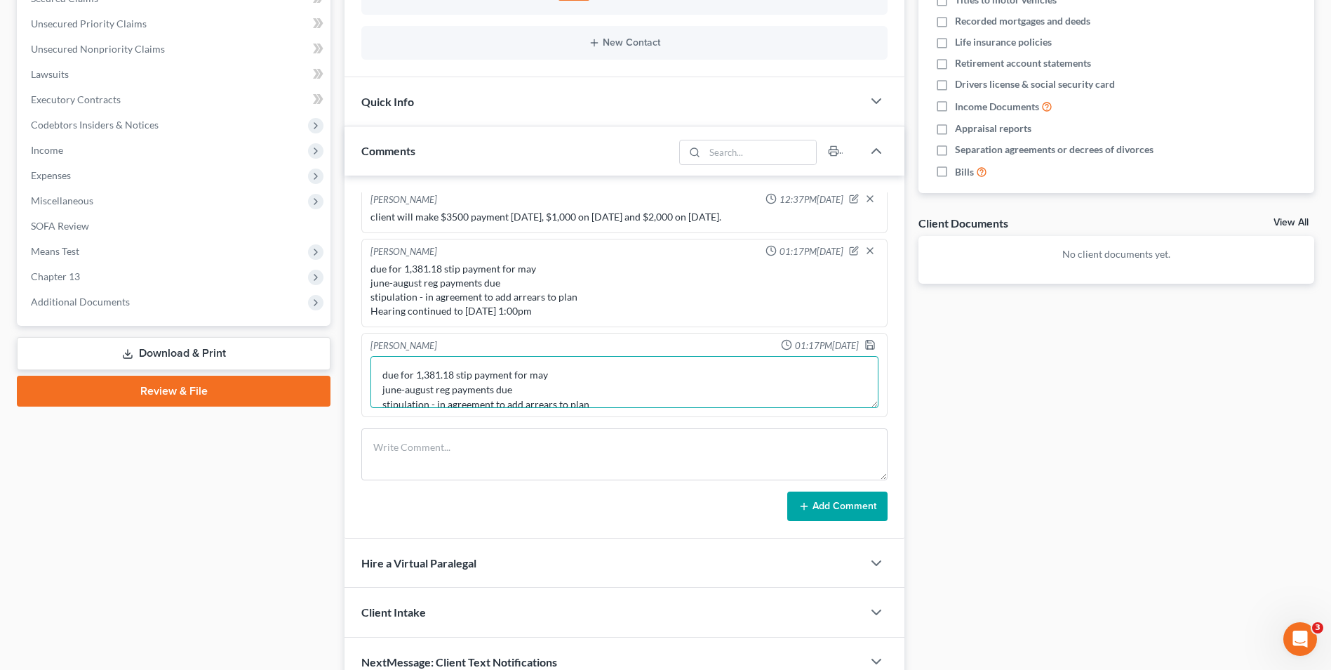
click at [380, 368] on textarea "due for 1,381.18 stip payment for may june-august reg payments due stipulation …" at bounding box center [625, 382] width 508 height 52
click at [465, 373] on textarea "Had MFR hearing - client is due for 1,381.18 stip payment for may june-august r…" at bounding box center [625, 382] width 508 height 52
click at [378, 399] on textarea "Had MFR hearing - client is due for 1,381.18 stip payment for may june-august r…" at bounding box center [625, 382] width 508 height 52
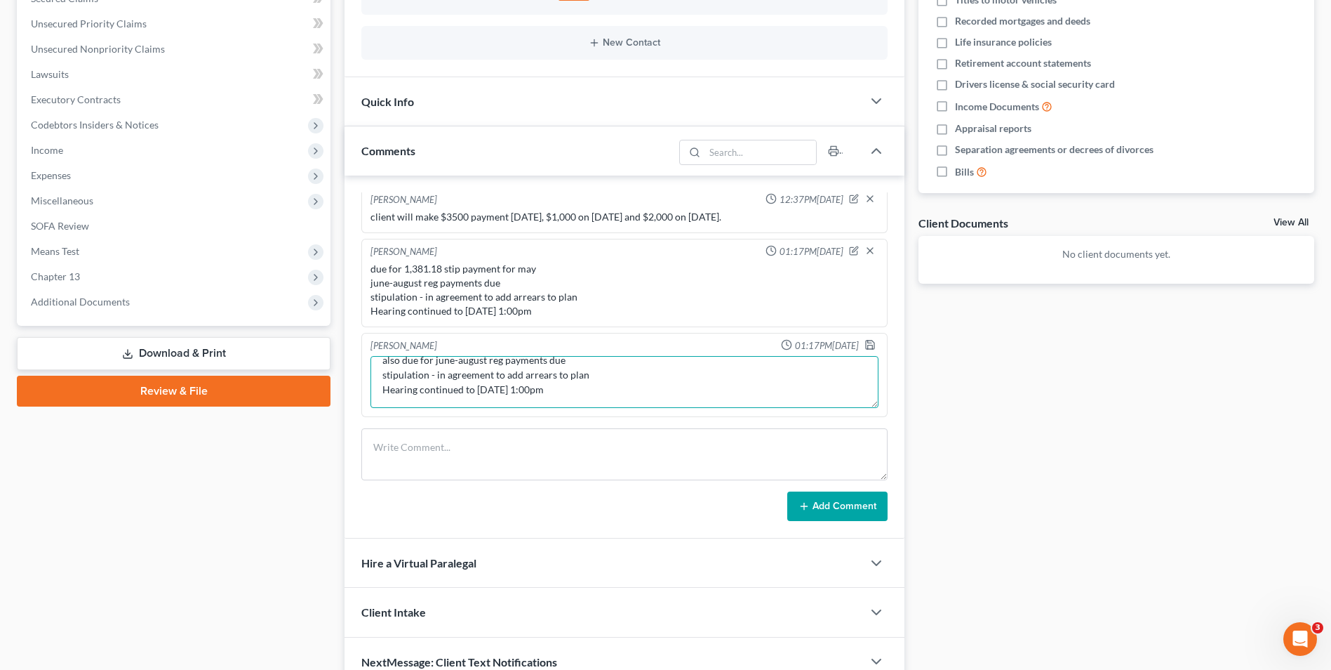
click at [607, 393] on textarea "Had MFR hearing - client is due for 1,381.18 stip payment for may also due for …" at bounding box center [625, 382] width 508 height 52
type textarea "Had MFR hearing - client is due for 1,381.18 stip payment for may also due for …"
click at [865, 346] on icon "button" at bounding box center [870, 344] width 11 height 11
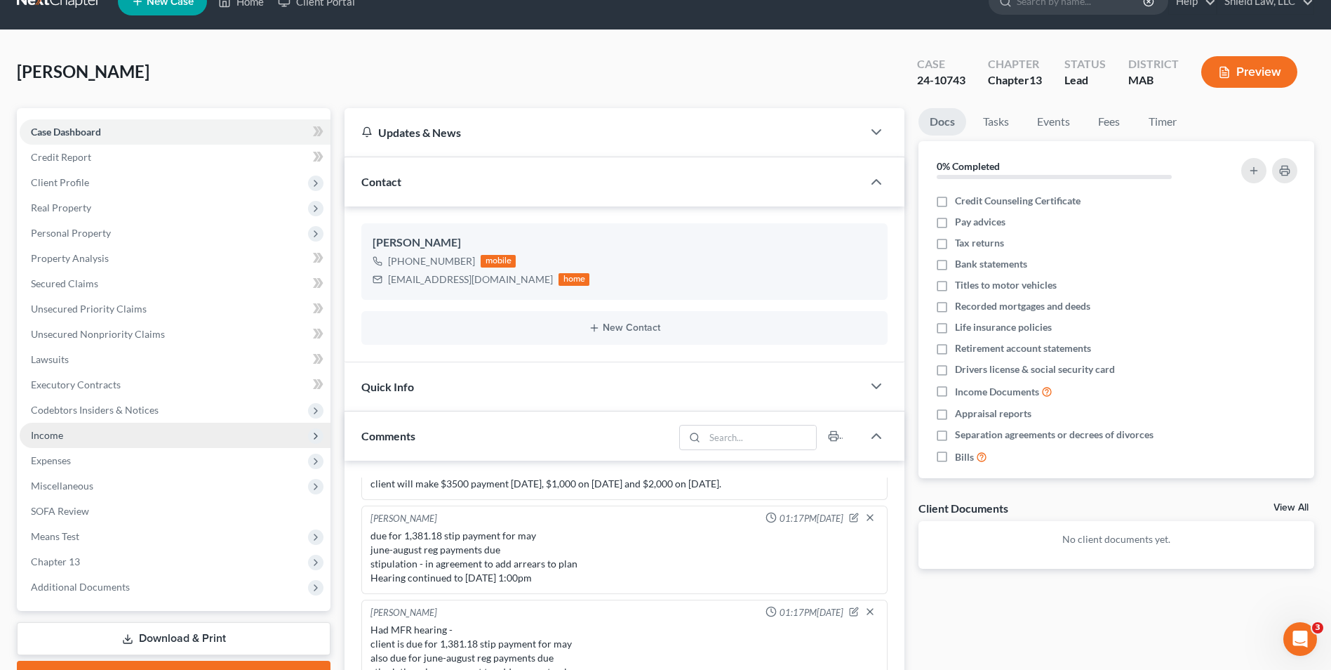
scroll to position [0, 0]
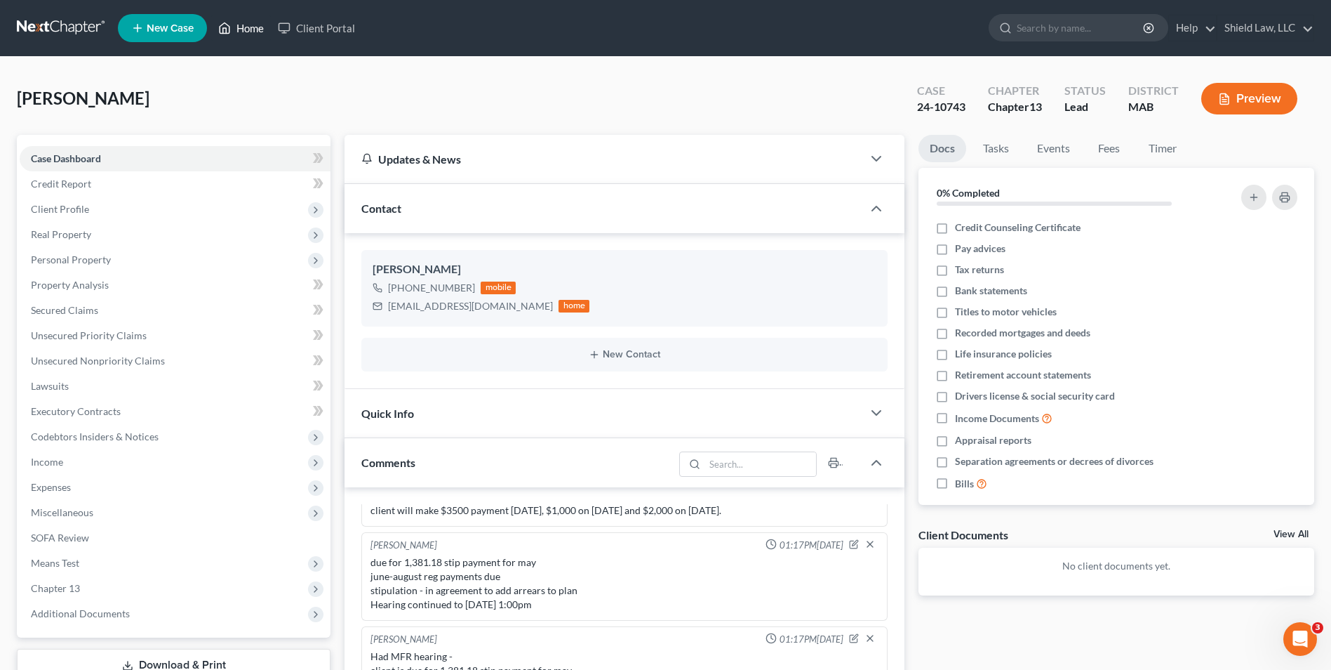
drag, startPoint x: 270, startPoint y: 31, endPoint x: 270, endPoint y: 63, distance: 32.3
click at [270, 31] on link "Home" at bounding box center [241, 27] width 60 height 25
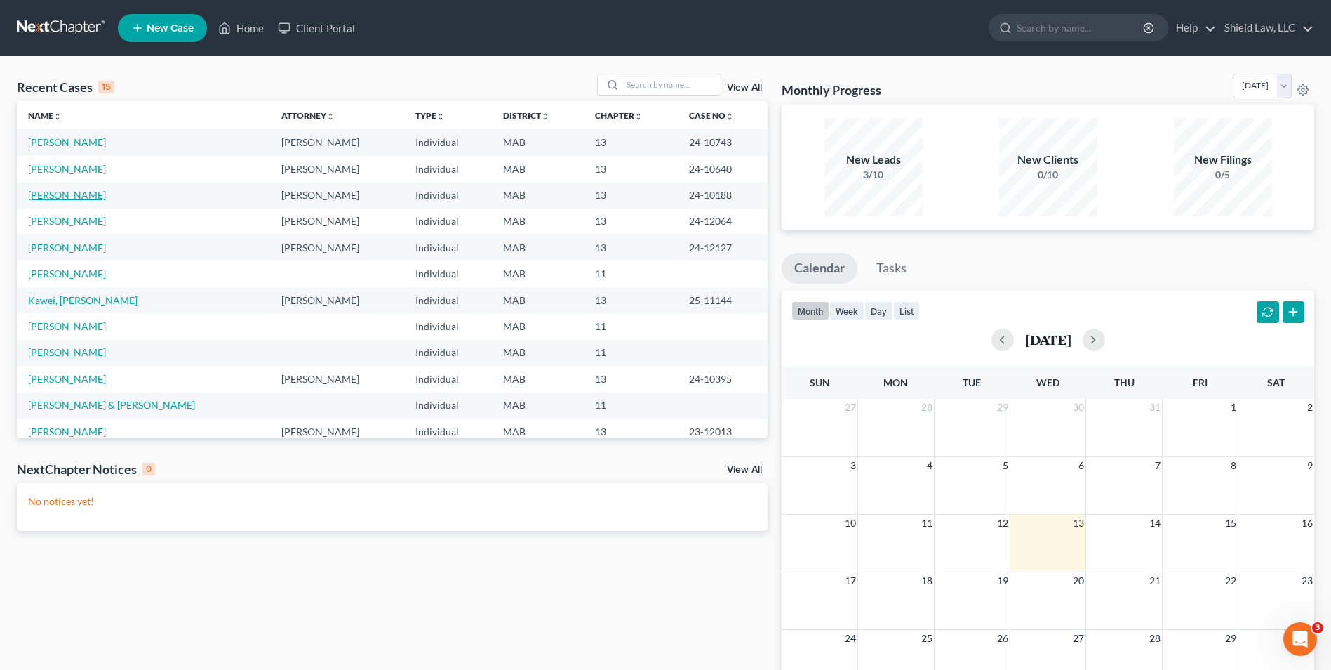
click at [55, 189] on link "[PERSON_NAME]" at bounding box center [67, 195] width 78 height 12
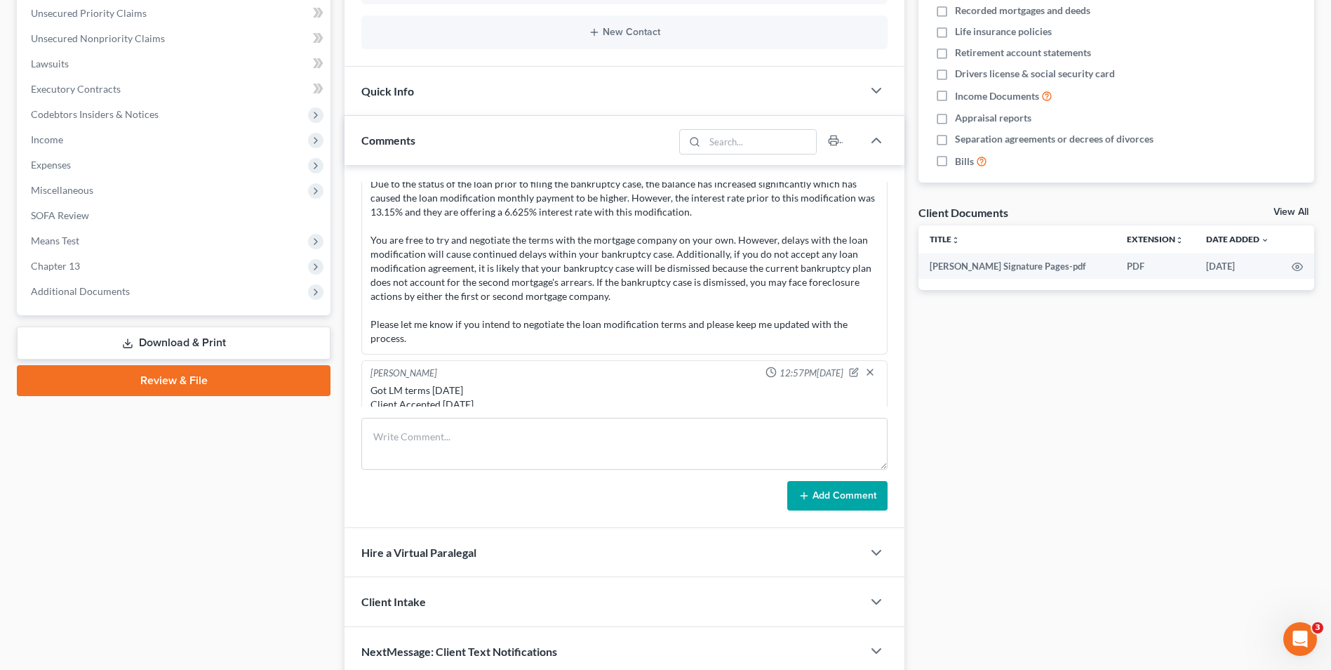
scroll to position [241, 0]
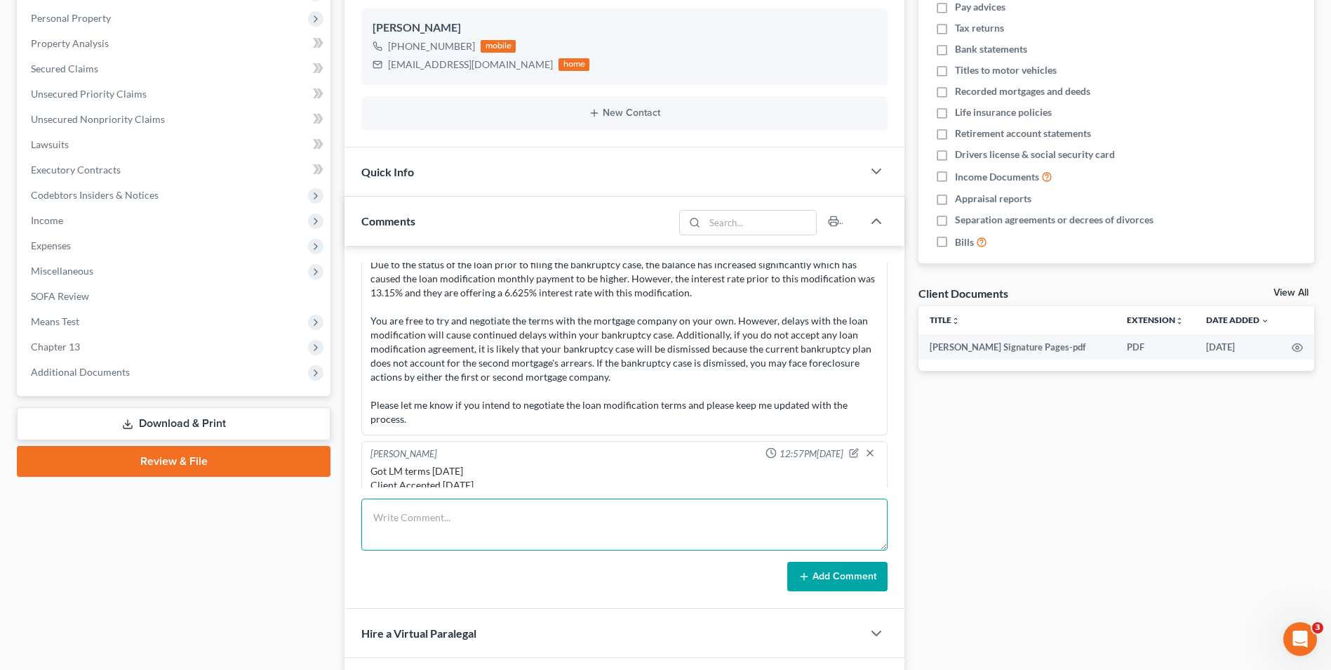
click at [434, 510] on textarea at bounding box center [624, 524] width 526 height 52
type textarea "They have two options for LM, they will be sending it over. Hearing continued t…"
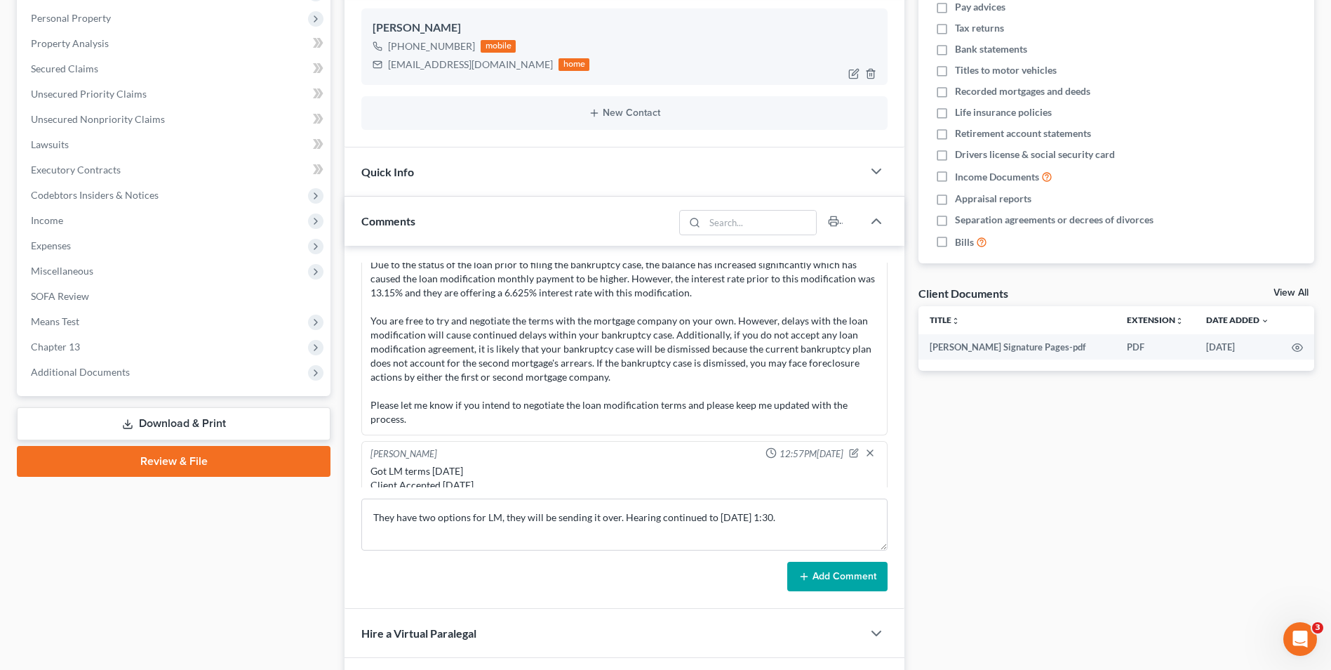
click at [822, 571] on button "Add Comment" at bounding box center [837, 575] width 100 height 29
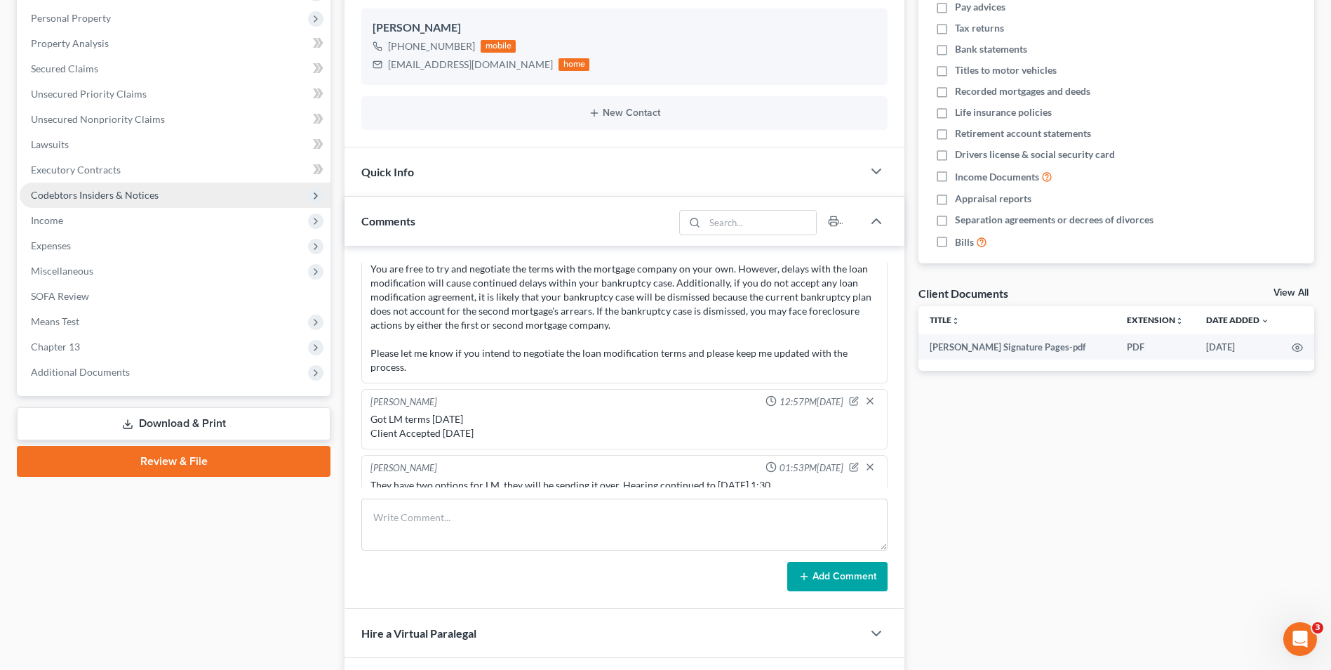
scroll to position [0, 0]
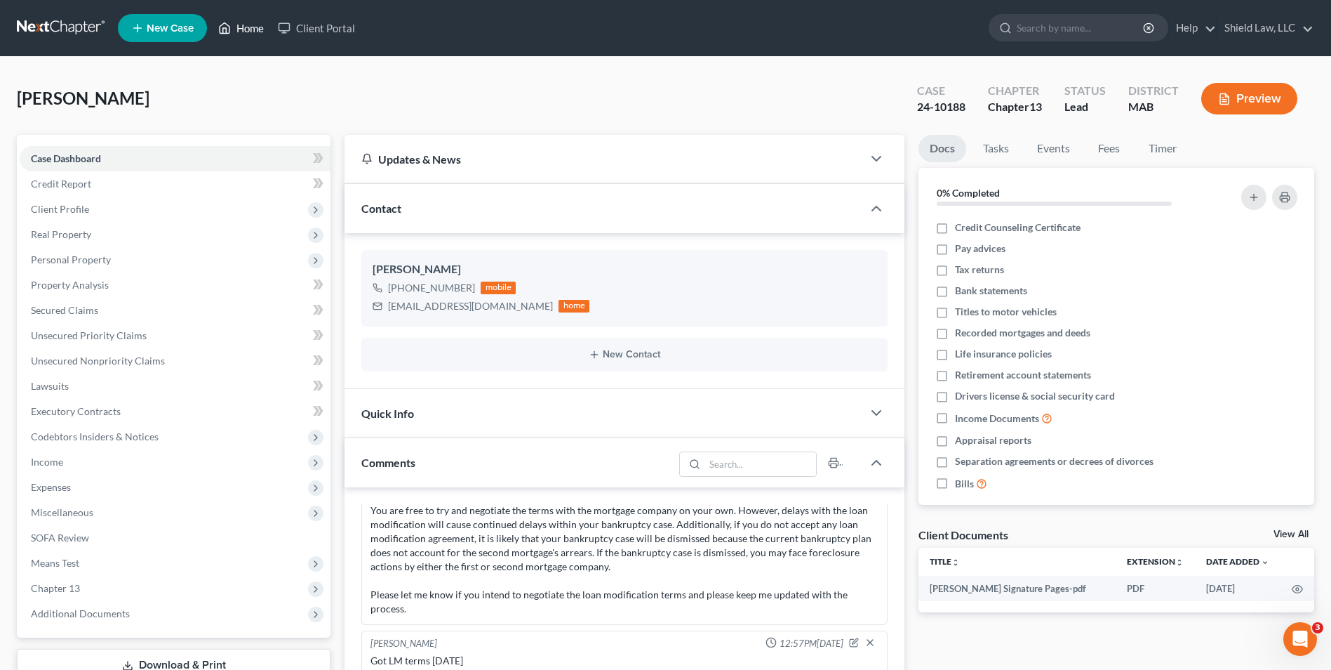
click at [247, 22] on link "Home" at bounding box center [241, 27] width 60 height 25
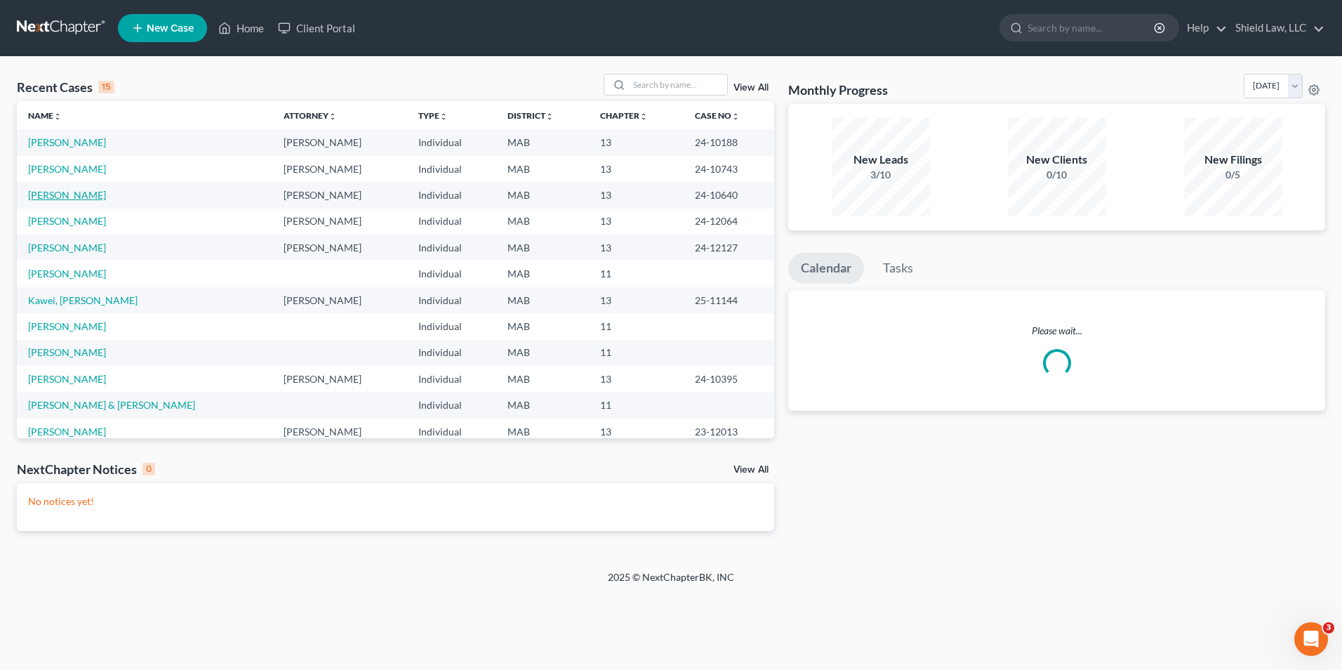
click at [67, 195] on link "[PERSON_NAME]" at bounding box center [67, 195] width 78 height 12
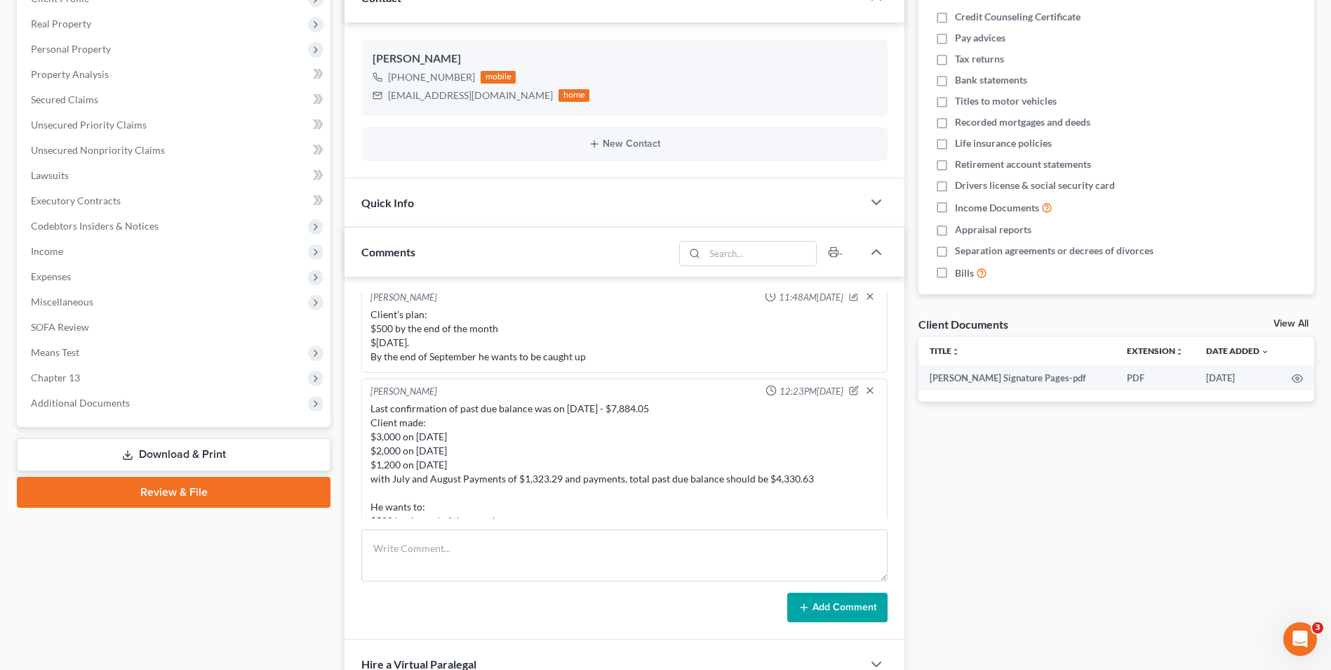
scroll to position [3284, 0]
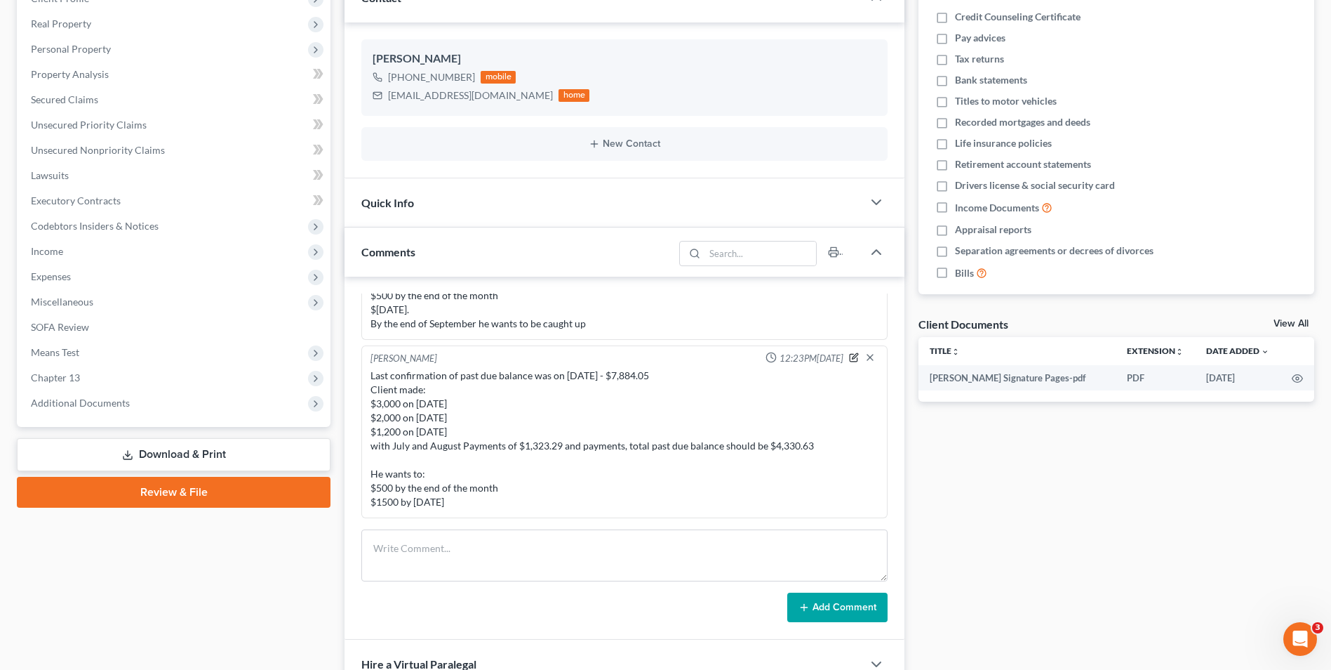
click at [850, 359] on icon "button" at bounding box center [854, 357] width 8 height 7
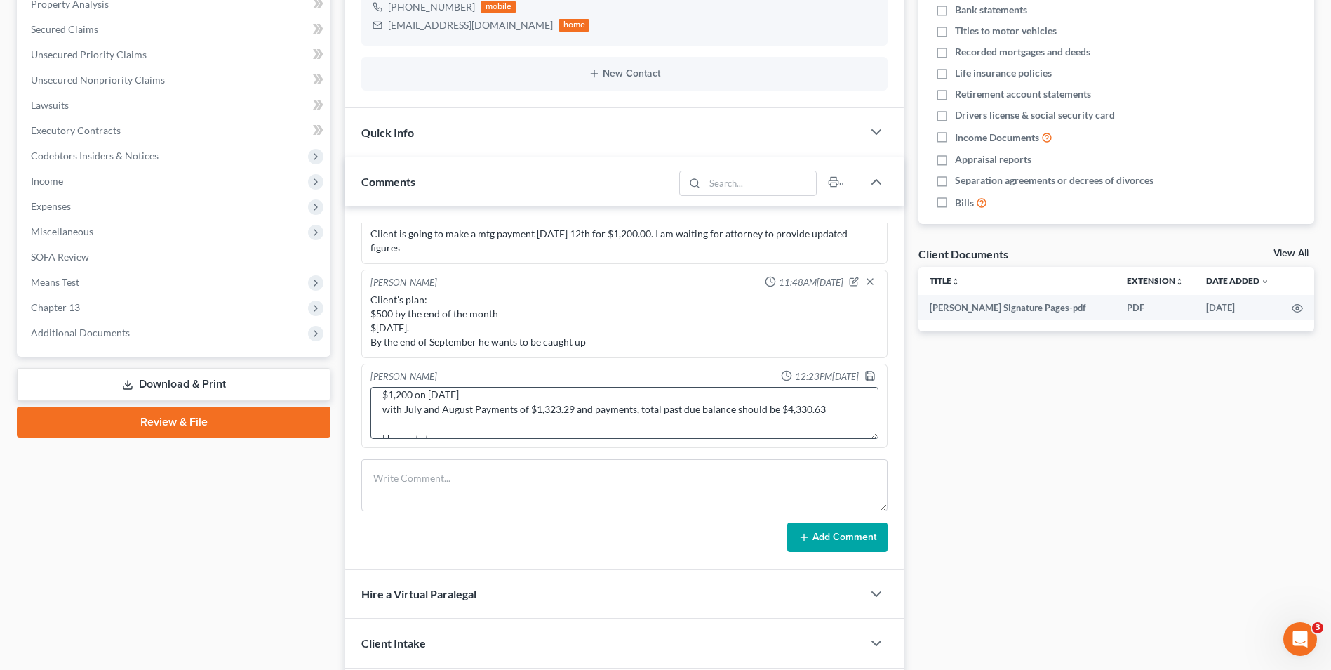
scroll to position [0, 0]
click at [493, 427] on textarea "Last confirmation of past due balance was on [DATE] - $7,884.05 Client made: $3…" at bounding box center [625, 413] width 508 height 52
click at [502, 433] on textarea "Last confirmation of past due balance was on [DATE] - $7,884.05 Client made: $3…" at bounding box center [625, 413] width 508 height 52
type textarea "Last confirmation of past due balance was on [DATE] - $7,884.05 Client made: $3…"
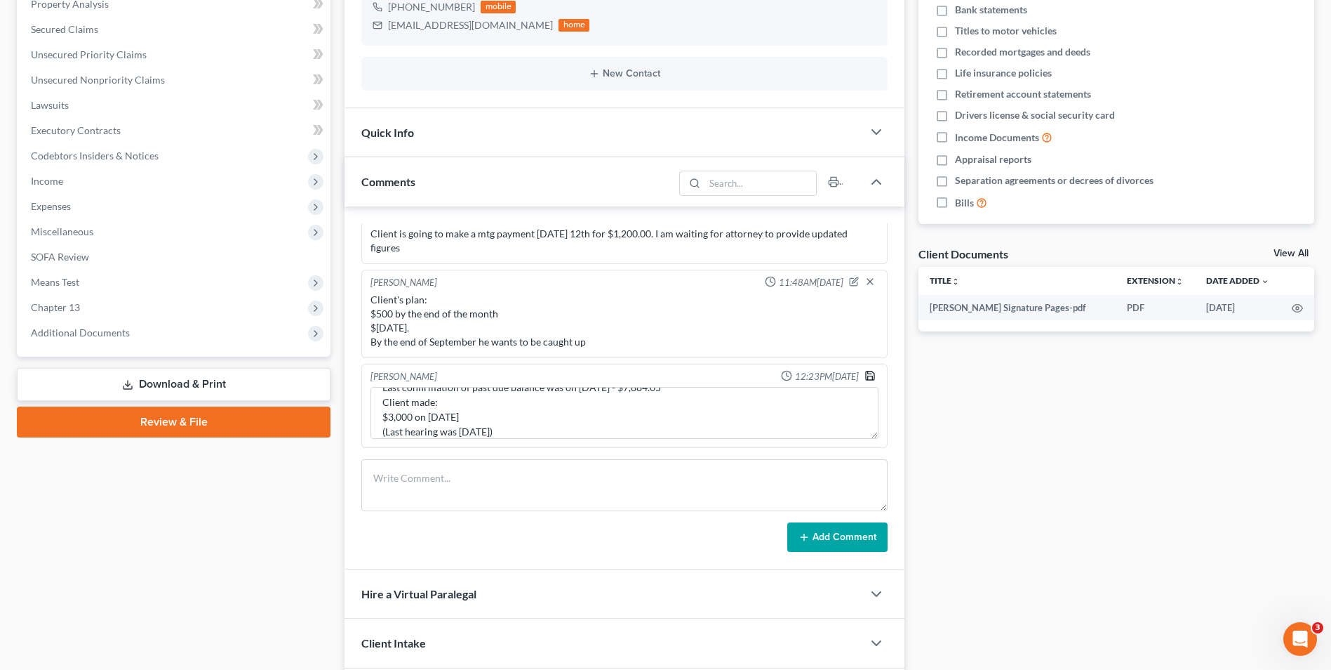
click at [865, 375] on icon "button" at bounding box center [870, 375] width 11 height 11
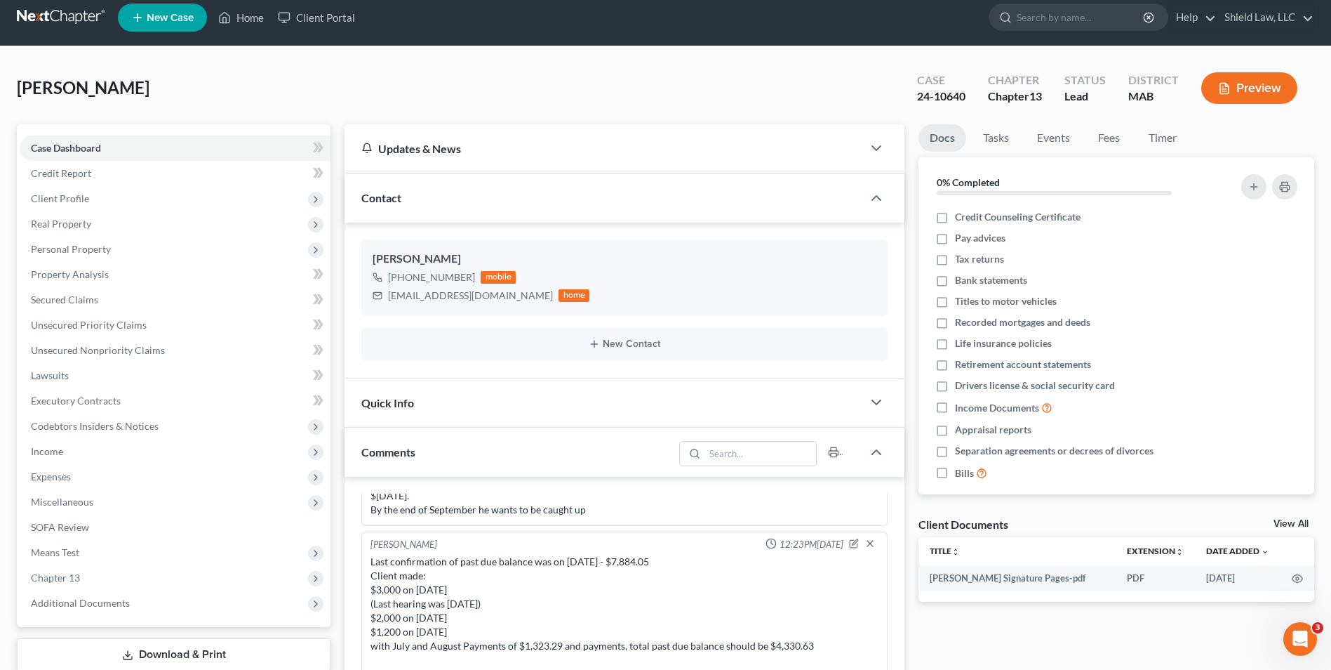
scroll to position [0, 0]
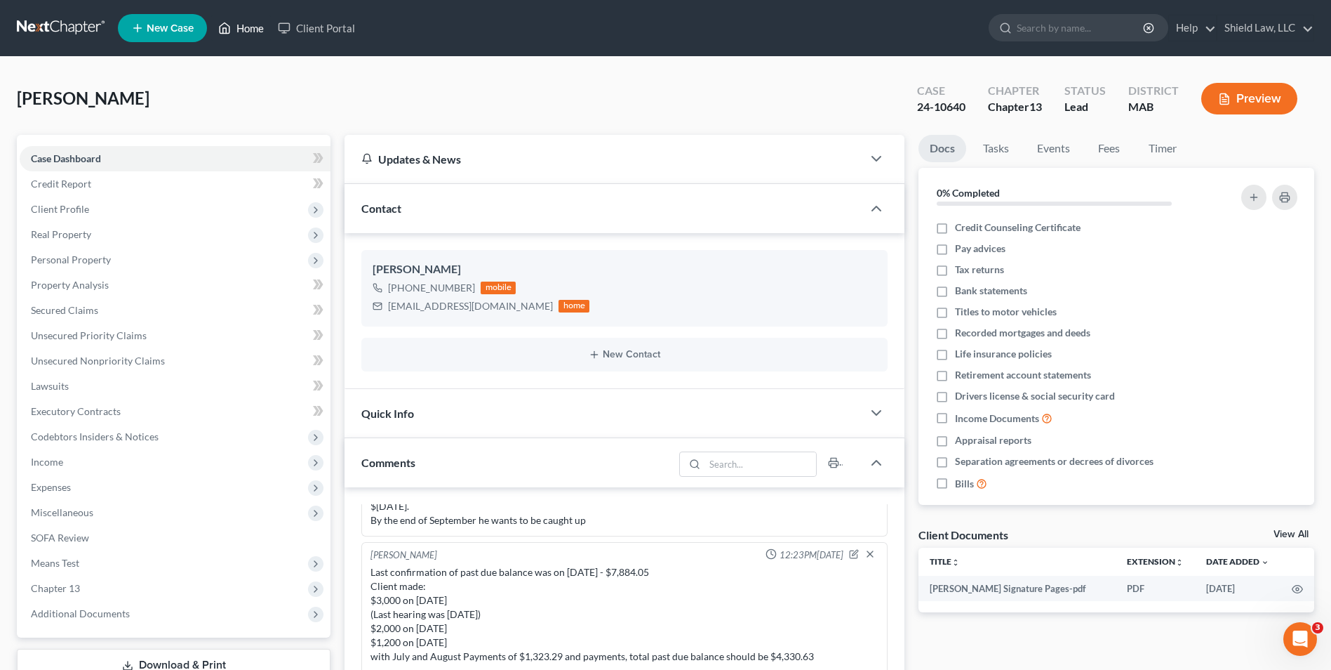
click at [239, 27] on link "Home" at bounding box center [241, 27] width 60 height 25
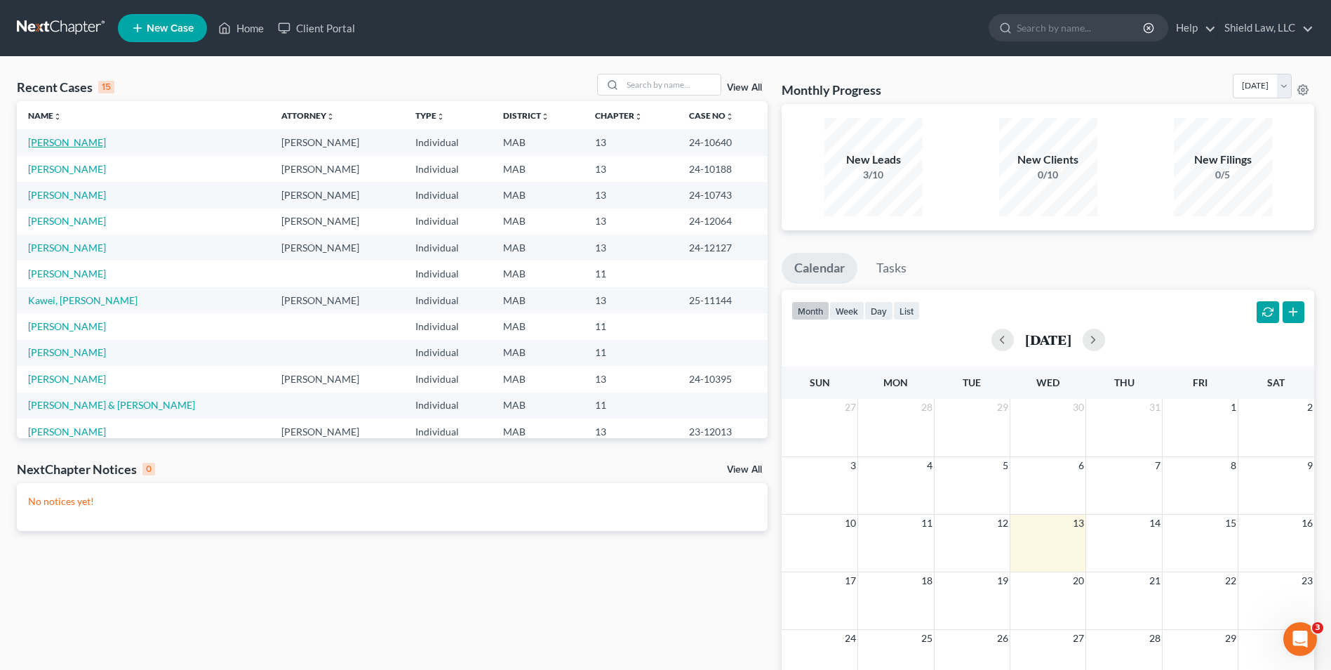
click at [45, 141] on link "[PERSON_NAME]" at bounding box center [67, 142] width 78 height 12
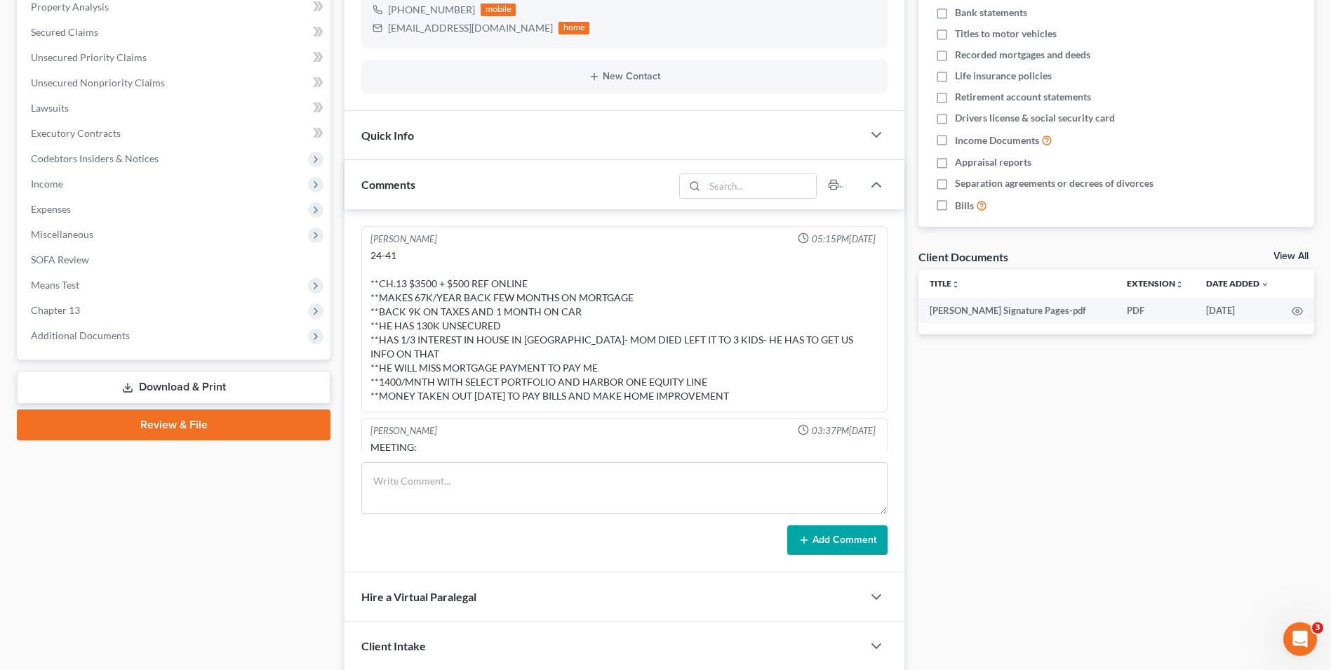
scroll to position [3298, 0]
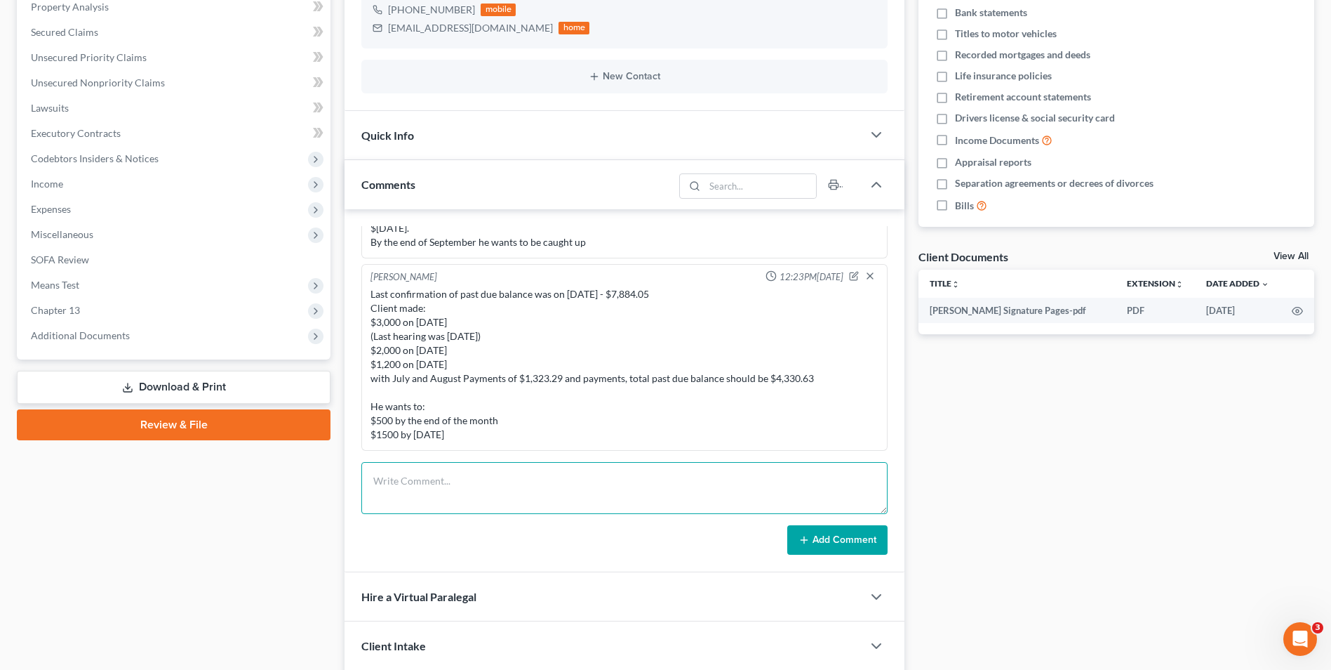
click at [500, 473] on textarea at bounding box center [624, 488] width 526 height 52
type textarea "Finished with hearing, I did not relay a payment schedule. SPS needed to provid…"
click at [865, 545] on button "Add Comment" at bounding box center [837, 539] width 100 height 29
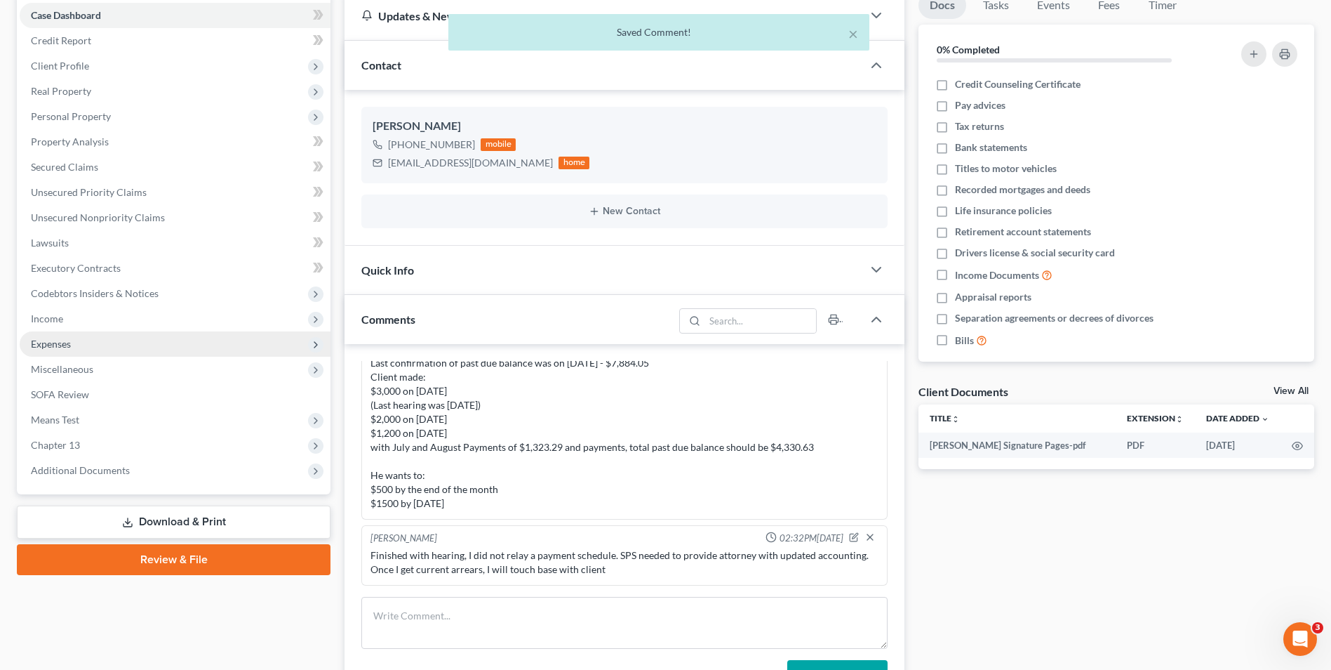
scroll to position [0, 0]
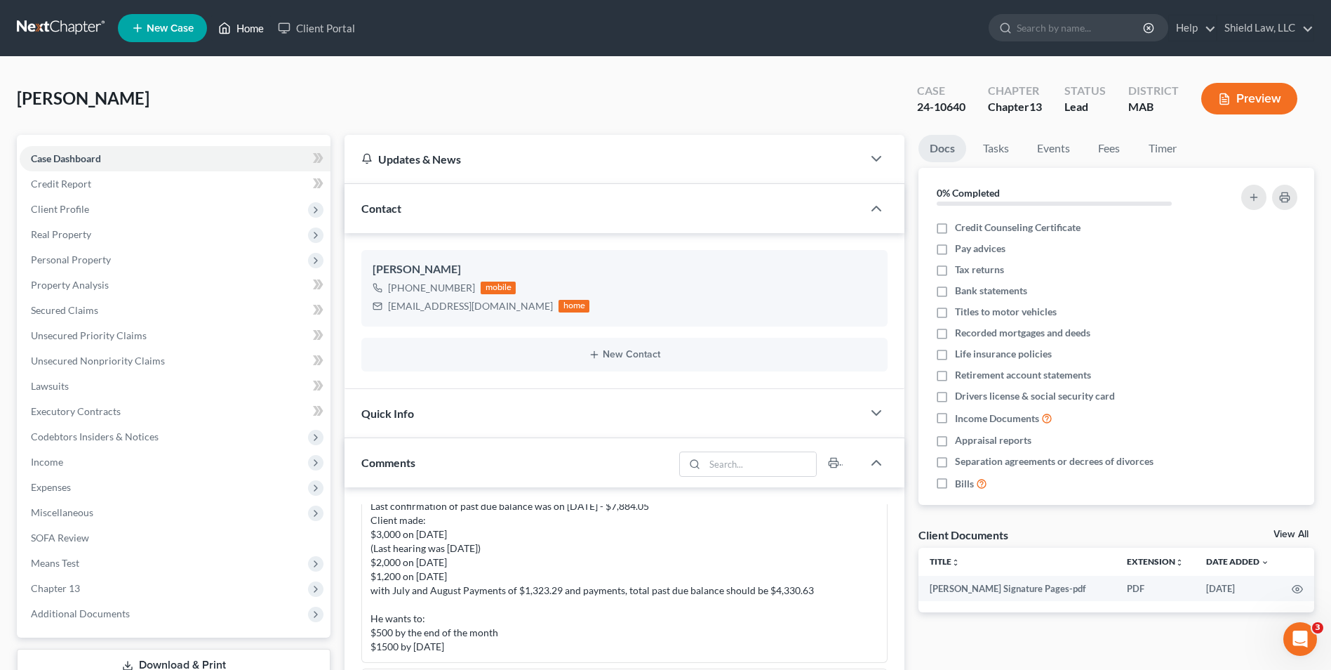
drag, startPoint x: 236, startPoint y: 29, endPoint x: 226, endPoint y: 6, distance: 25.2
click at [236, 29] on link "Home" at bounding box center [241, 27] width 60 height 25
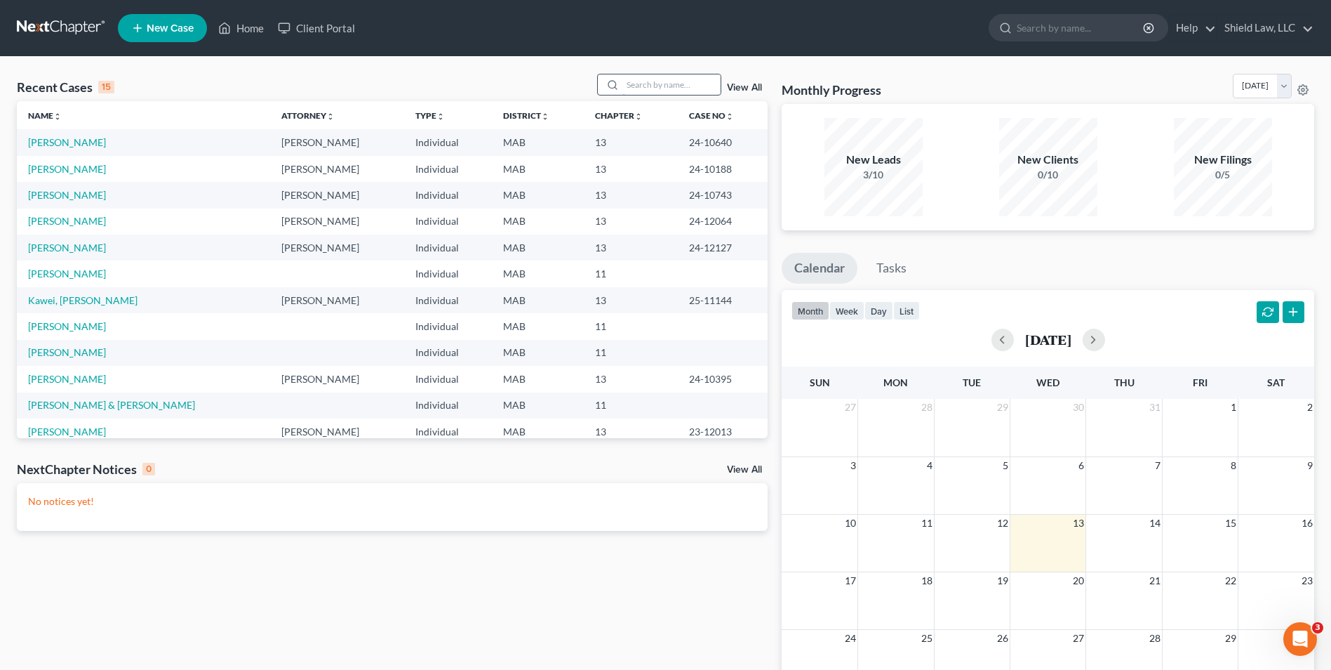
click at [637, 88] on input "search" at bounding box center [672, 84] width 98 height 20
type input "[PERSON_NAME]"
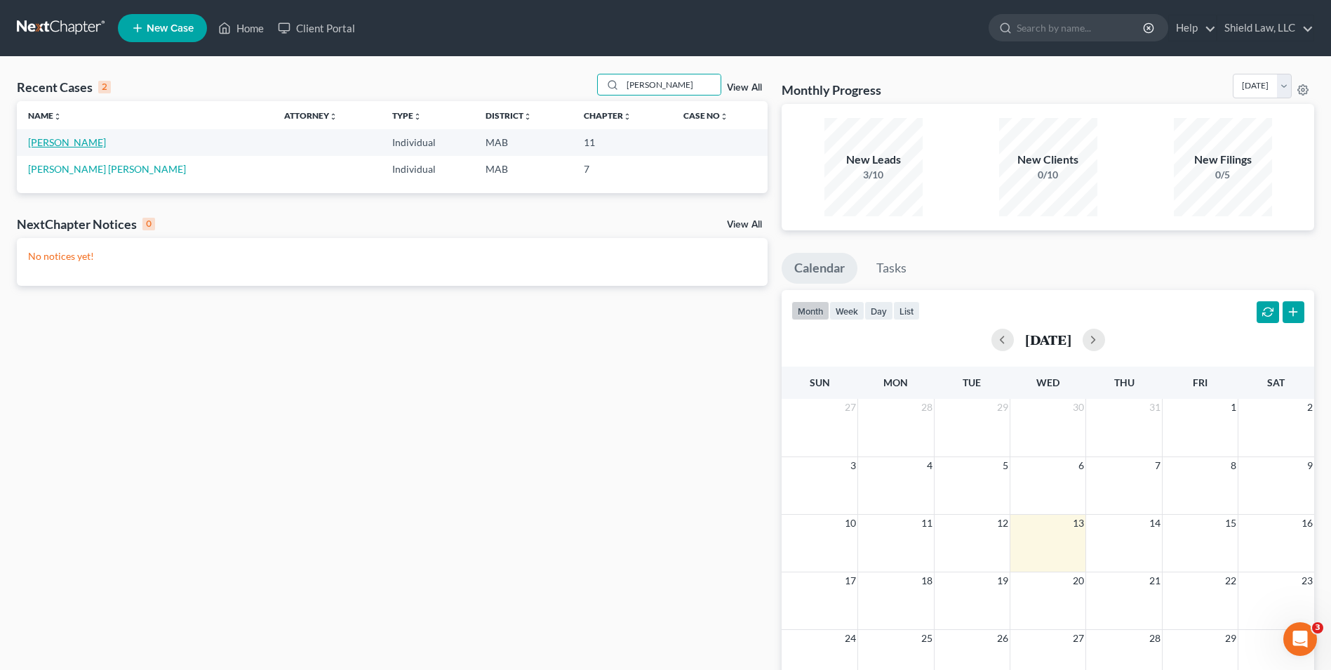
click at [51, 145] on link "[PERSON_NAME]" at bounding box center [67, 142] width 78 height 12
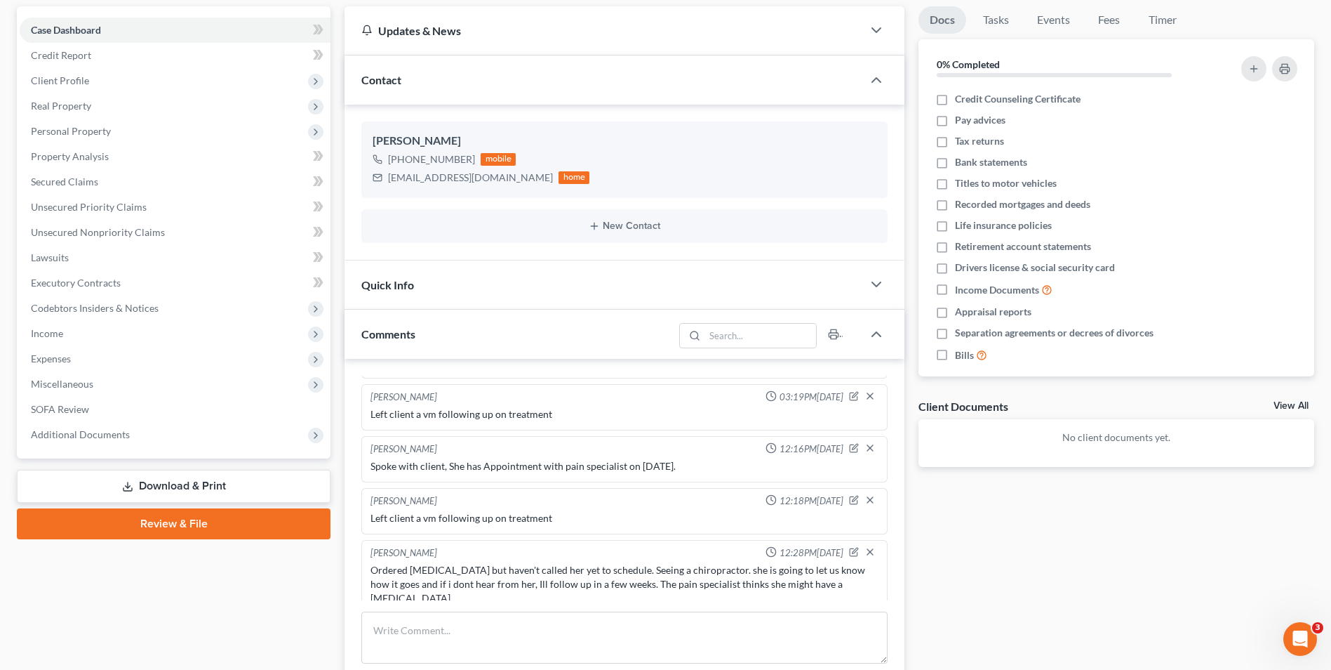
scroll to position [333, 0]
